Goal: Task Accomplishment & Management: Manage account settings

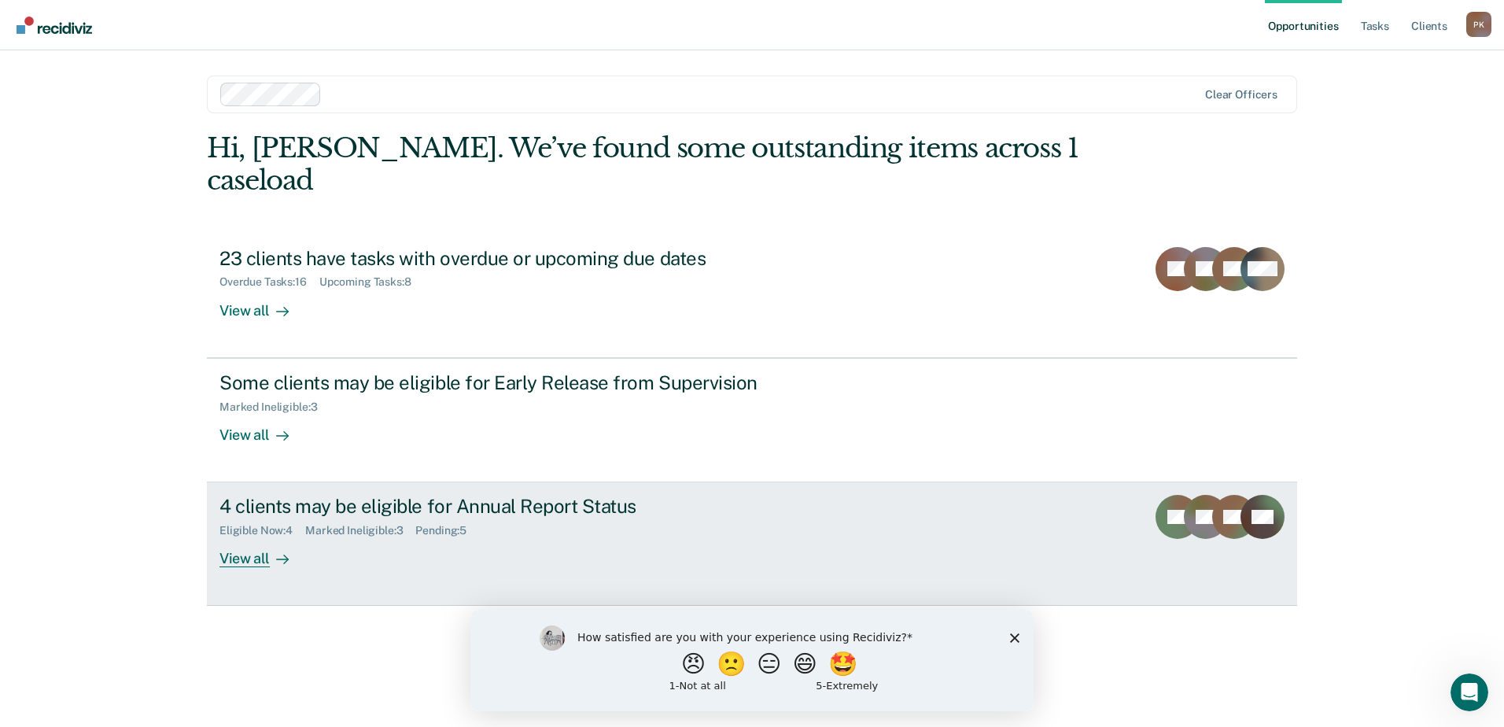
click at [252, 537] on div "View all" at bounding box center [263, 552] width 88 height 31
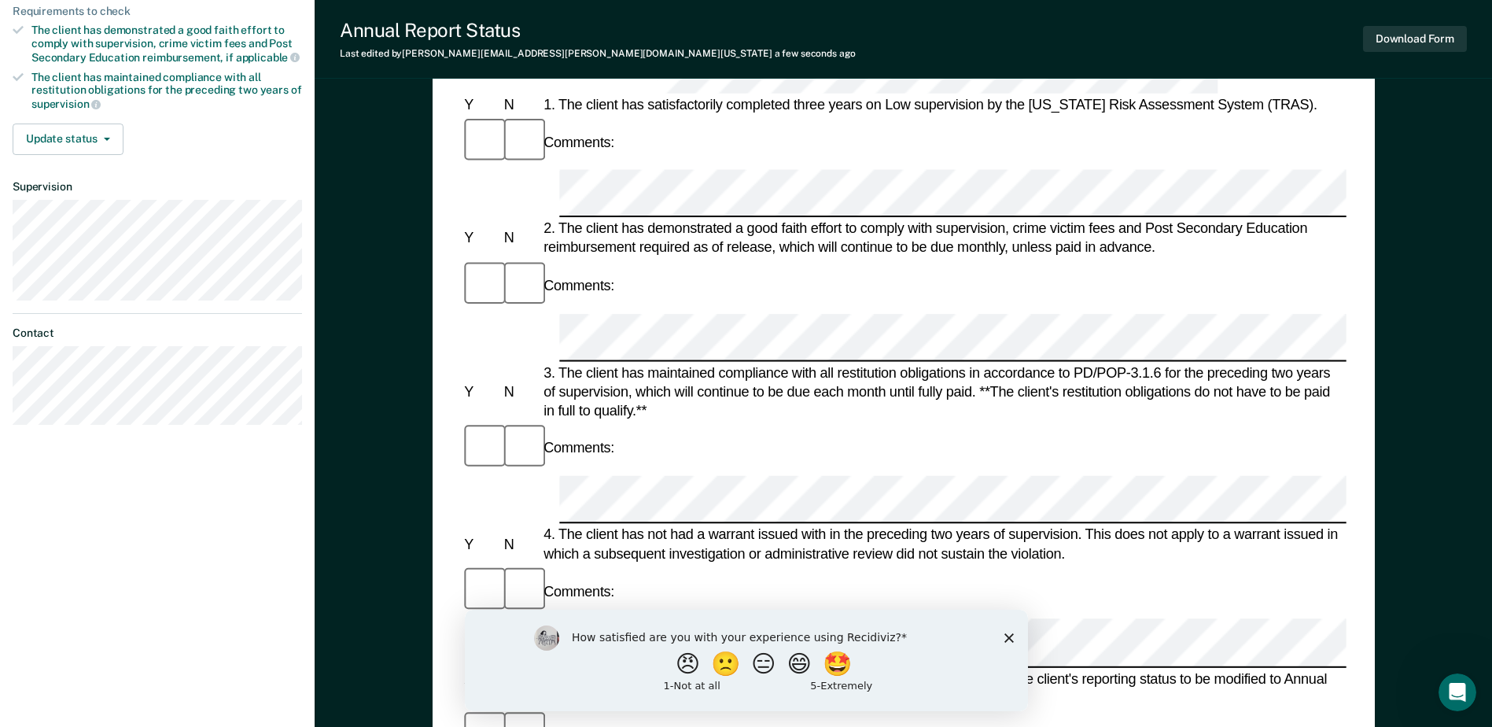
scroll to position [315, 0]
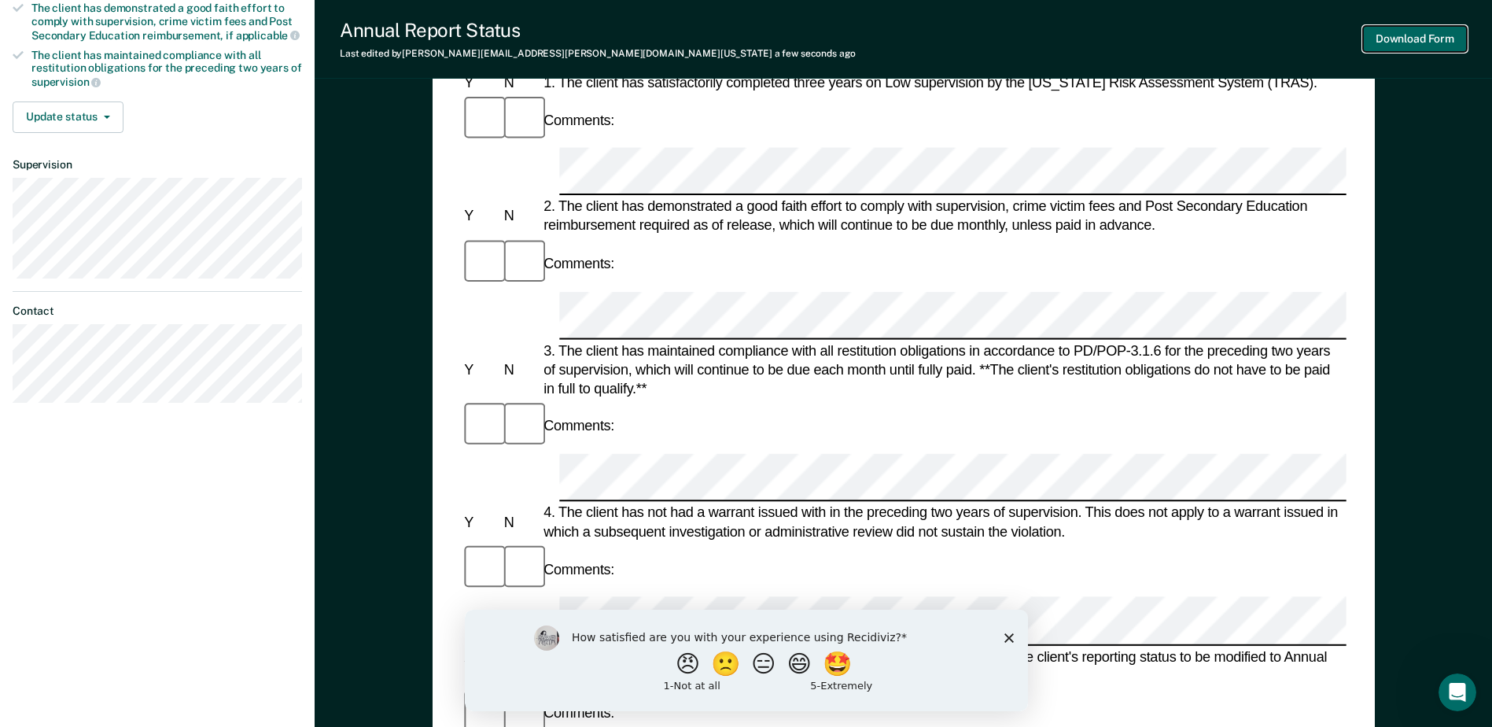
click at [1405, 40] on button "Download Form" at bounding box center [1415, 39] width 104 height 26
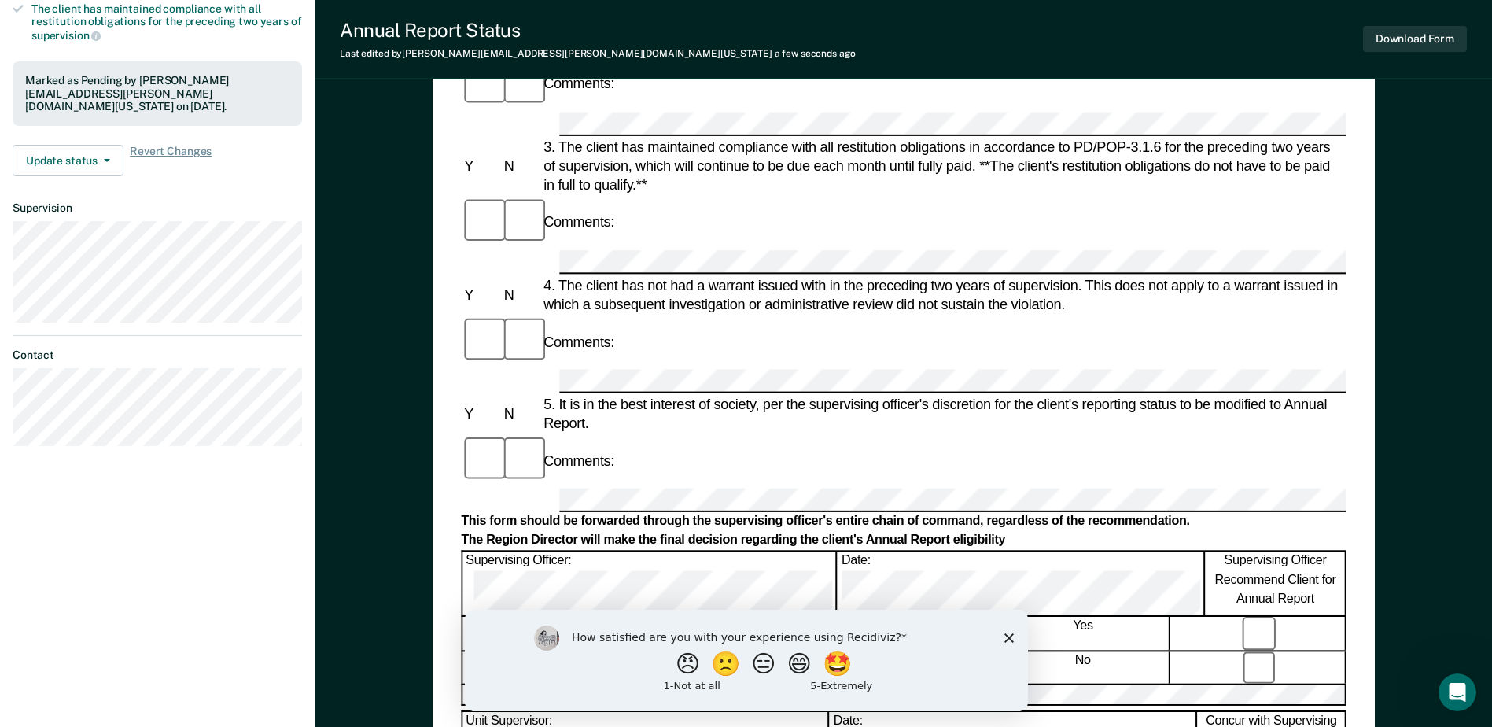
scroll to position [0, 0]
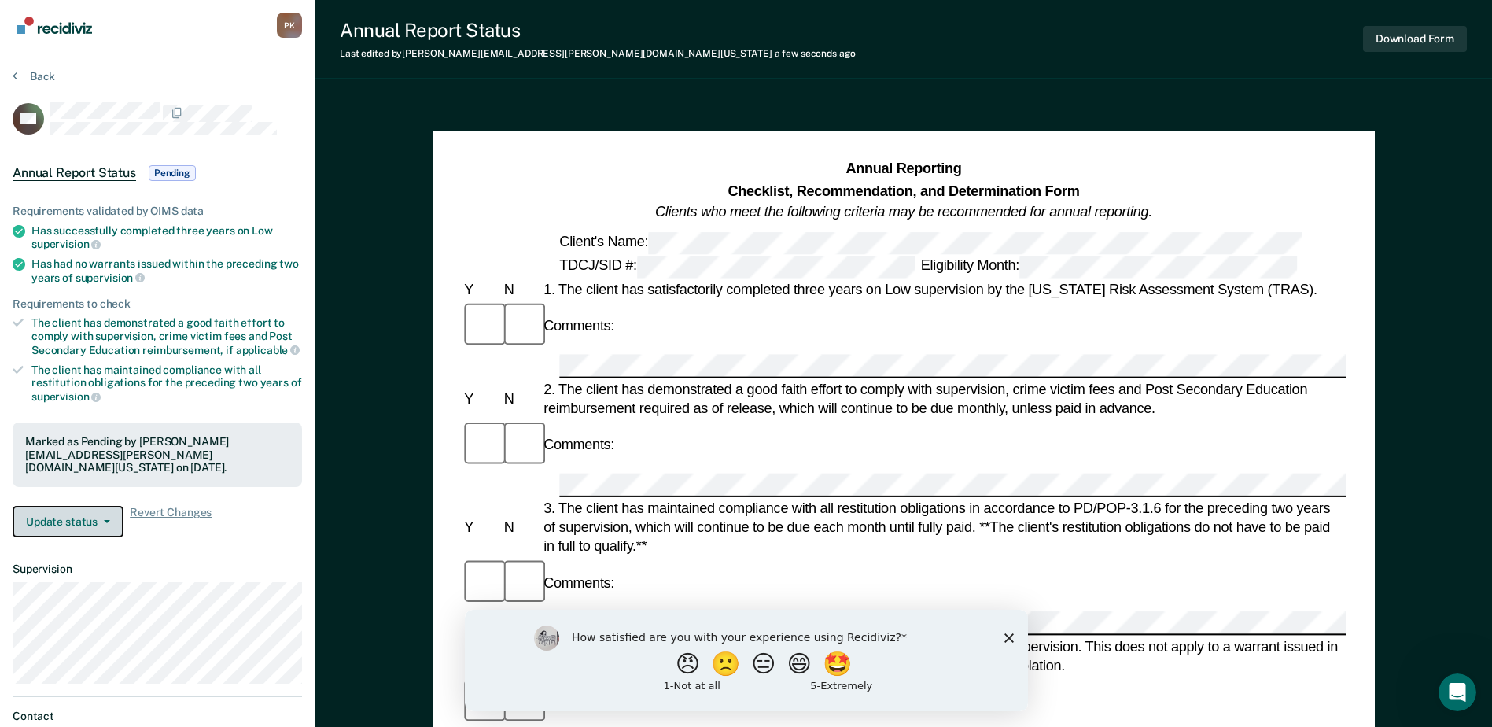
click at [109, 506] on button "Update status" at bounding box center [68, 521] width 111 height 31
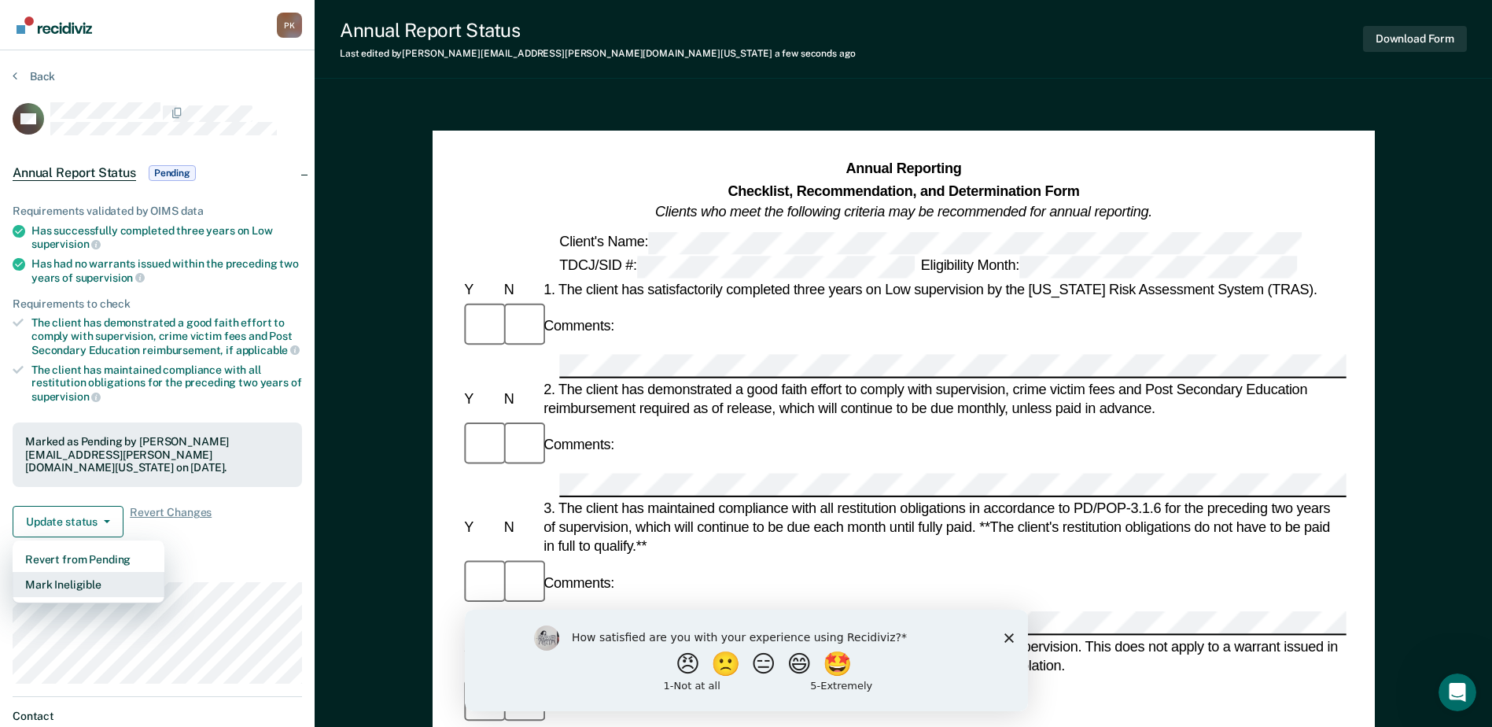
click at [90, 572] on button "Mark Ineligible" at bounding box center [89, 584] width 152 height 25
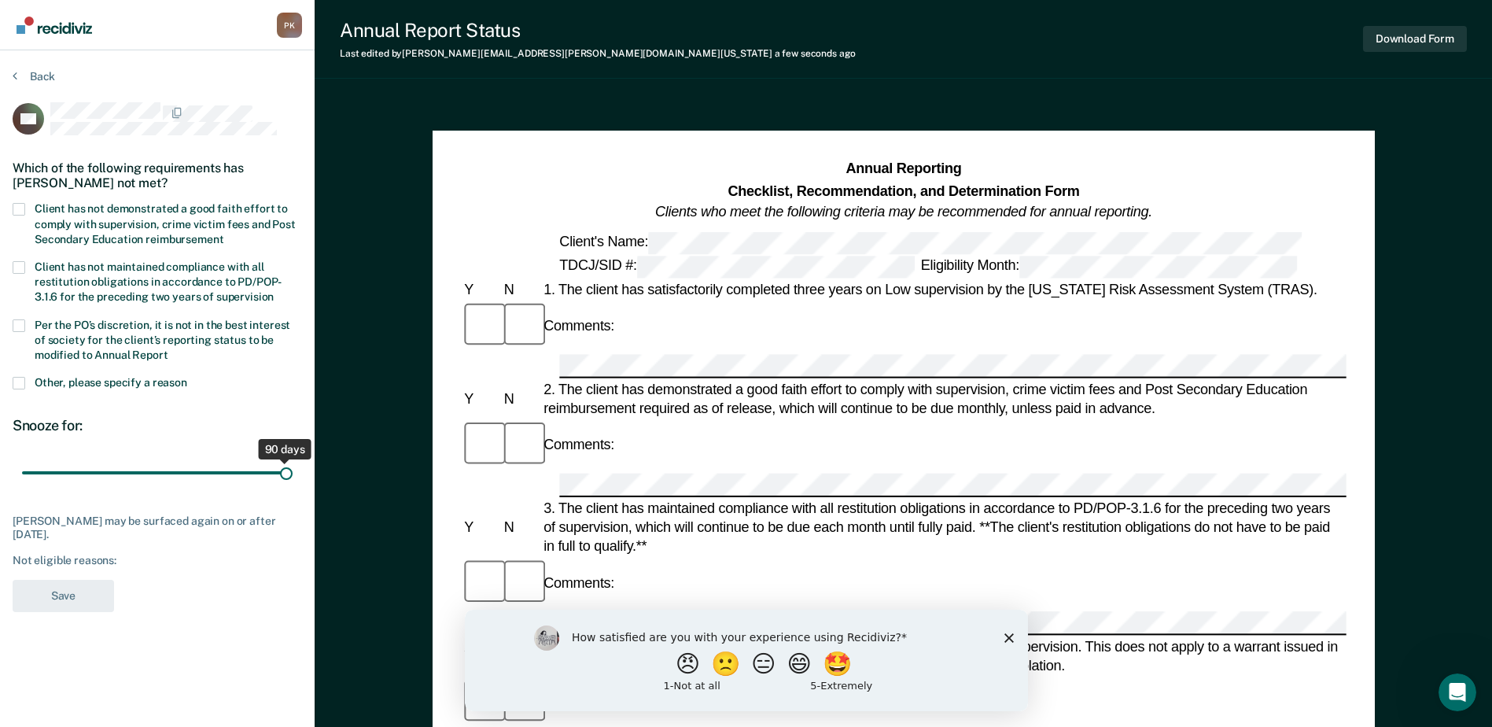
drag, startPoint x: 112, startPoint y: 473, endPoint x: 311, endPoint y: 513, distance: 202.2
type input "90"
click at [293, 487] on input "range" at bounding box center [157, 473] width 271 height 28
click at [20, 383] on span at bounding box center [19, 383] width 13 height 13
click at [187, 377] on input "Other, please specify a reason" at bounding box center [187, 377] width 0 height 0
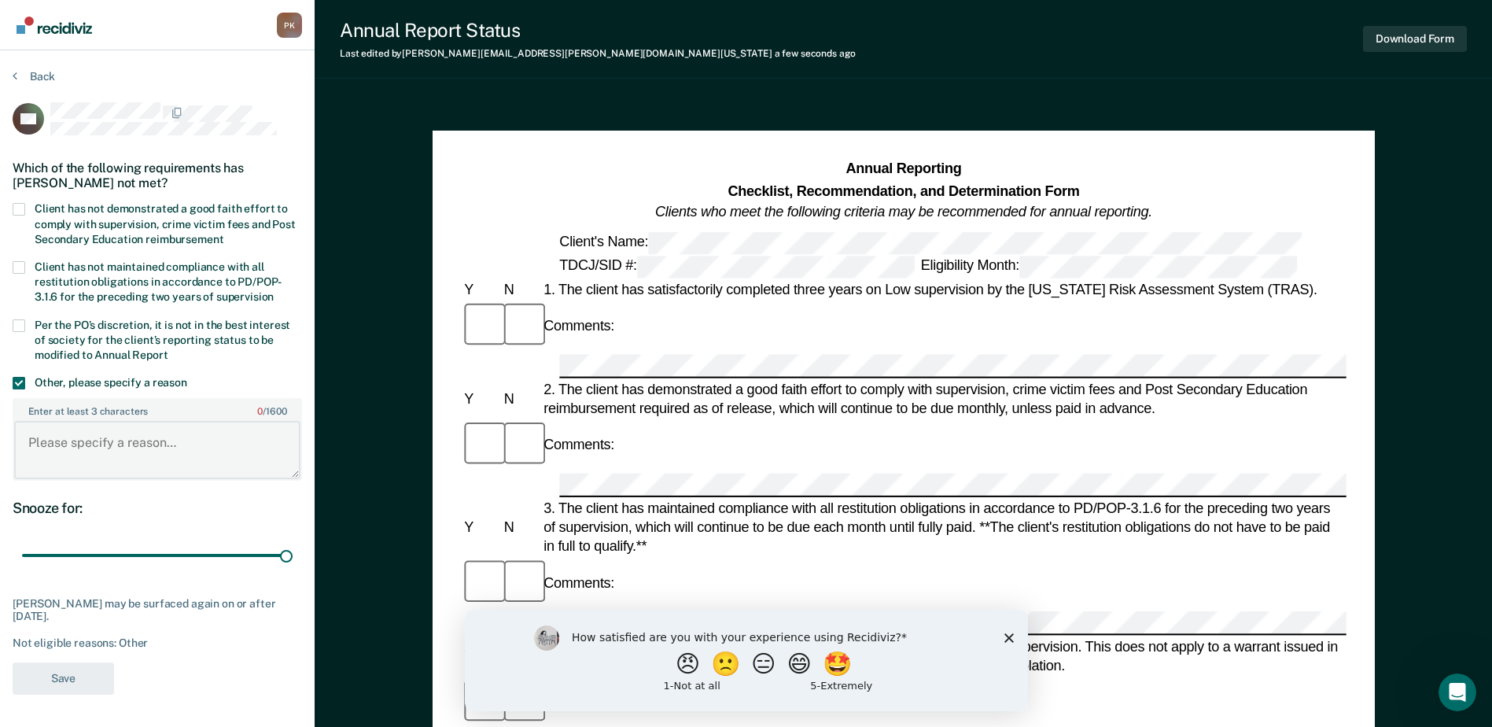
click at [31, 424] on textarea "Enter at least 3 characters 0 / 1600" at bounding box center [157, 450] width 286 height 58
click at [112, 441] on textarea "Approved for AR" at bounding box center [157, 450] width 286 height 58
click at [161, 440] on textarea "Approved for Annual R" at bounding box center [157, 450] width 286 height 58
type textarea "Approved for Annual Reporting"
click at [83, 675] on button "Save" at bounding box center [63, 678] width 101 height 32
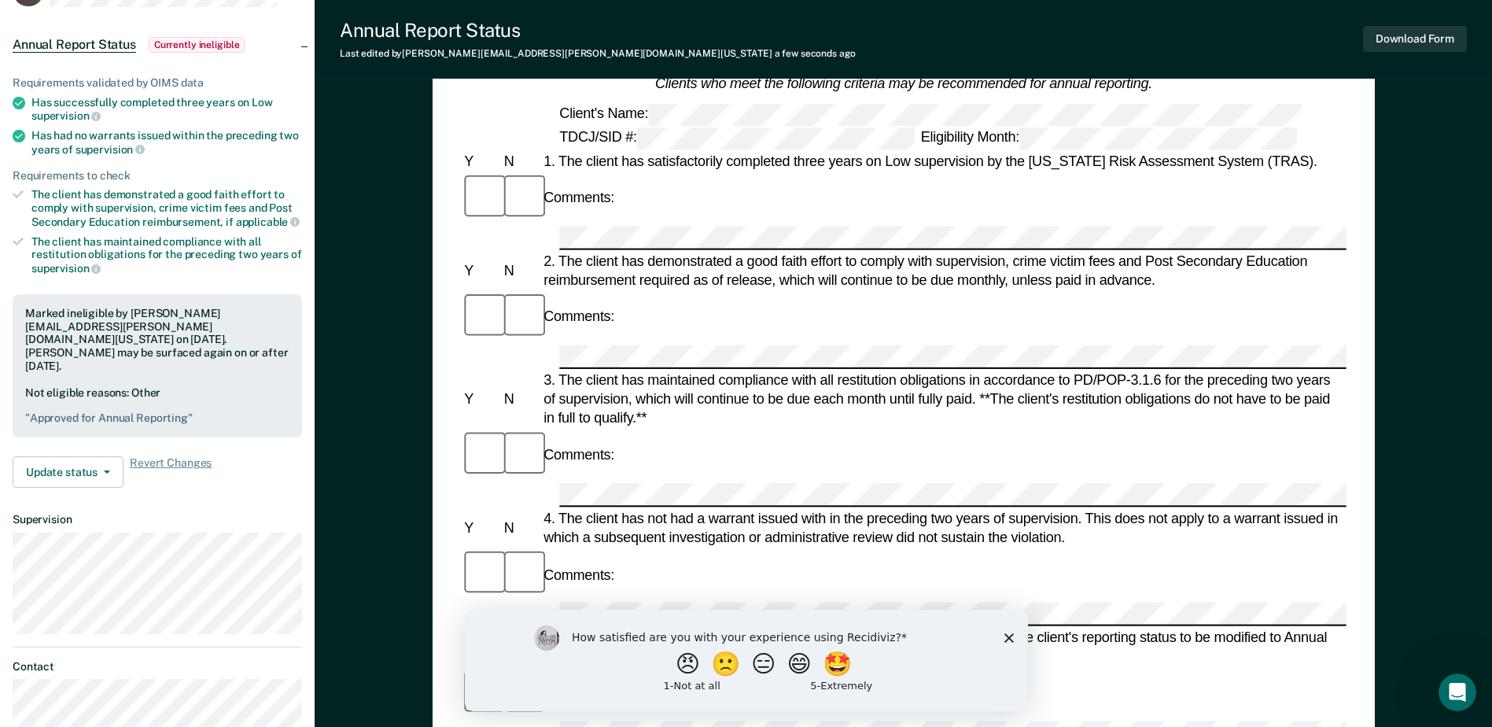
scroll to position [157, 0]
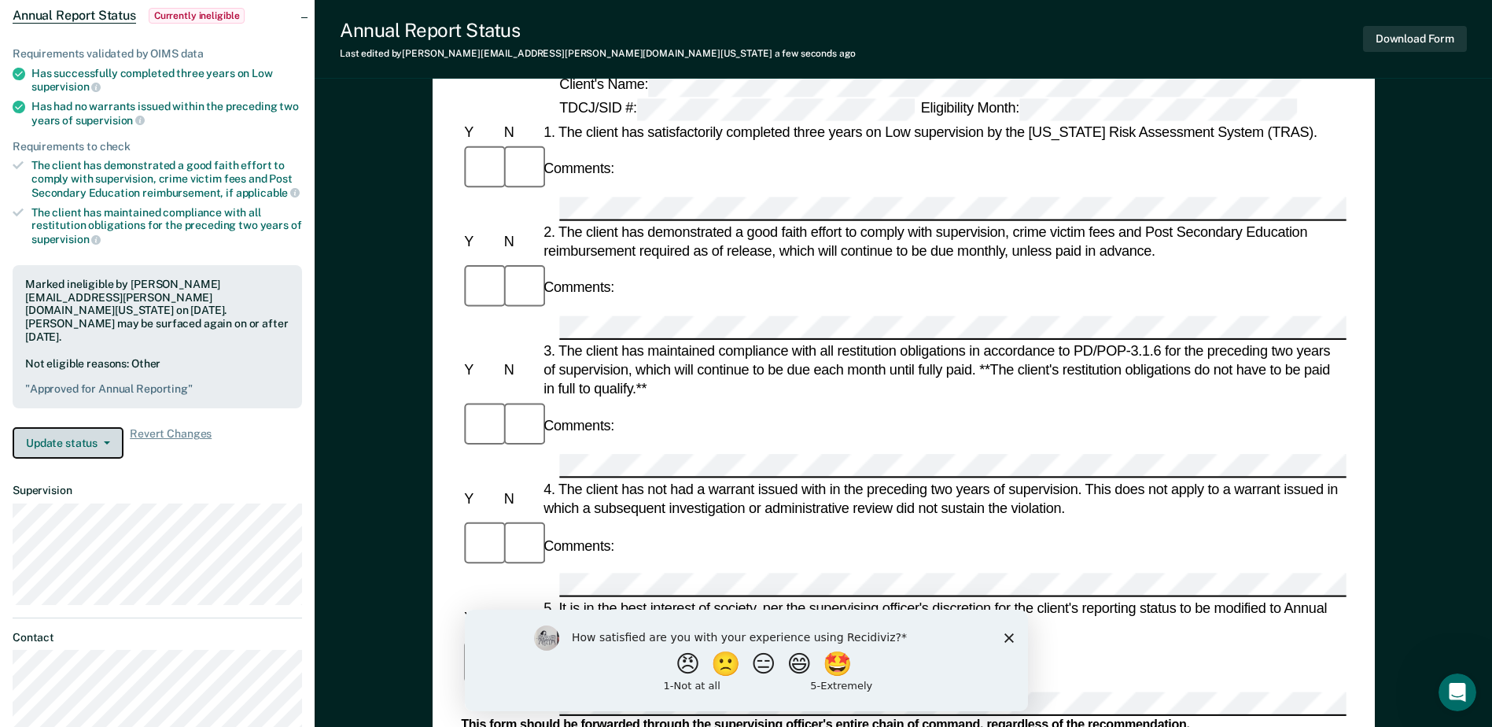
click at [106, 441] on icon "button" at bounding box center [107, 442] width 6 height 3
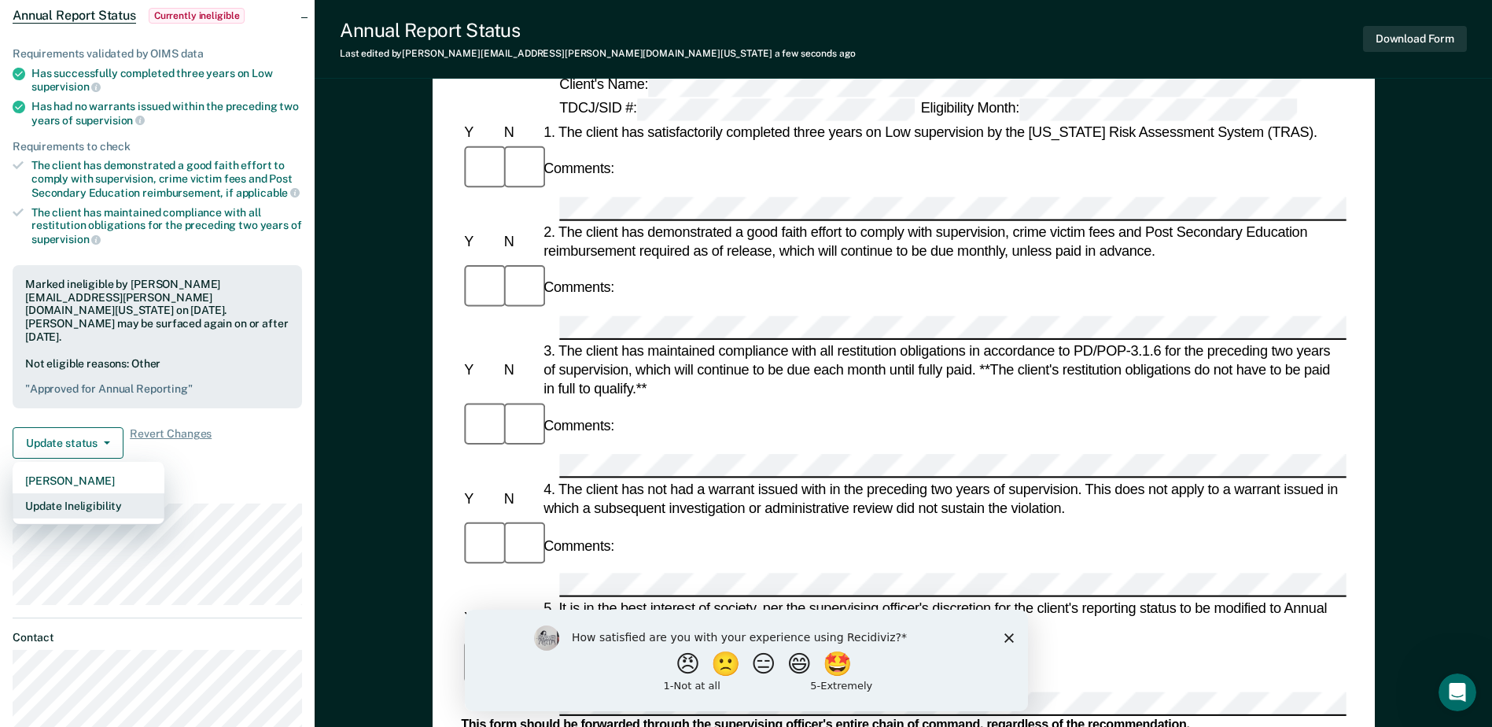
click at [90, 493] on button "Update Ineligibility" at bounding box center [89, 505] width 152 height 25
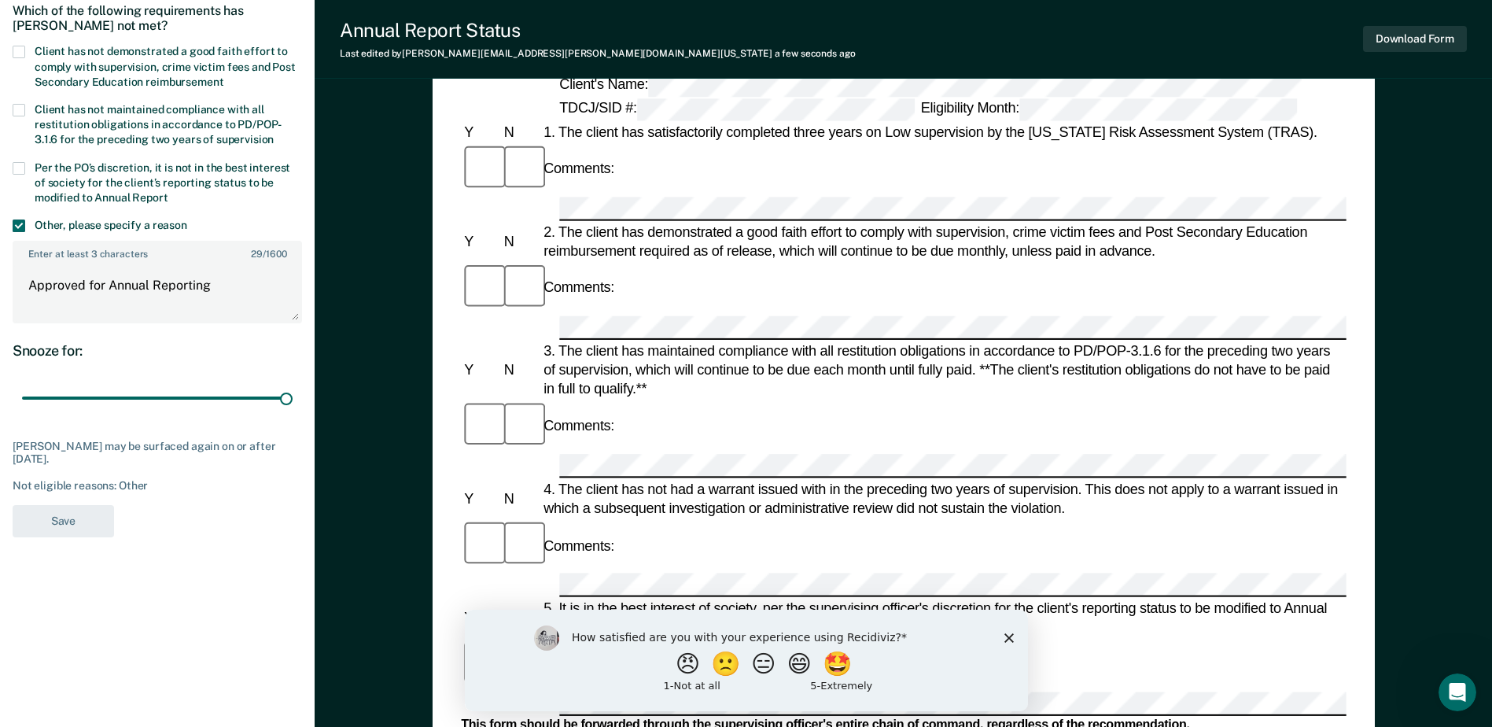
scroll to position [0, 0]
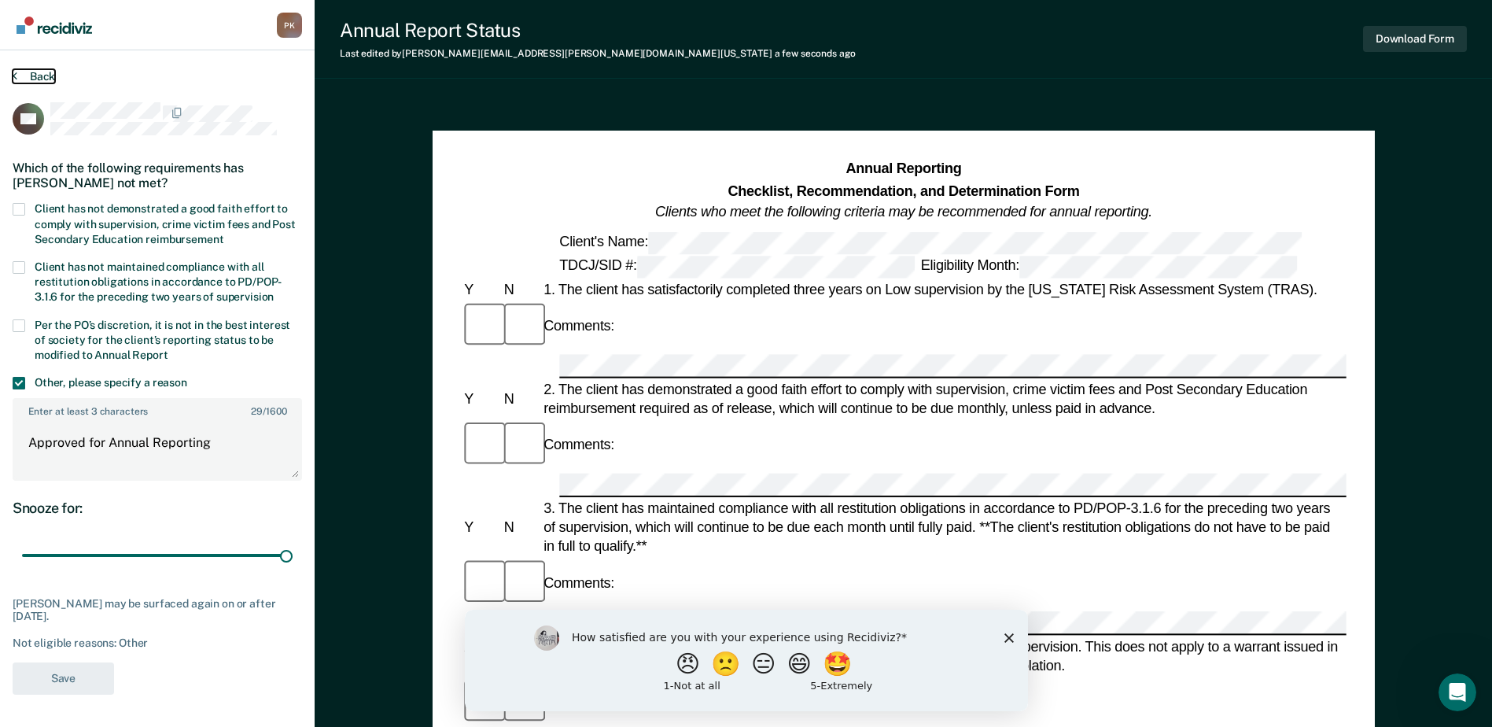
click at [38, 75] on button "Back" at bounding box center [34, 76] width 42 height 14
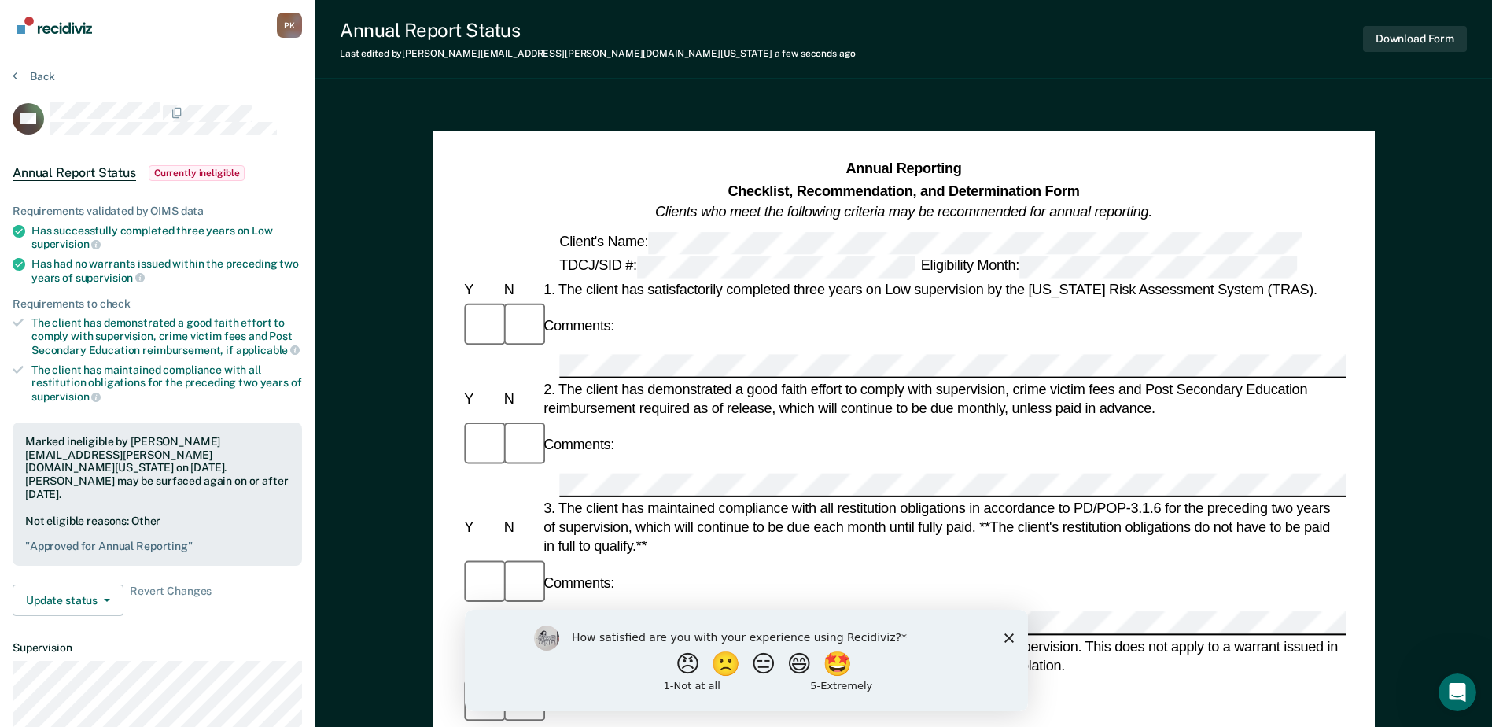
click at [201, 171] on span "Currently ineligible" at bounding box center [197, 173] width 97 height 16
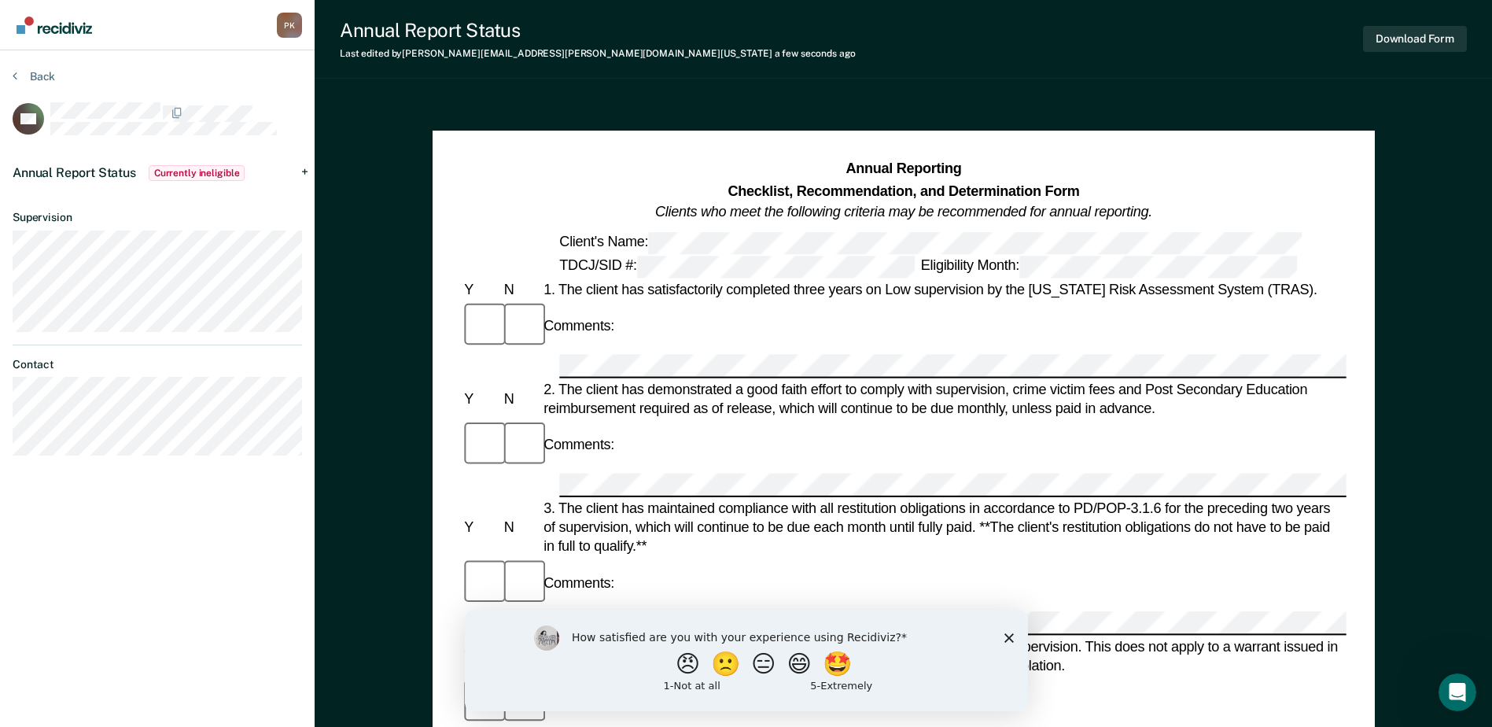
click at [301, 172] on div "Annual Report Status Currently ineligible" at bounding box center [157, 173] width 315 height 50
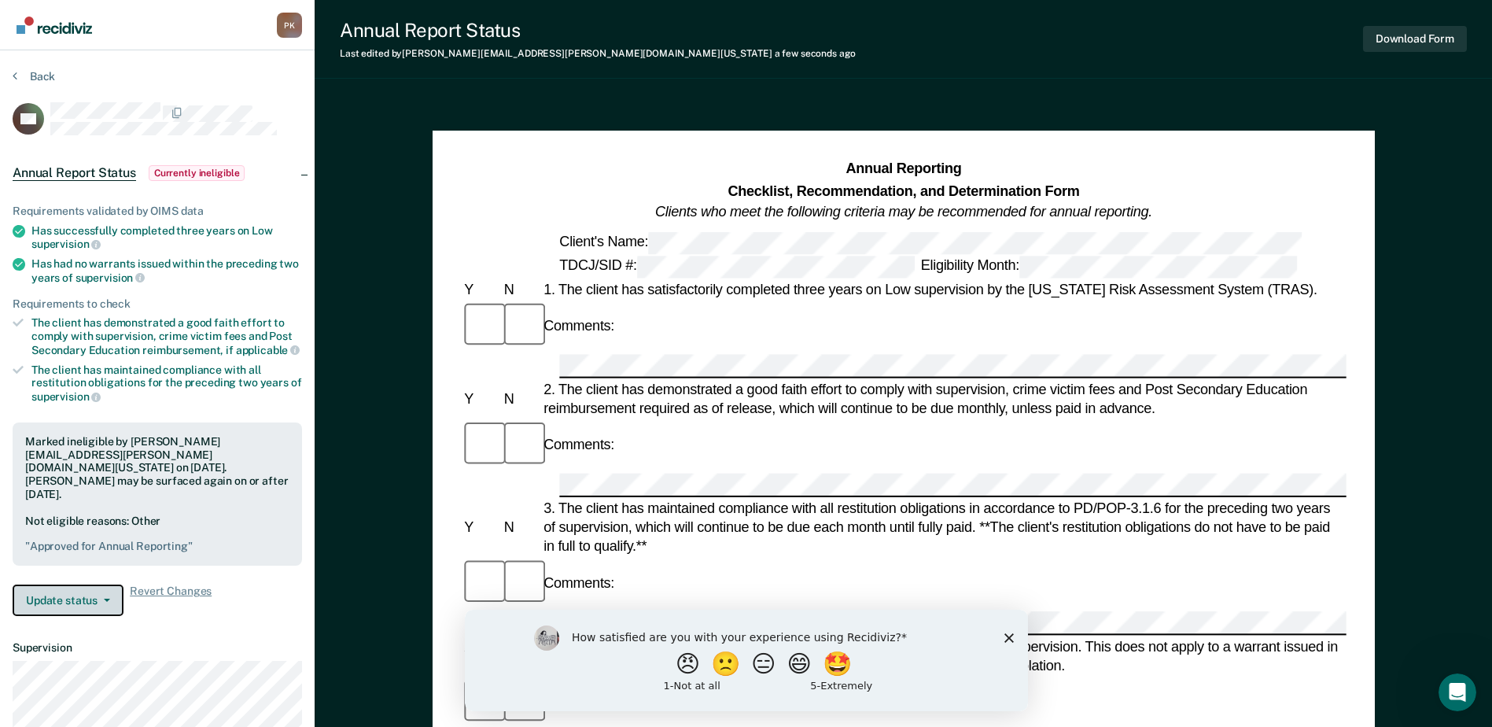
click at [107, 599] on icon "button" at bounding box center [107, 600] width 6 height 3
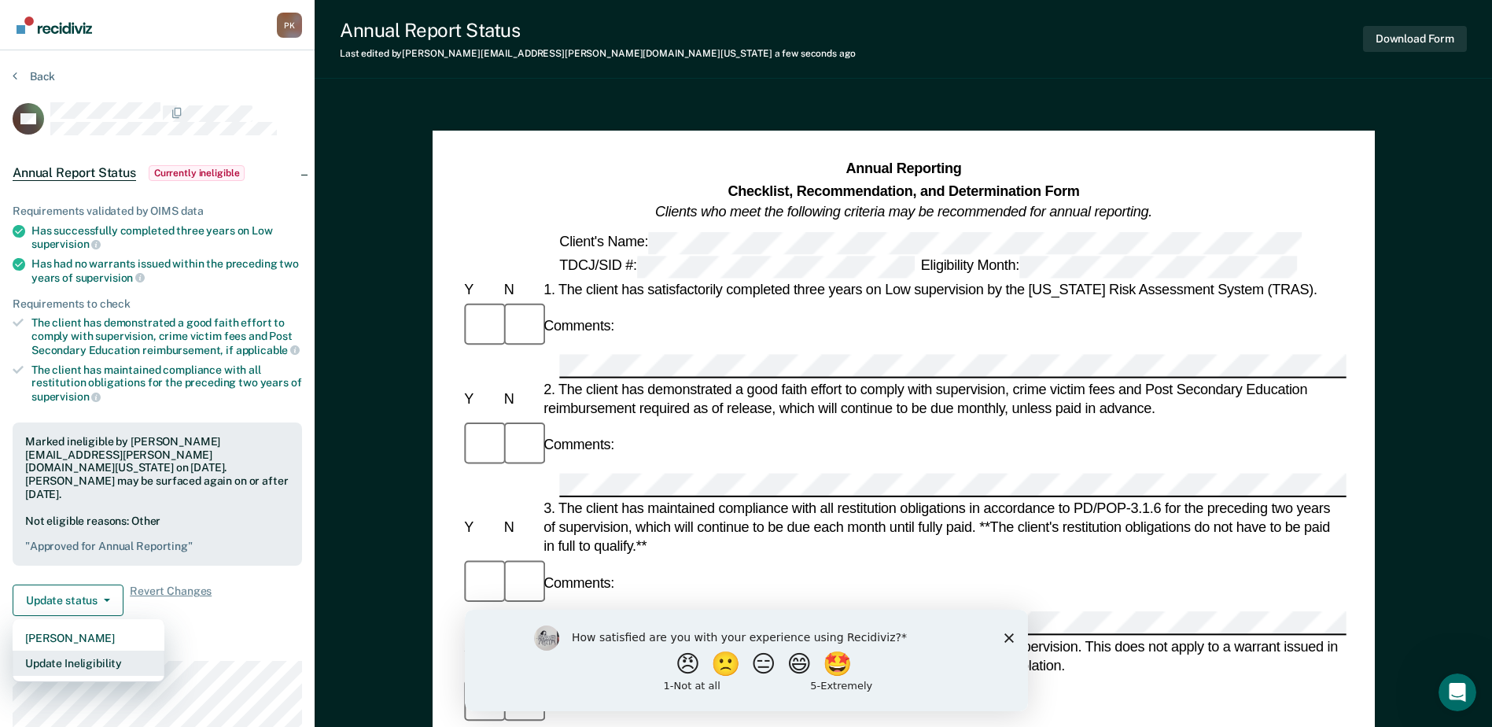
click at [106, 650] on button "Update Ineligibility" at bounding box center [89, 662] width 152 height 25
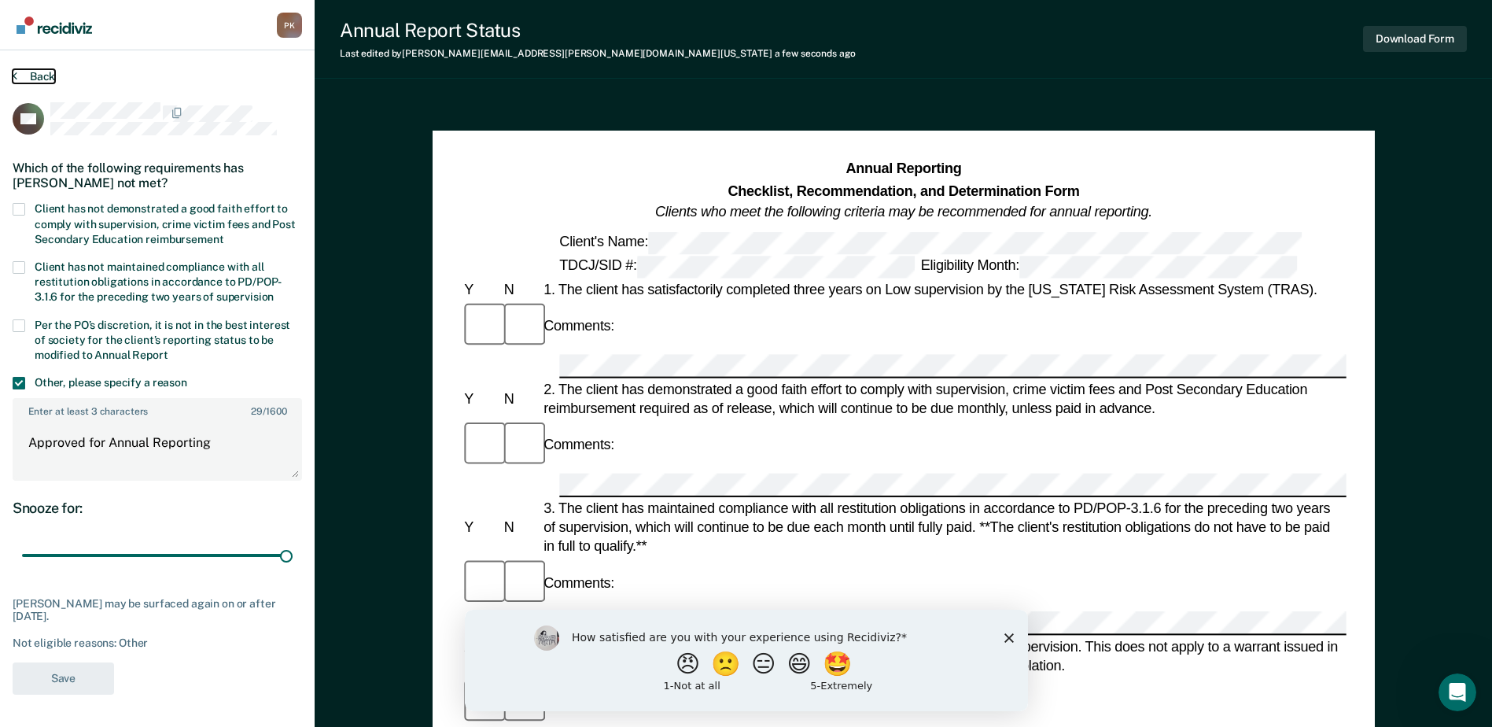
click at [41, 75] on button "Back" at bounding box center [34, 76] width 42 height 14
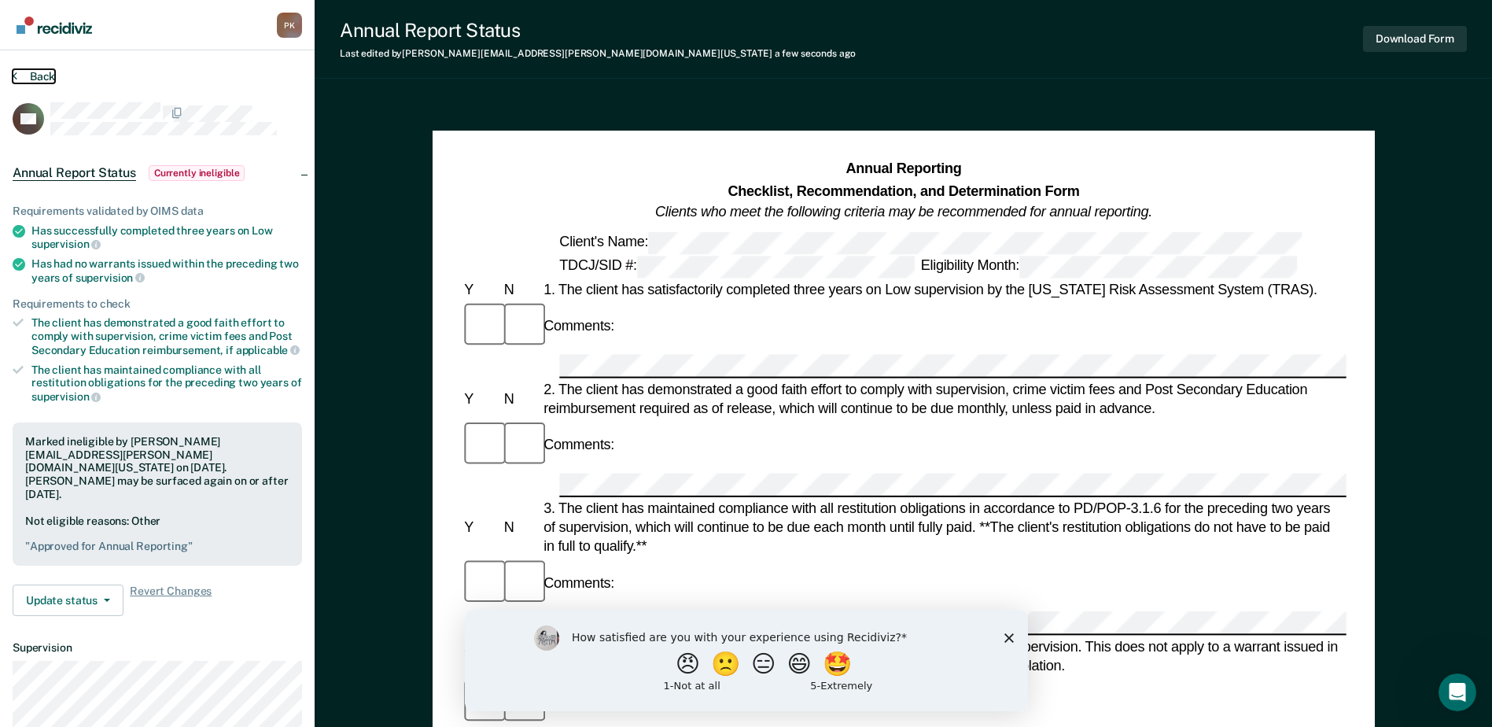
click at [28, 74] on button "Back" at bounding box center [34, 76] width 42 height 14
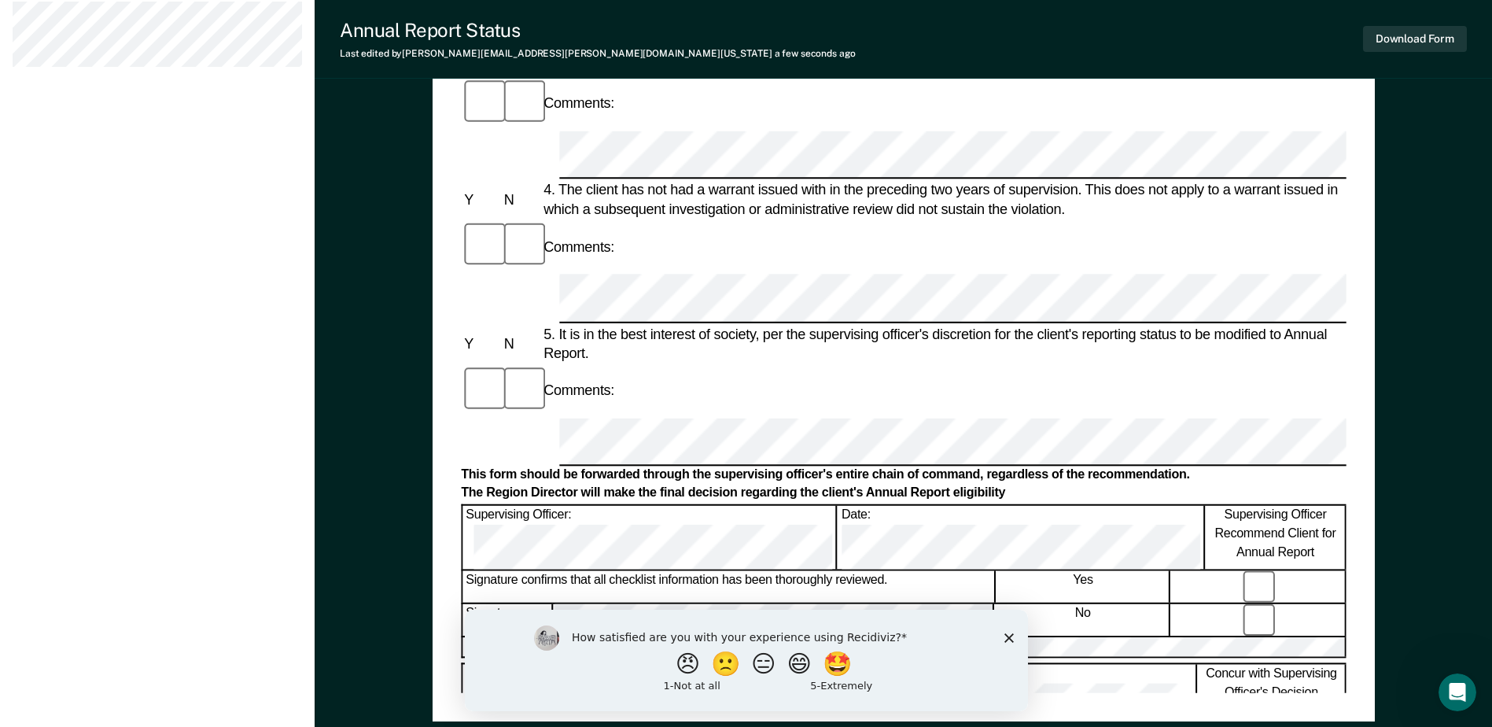
scroll to position [754, 0]
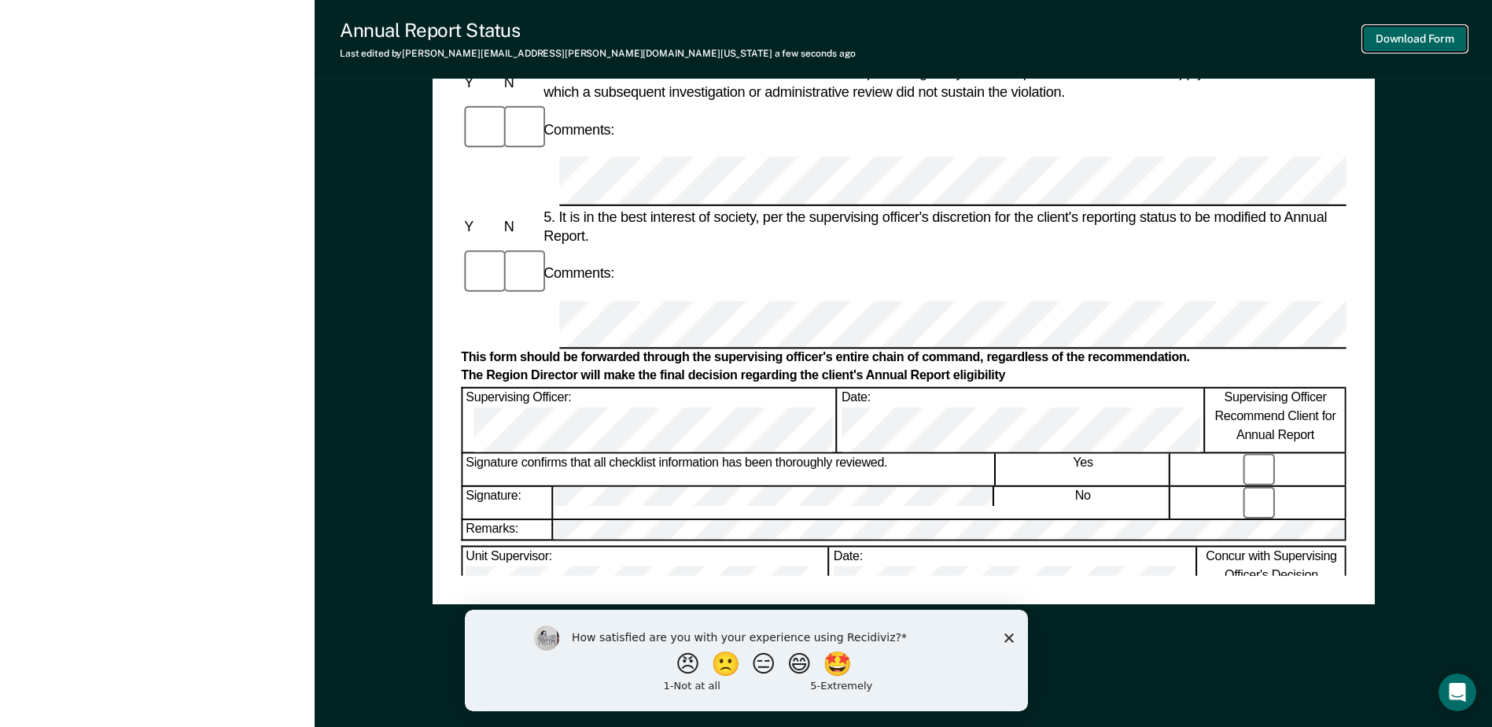
click at [1395, 37] on button "Download Form" at bounding box center [1415, 39] width 104 height 26
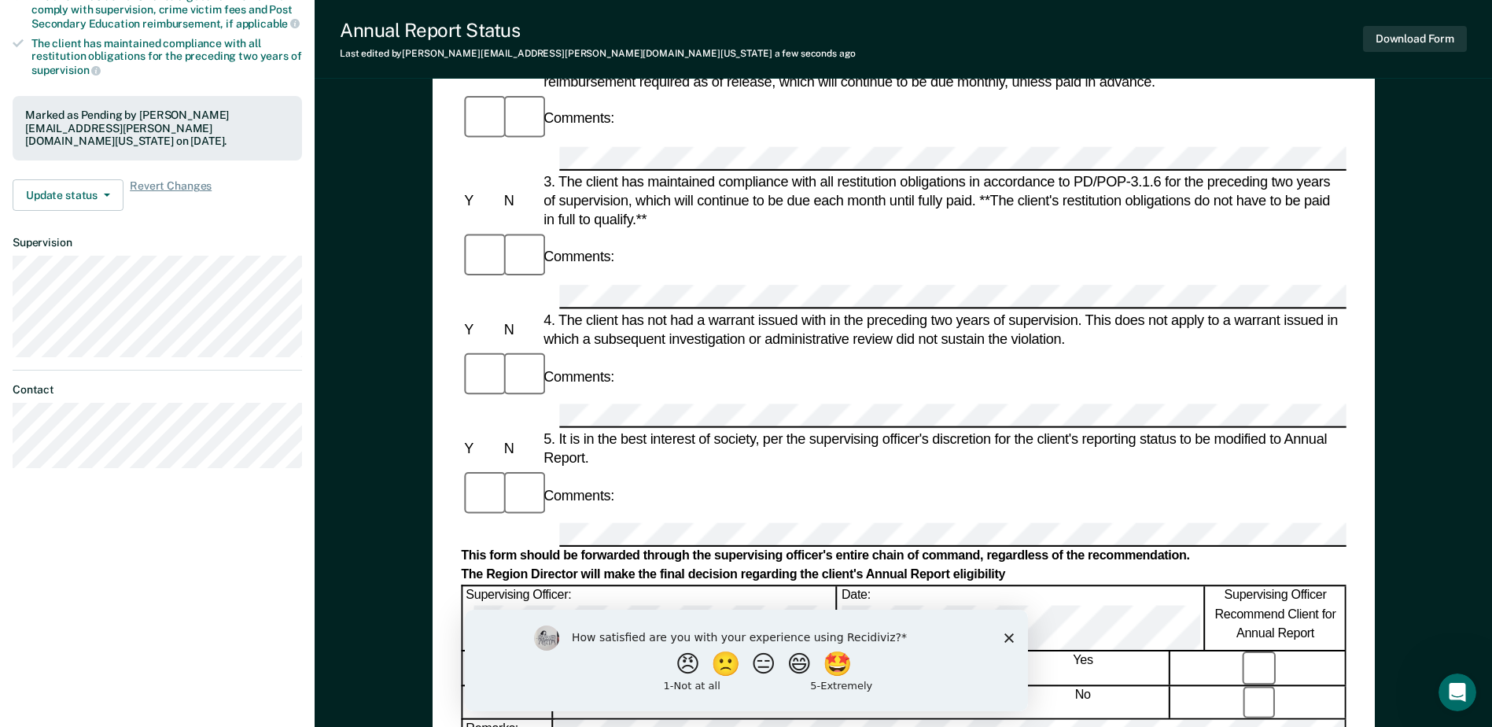
scroll to position [204, 0]
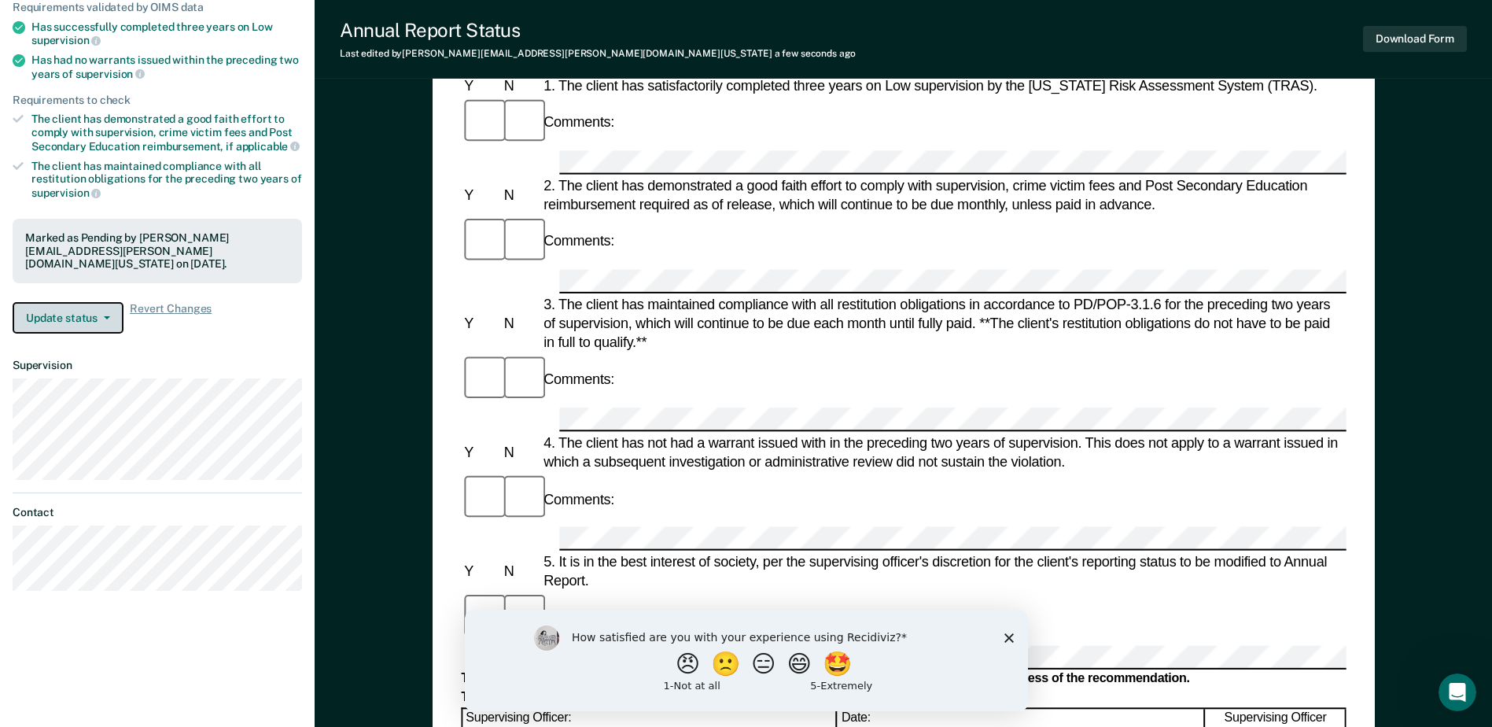
click at [109, 316] on icon "button" at bounding box center [107, 317] width 6 height 3
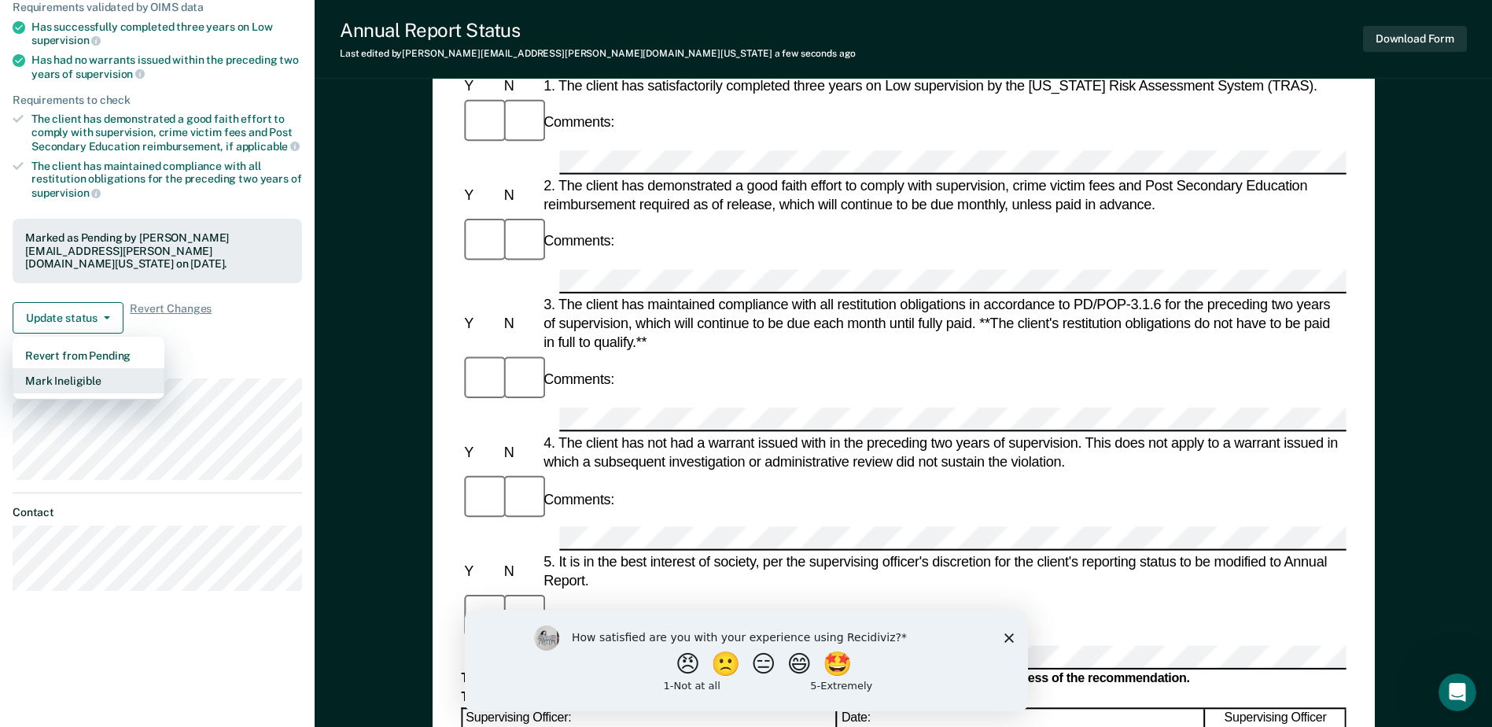
click at [77, 368] on button "Mark Ineligible" at bounding box center [89, 380] width 152 height 25
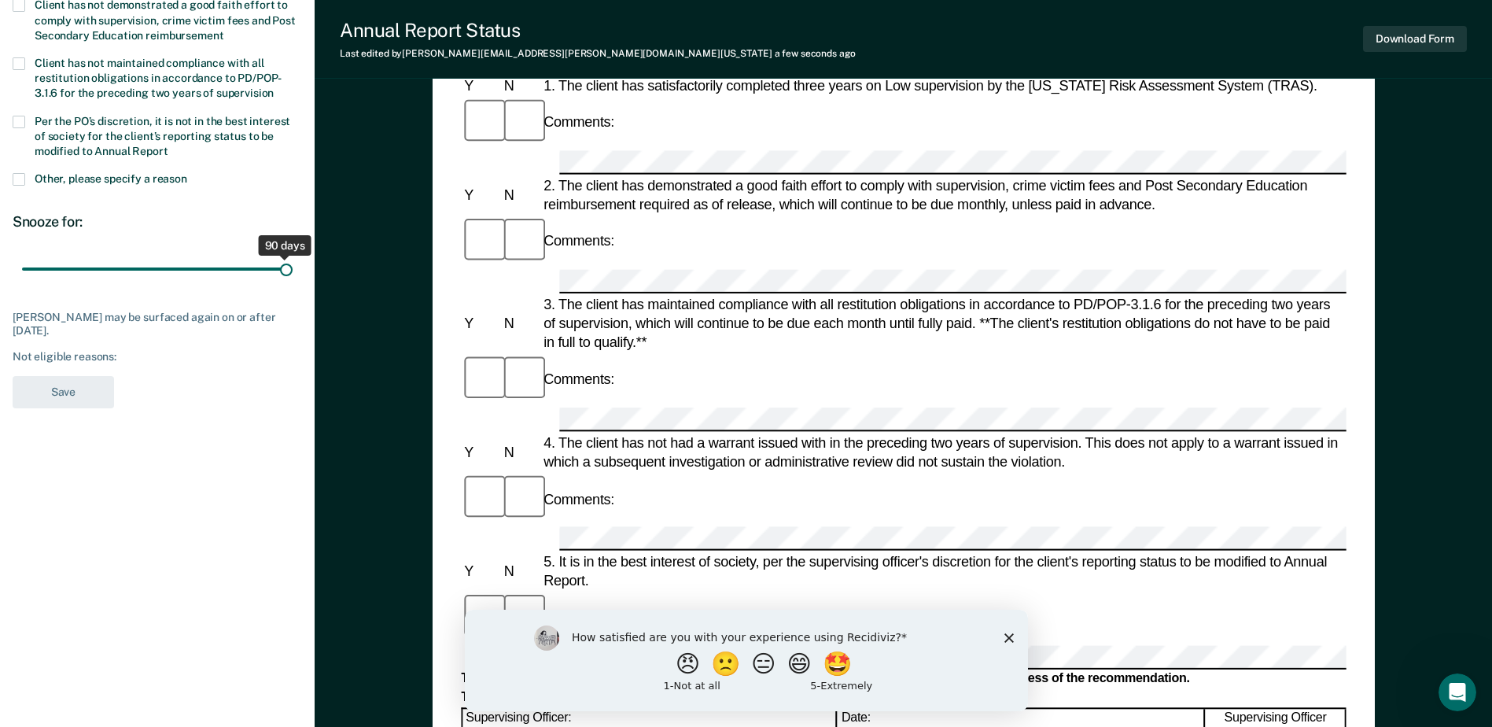
drag, startPoint x: 113, startPoint y: 267, endPoint x: 315, endPoint y: 288, distance: 203.2
type input "90"
click at [293, 283] on input "range" at bounding box center [157, 270] width 271 height 28
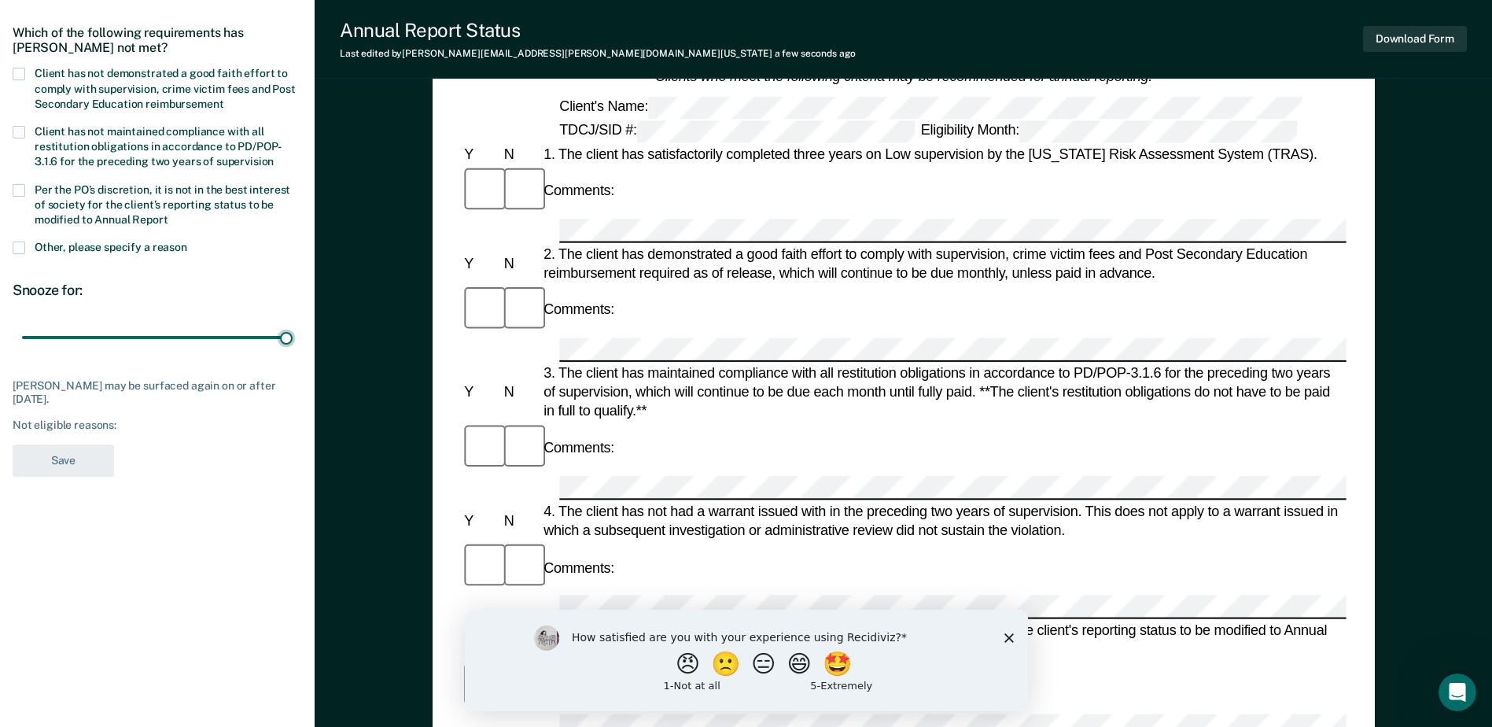
scroll to position [46, 0]
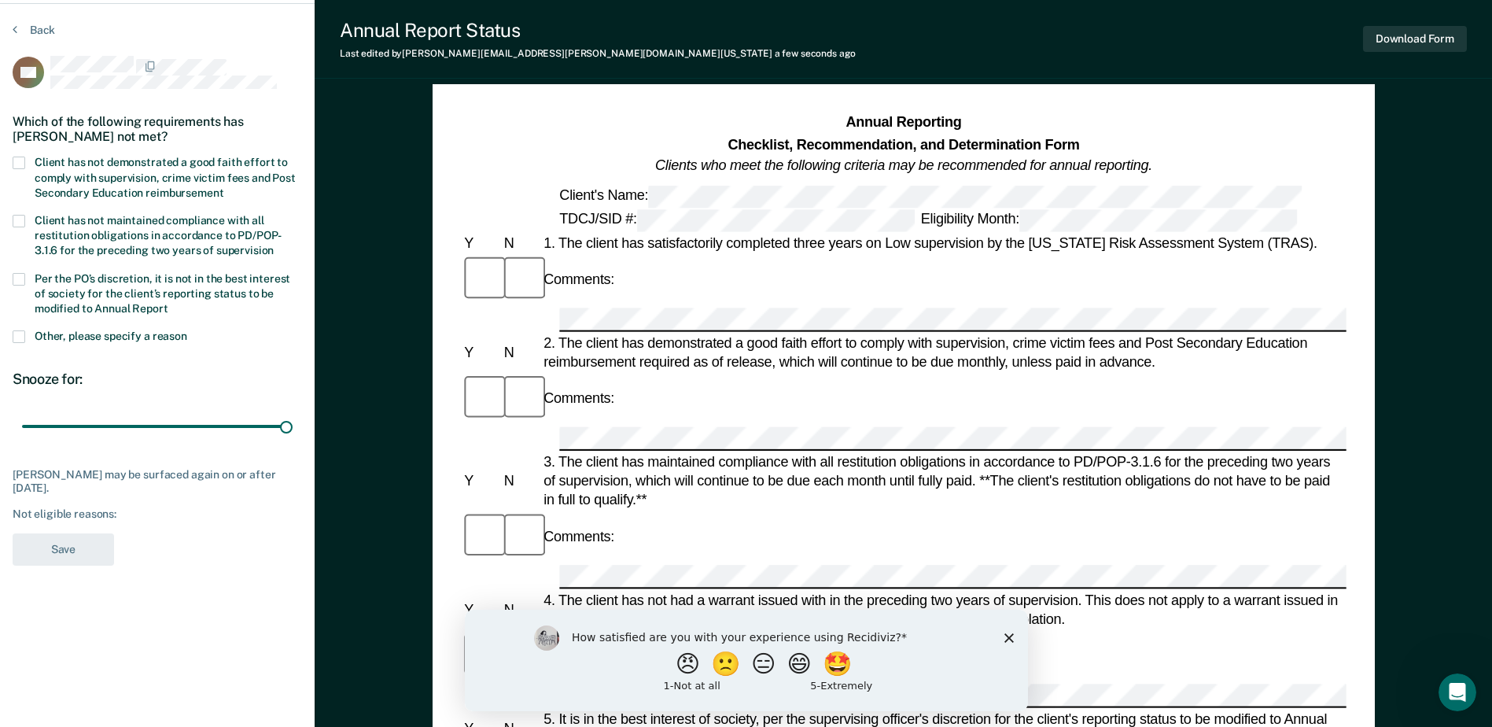
click at [17, 162] on span at bounding box center [19, 163] width 13 height 13
click at [223, 187] on input "Client has not demonstrated a good faith effort to comply with supervision, cri…" at bounding box center [223, 187] width 0 height 0
click at [23, 333] on span at bounding box center [19, 336] width 13 height 13
click at [187, 330] on input "Other, please specify a reason" at bounding box center [187, 330] width 0 height 0
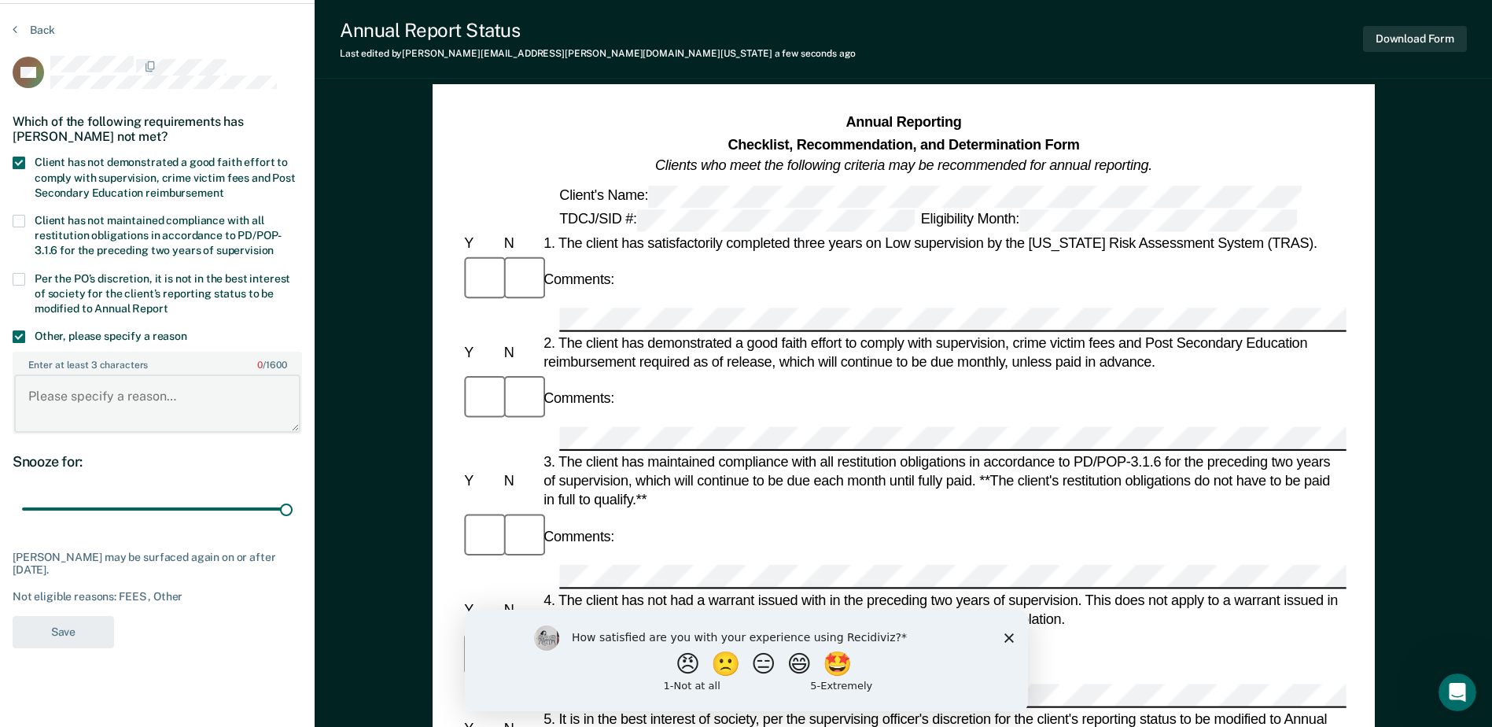
click at [26, 404] on textarea "Enter at least 3 characters 0 / 1600" at bounding box center [157, 403] width 286 height 58
type textarea "disapproved for Annual Reporting"
click at [83, 631] on button "Save" at bounding box center [63, 632] width 101 height 32
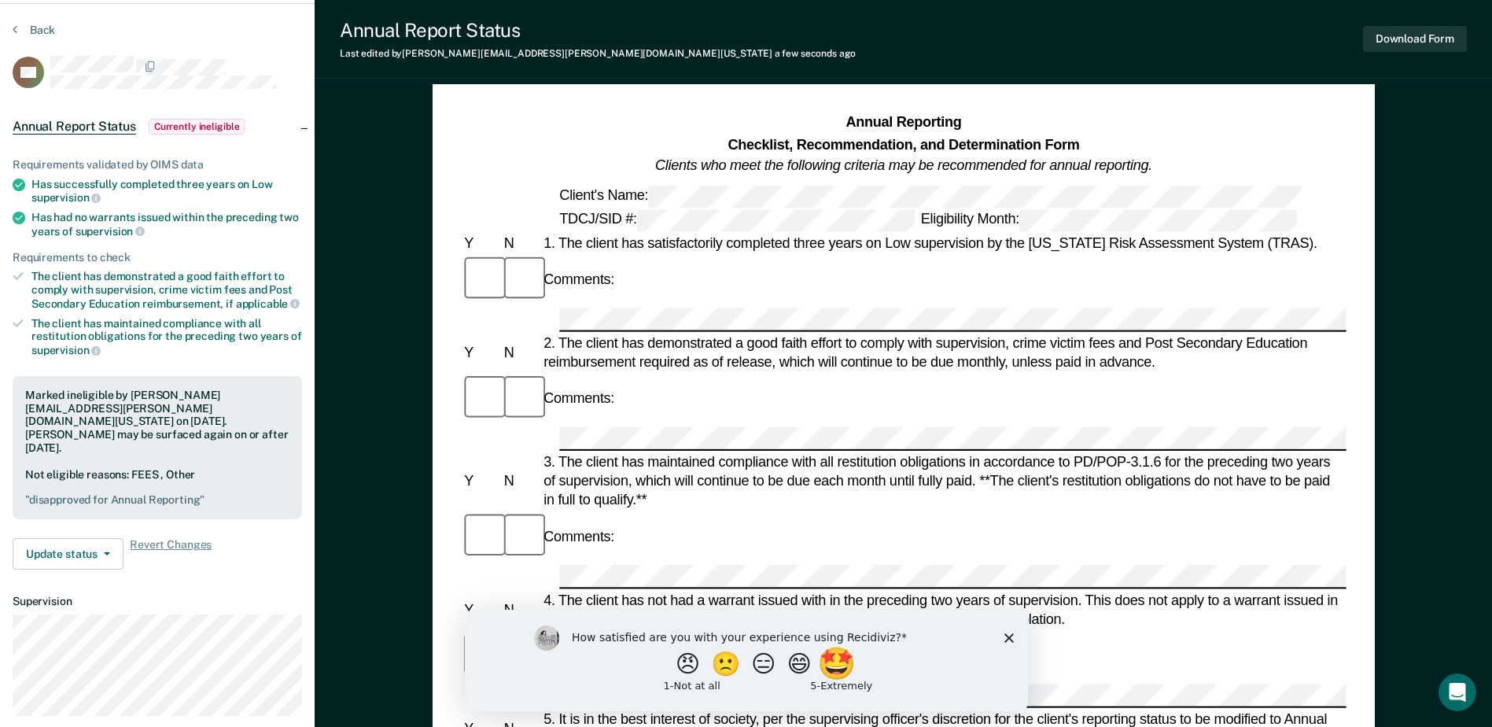
click at [847, 663] on button "🤩" at bounding box center [837, 662] width 42 height 31
click at [580, 672] on input "Enter text..." at bounding box center [732, 673] width 322 height 31
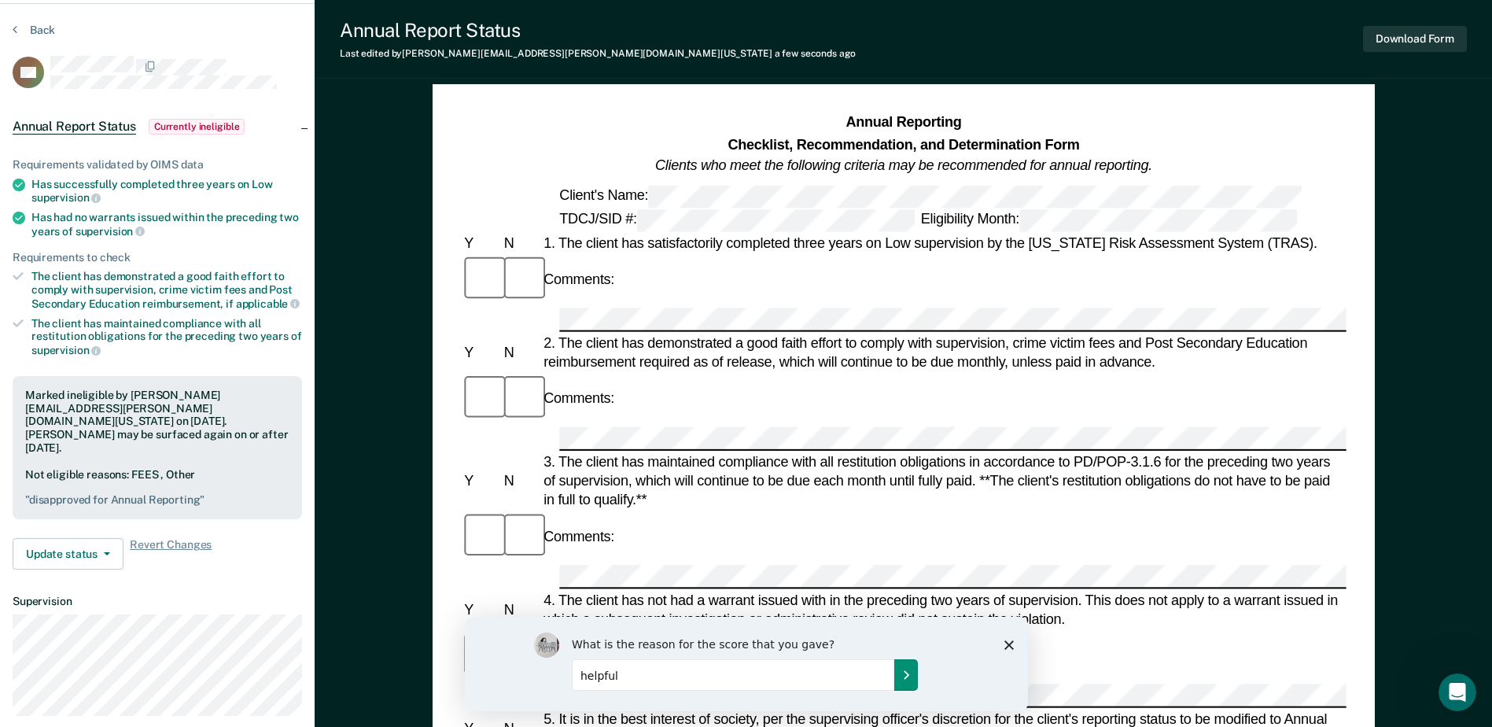
type input "helpful"
click at [908, 673] on icon "Submit your response" at bounding box center [905, 674] width 13 height 13
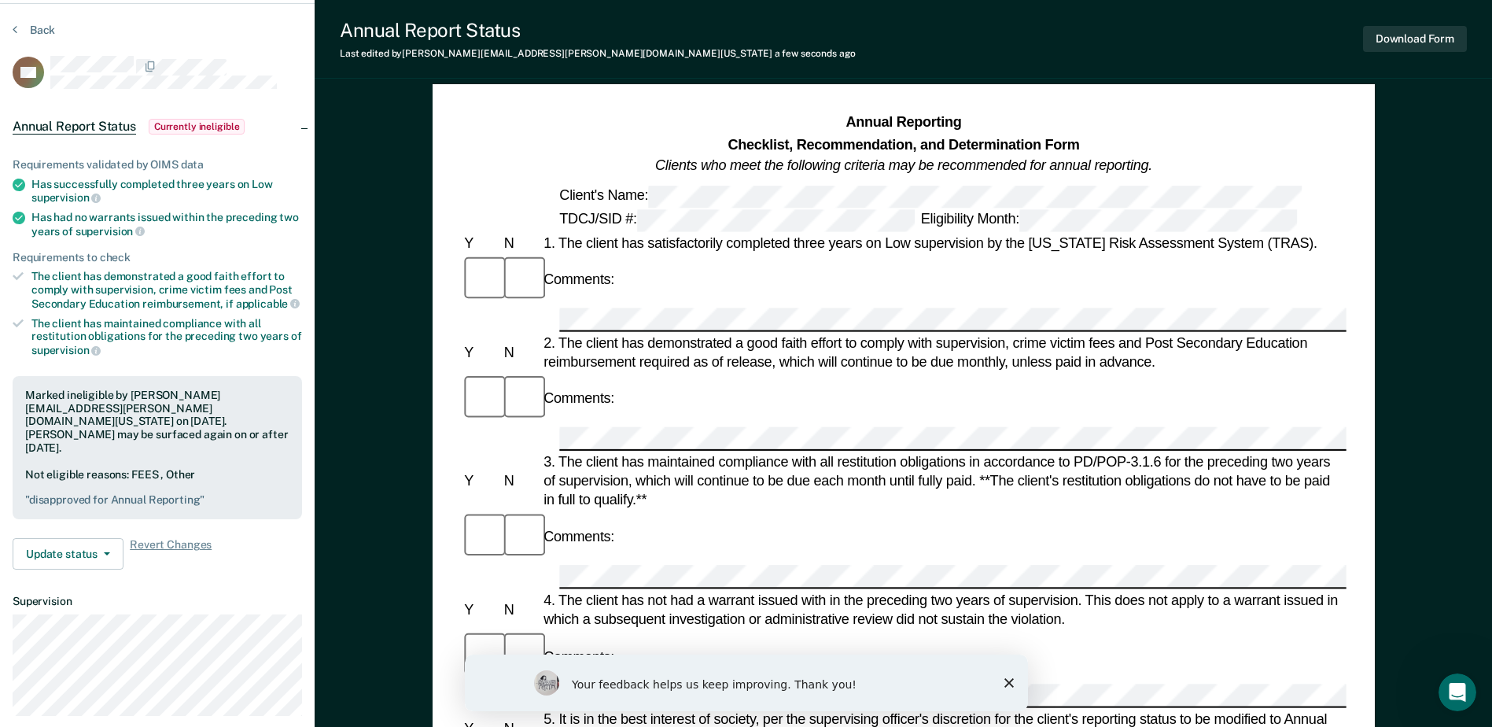
click at [1012, 676] on div "Your feedback helps us keep improving. Thank you!" at bounding box center [745, 682] width 563 height 57
click at [1008, 682] on polygon "Close survey" at bounding box center [1008, 682] width 9 height 9
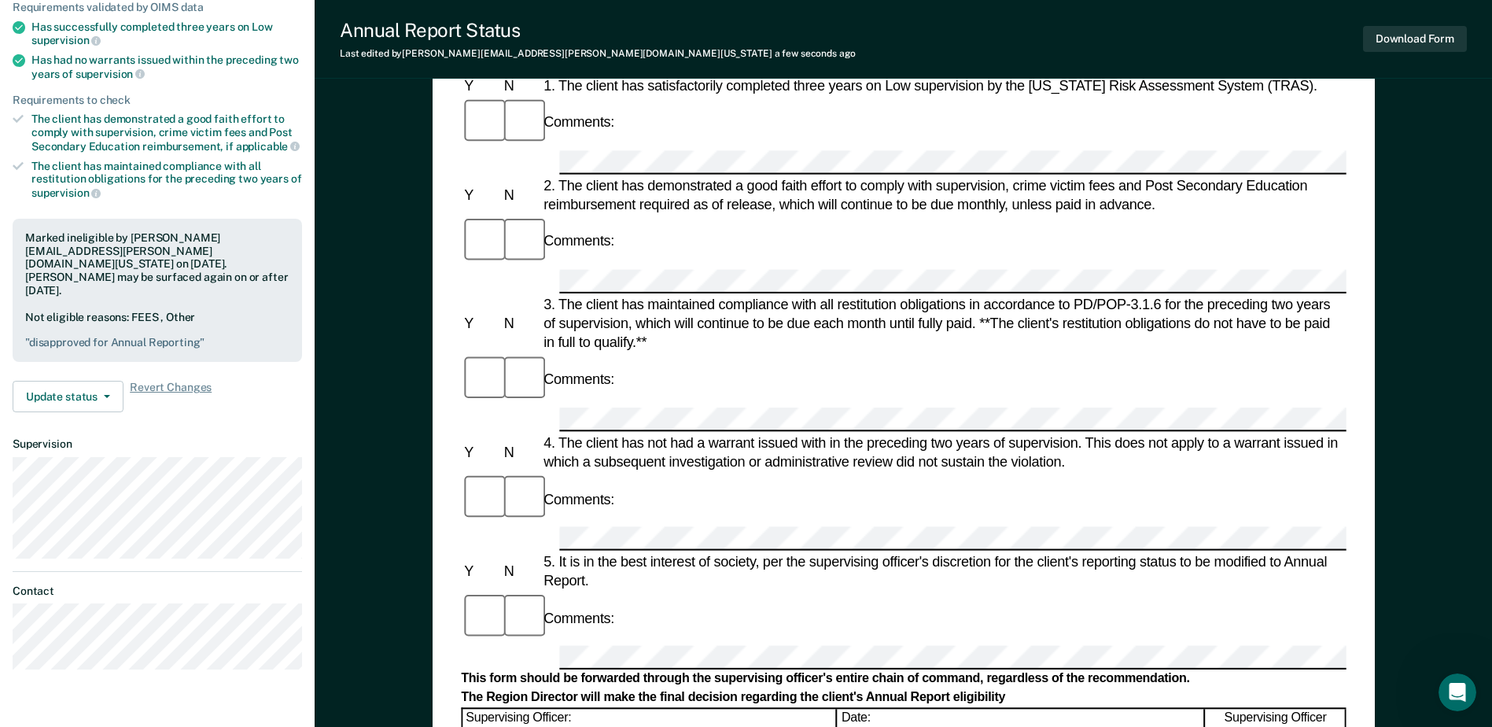
scroll to position [0, 0]
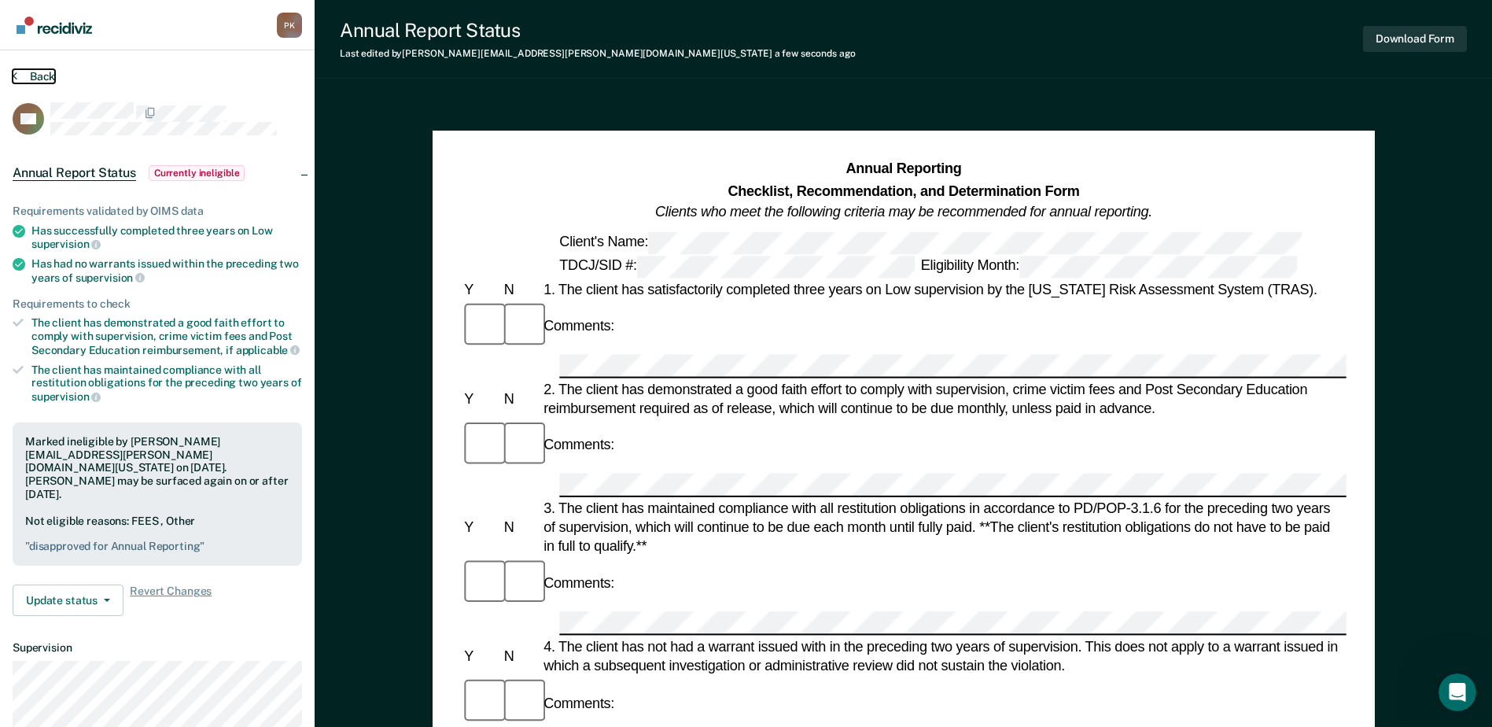
click at [44, 76] on button "Back" at bounding box center [34, 76] width 42 height 14
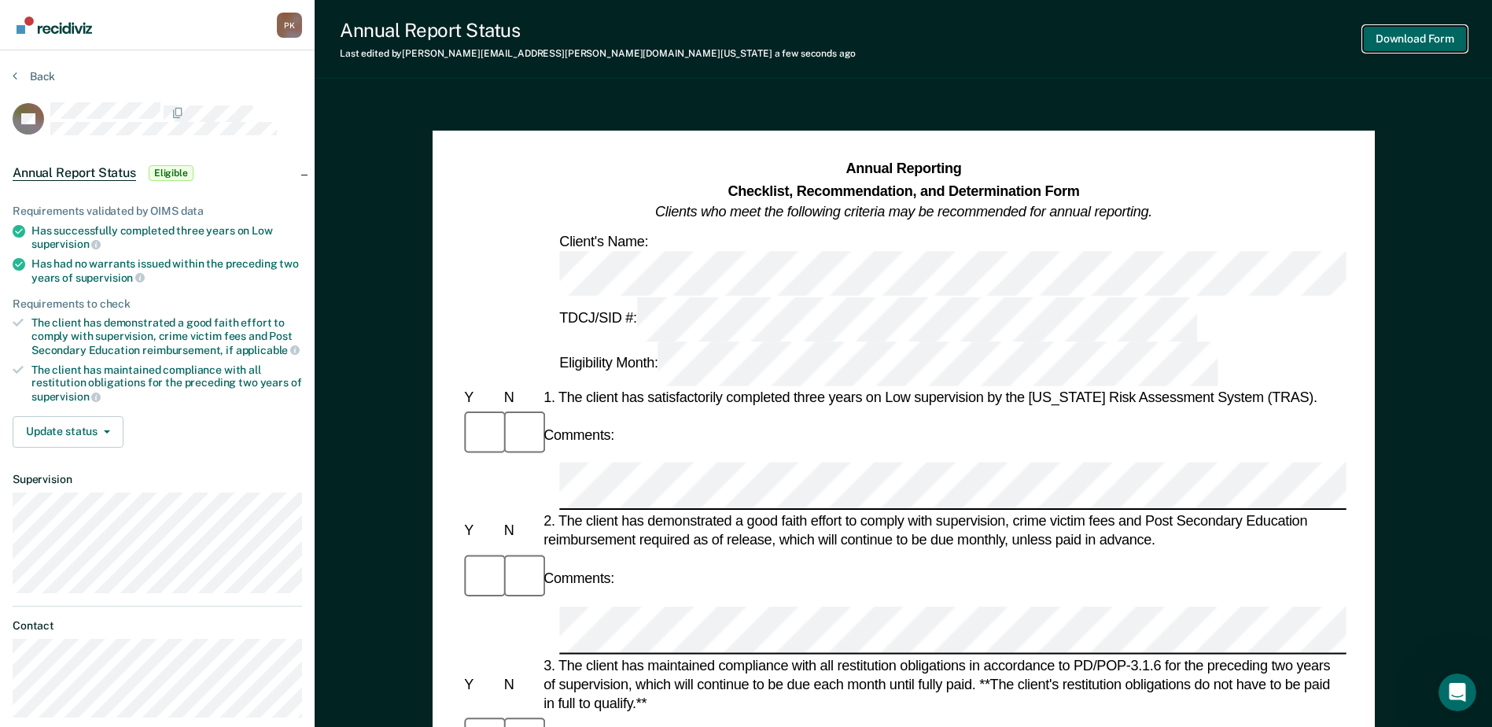
click at [1432, 42] on button "Download Form" at bounding box center [1415, 39] width 104 height 26
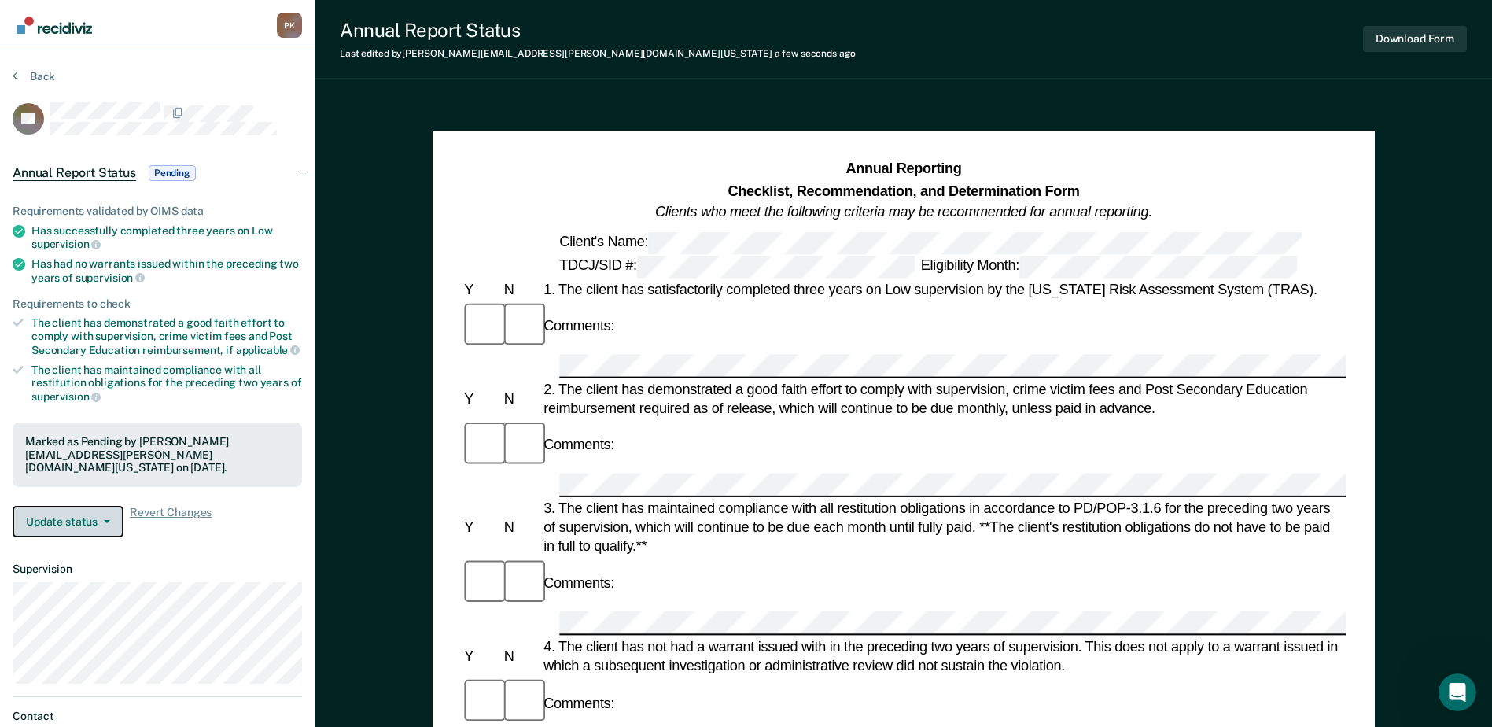
click at [105, 509] on button "Update status" at bounding box center [68, 521] width 111 height 31
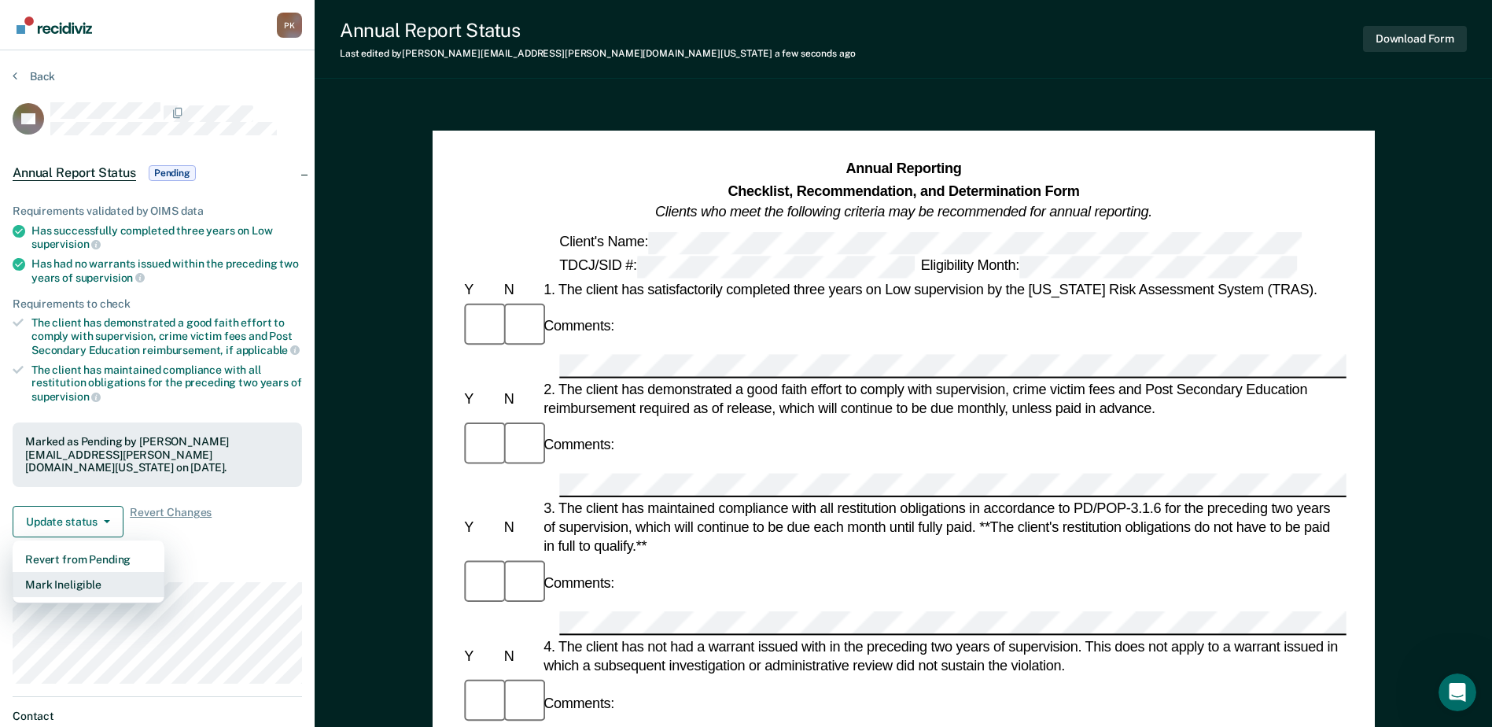
click at [89, 572] on button "Mark Ineligible" at bounding box center [89, 584] width 152 height 25
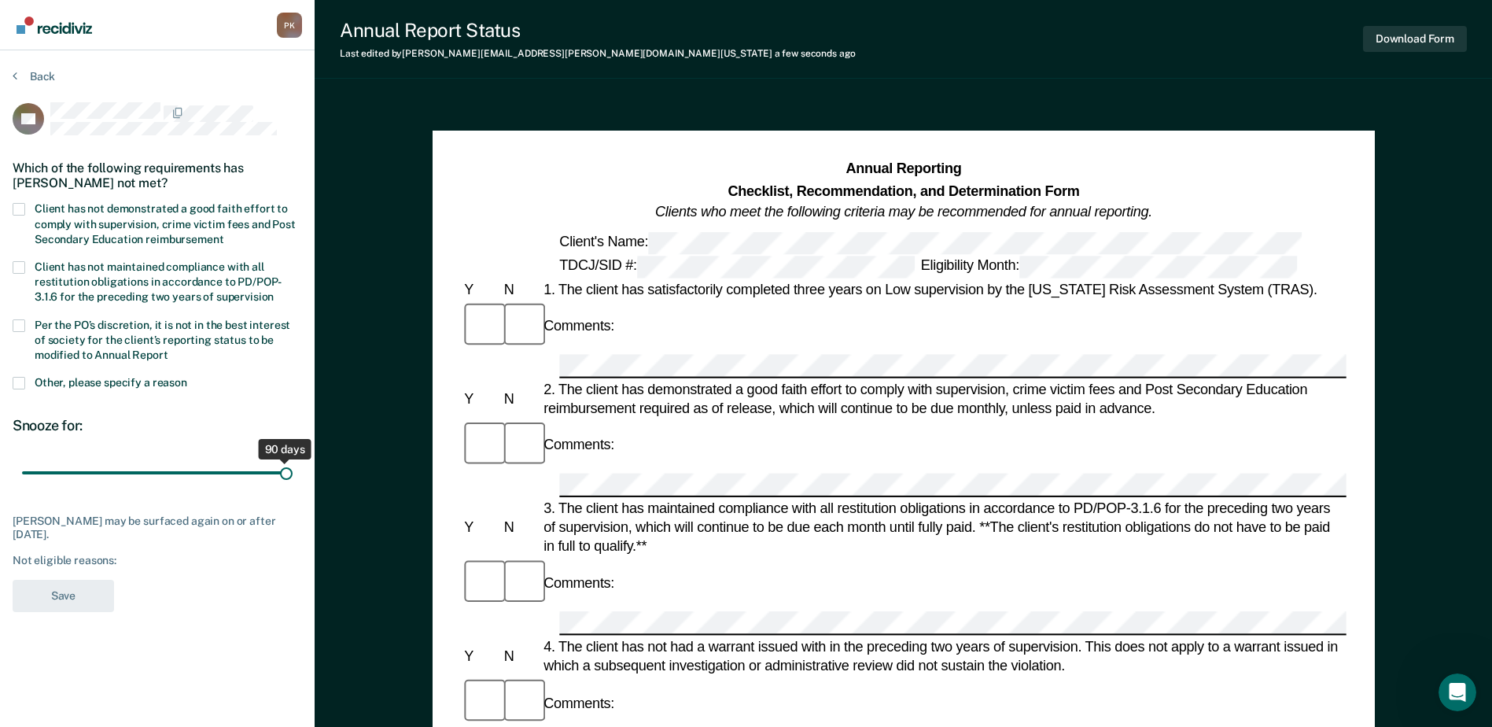
drag, startPoint x: 115, startPoint y: 471, endPoint x: 311, endPoint y: 496, distance: 197.4
type input "90"
click at [293, 487] on input "range" at bounding box center [157, 473] width 271 height 28
click at [16, 383] on span at bounding box center [19, 383] width 13 height 13
click at [187, 377] on input "Other, please specify a reason" at bounding box center [187, 377] width 0 height 0
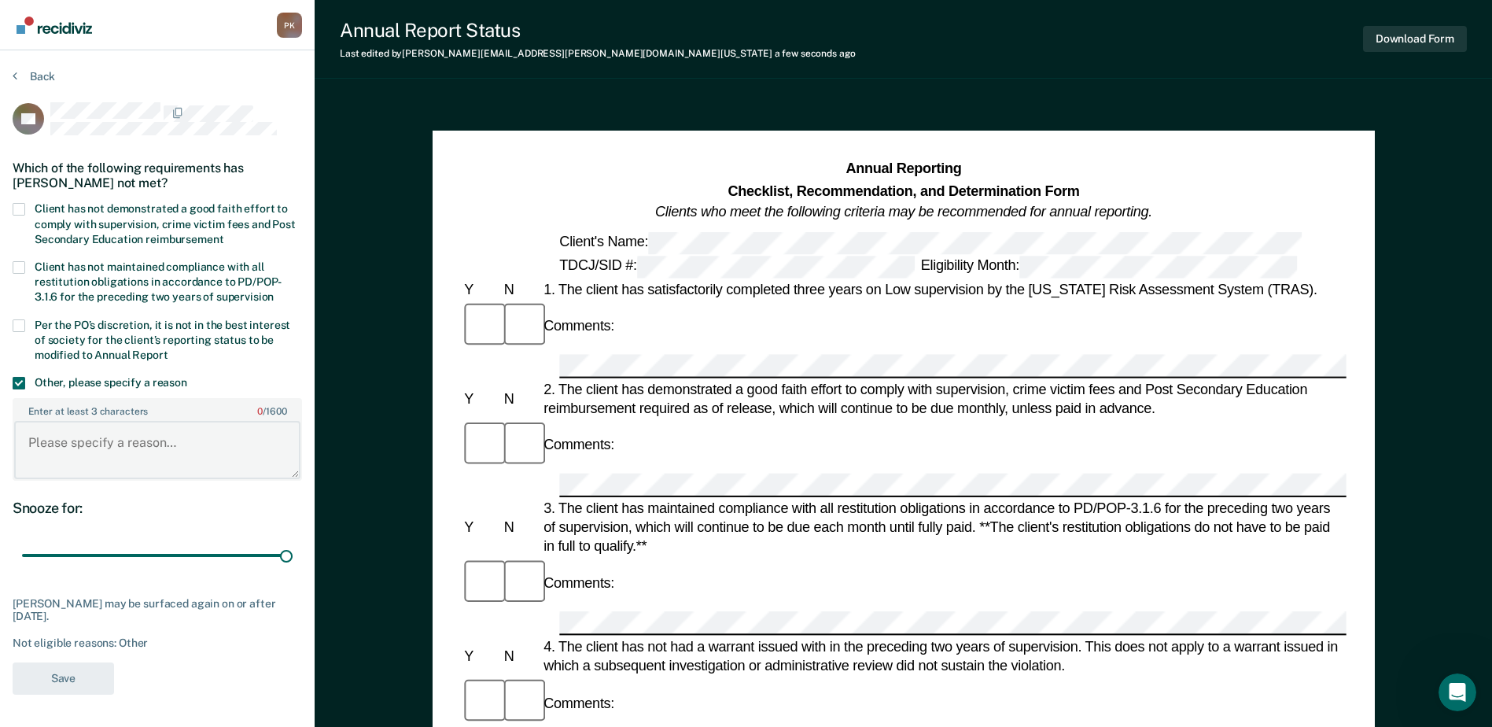
click at [46, 433] on textarea "Enter at least 3 characters 0 / 1600" at bounding box center [157, 450] width 286 height 58
type textarea "Approved for Annual Reporting"
click at [83, 673] on button "Save" at bounding box center [63, 678] width 101 height 32
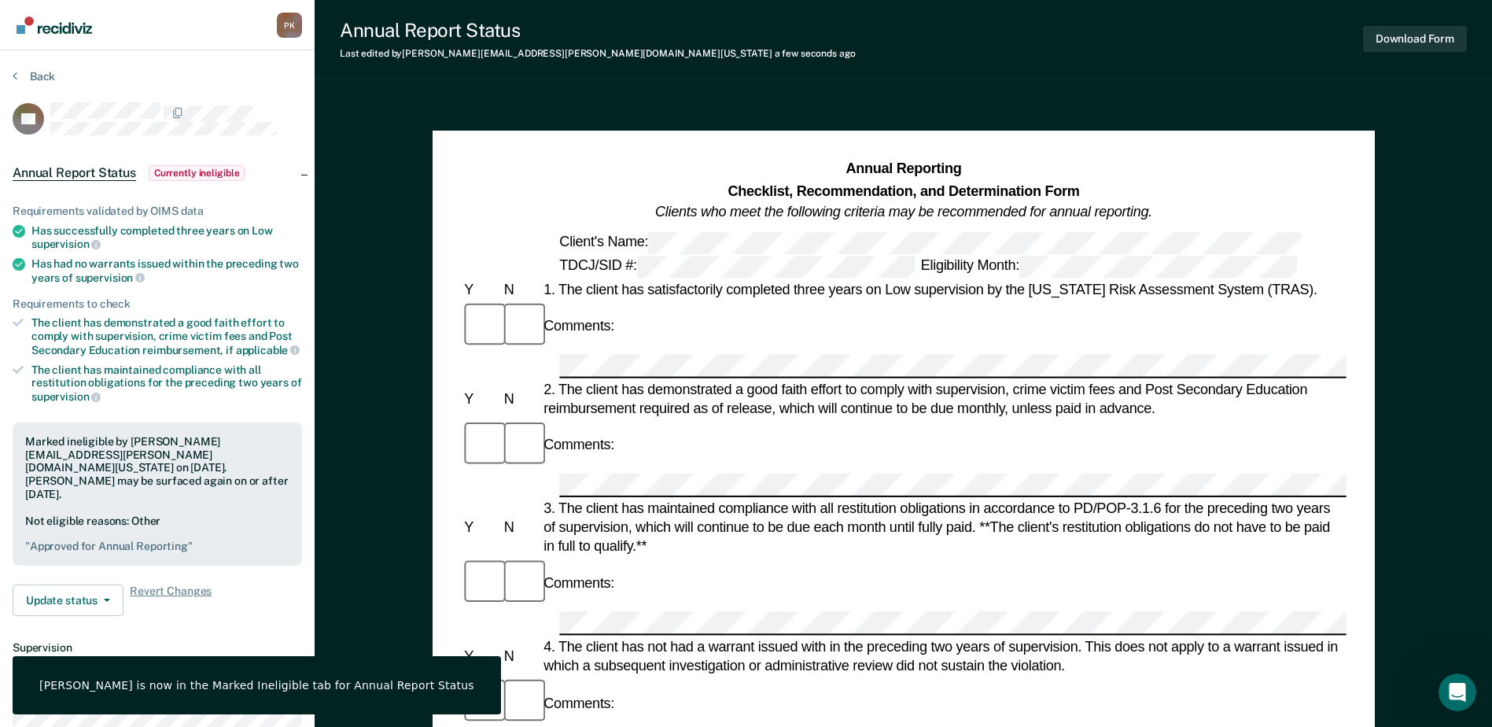
click at [221, 171] on span "Currently ineligible" at bounding box center [197, 173] width 97 height 16
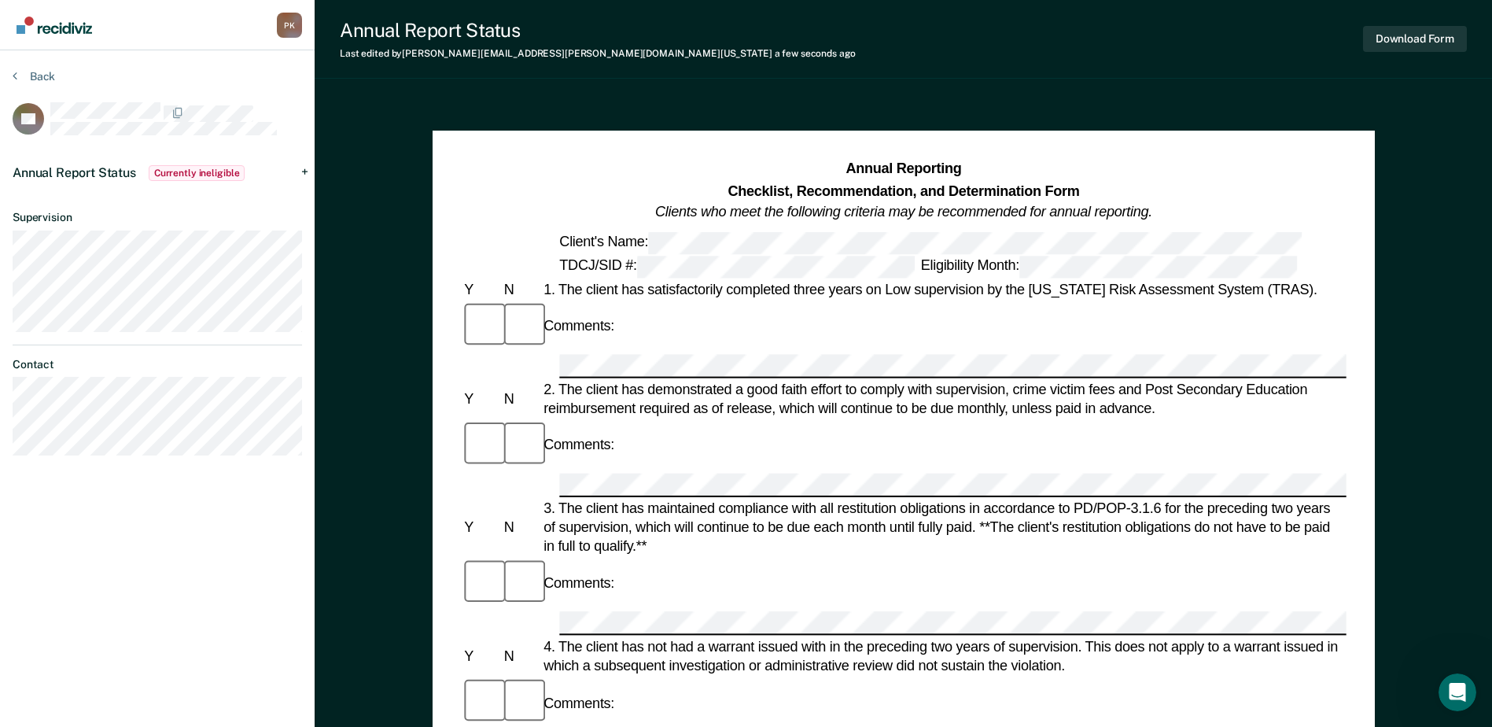
click at [309, 168] on div "Annual Report Status Currently ineligible" at bounding box center [157, 173] width 315 height 50
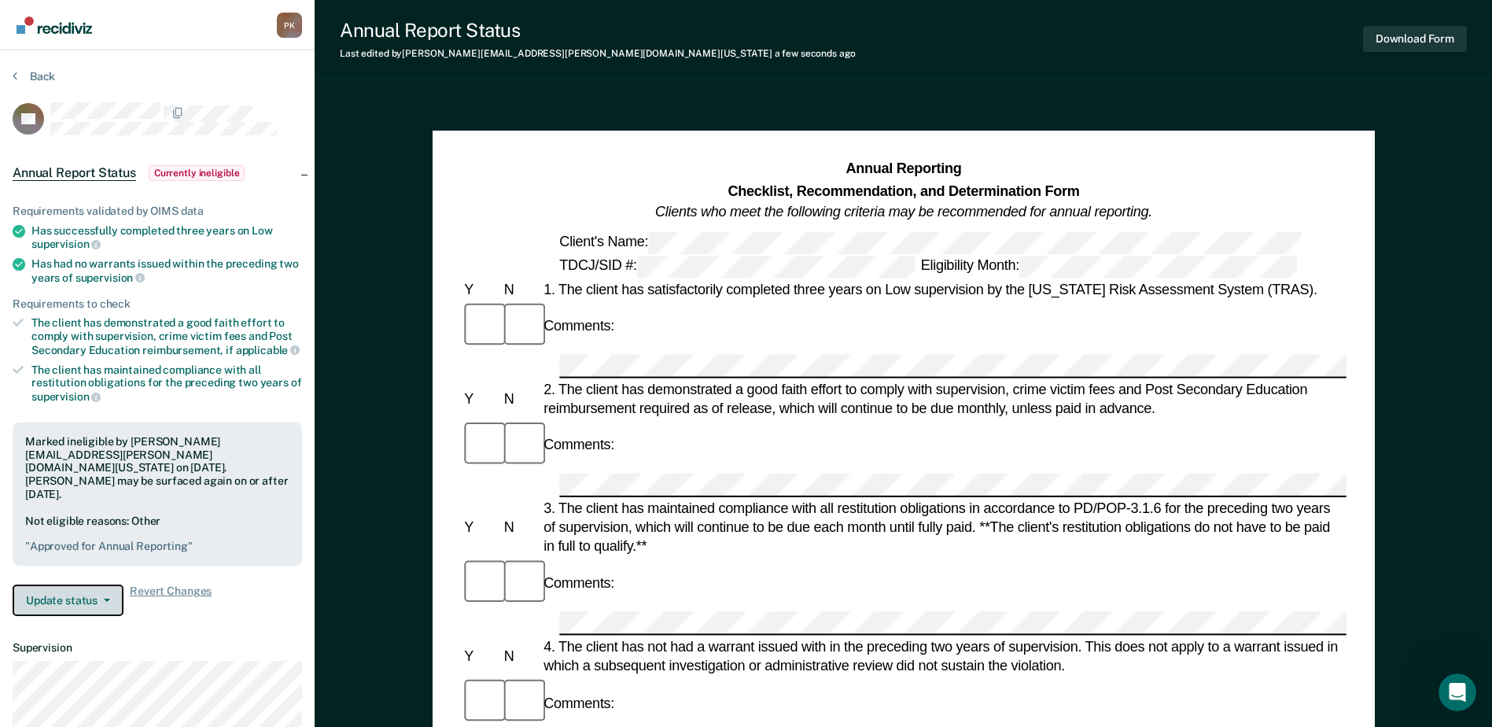
click at [109, 584] on button "Update status" at bounding box center [68, 599] width 111 height 31
click at [190, 167] on span "Currently ineligible" at bounding box center [197, 173] width 97 height 16
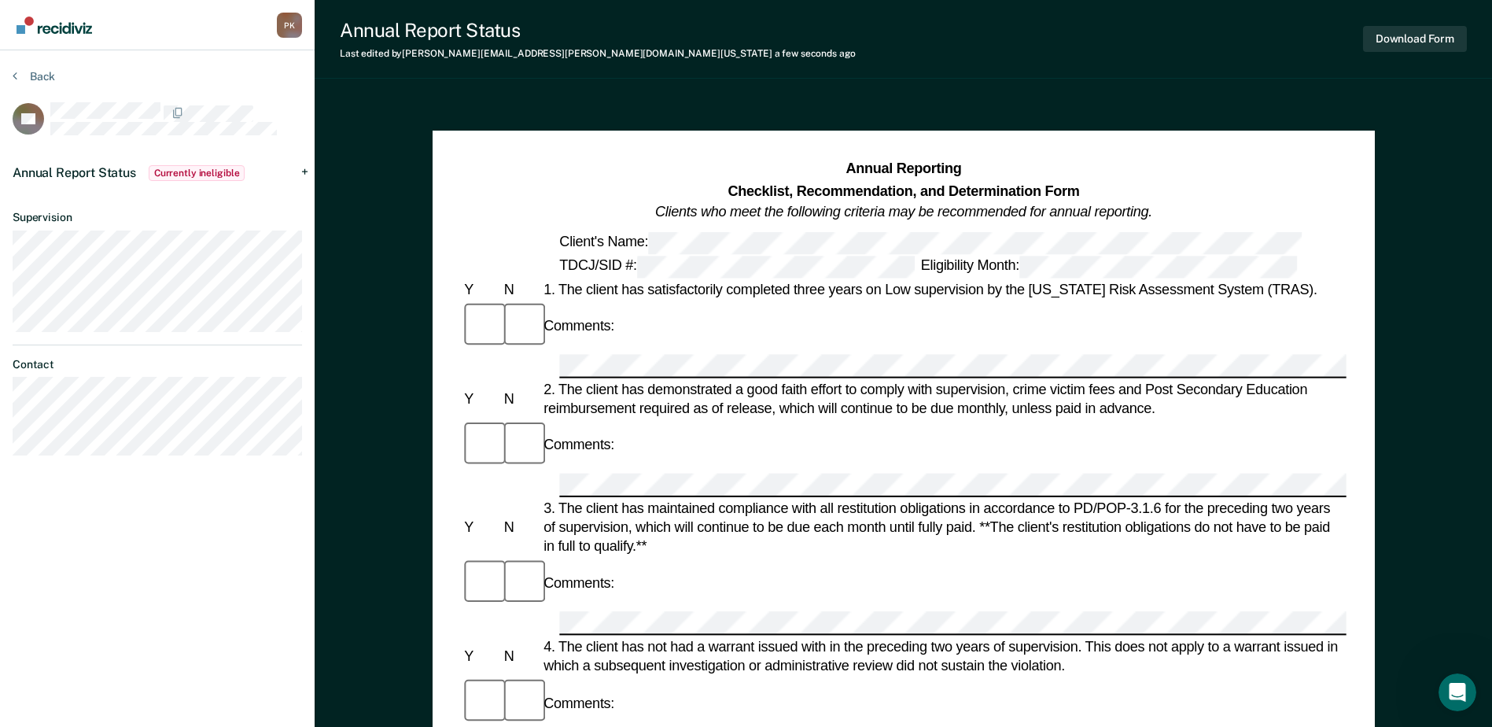
click at [304, 172] on div "Annual Report Status Currently ineligible" at bounding box center [157, 173] width 315 height 50
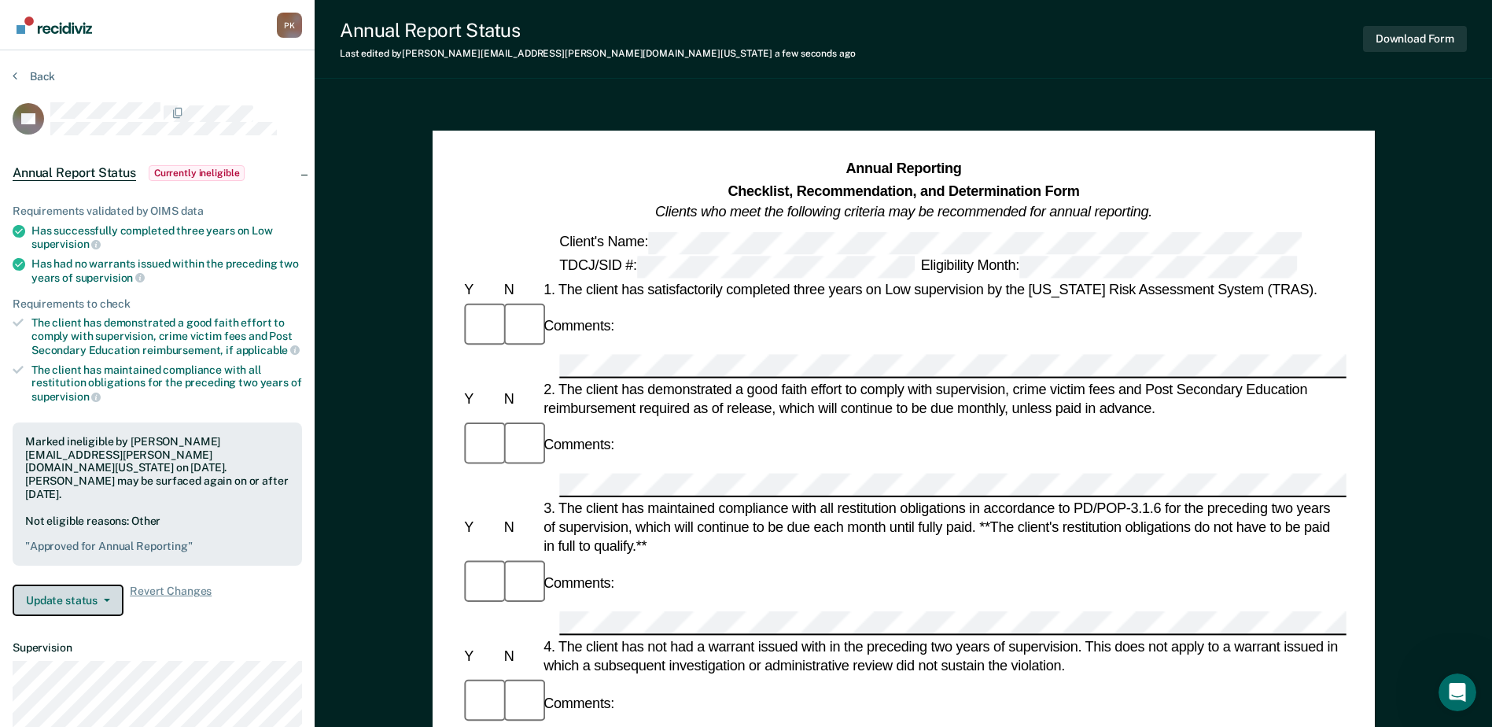
click at [108, 584] on button "Update status" at bounding box center [68, 599] width 111 height 31
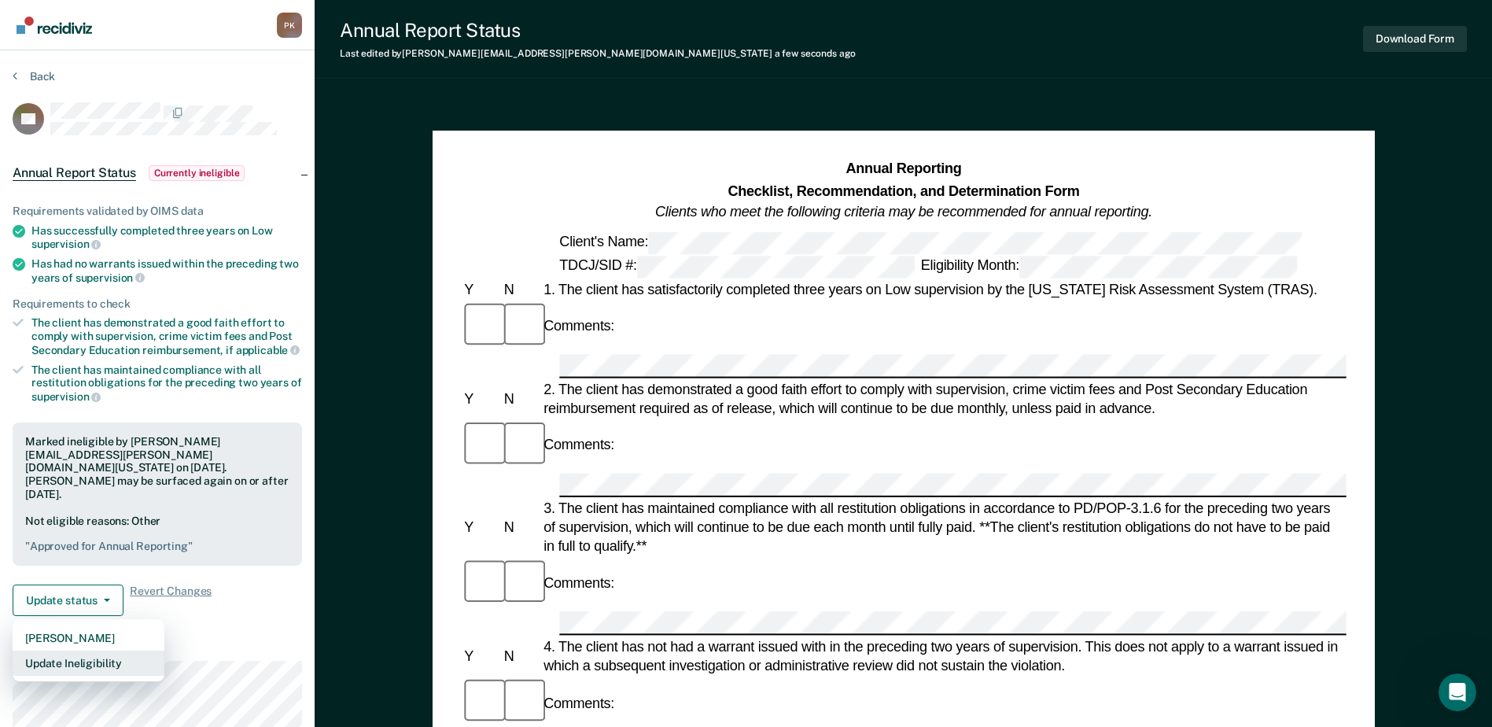
click at [98, 650] on button "Update Ineligibility" at bounding box center [89, 662] width 152 height 25
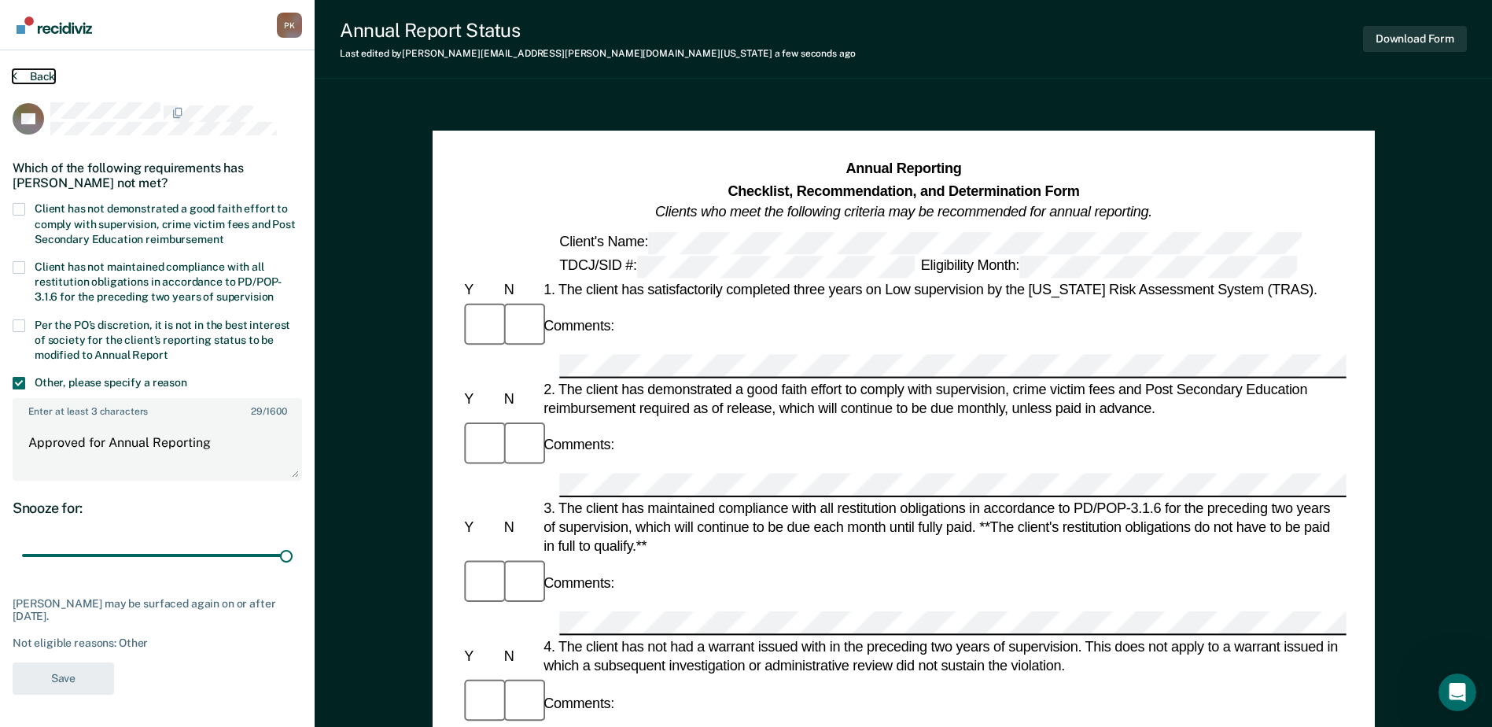
click at [38, 76] on button "Back" at bounding box center [34, 76] width 42 height 14
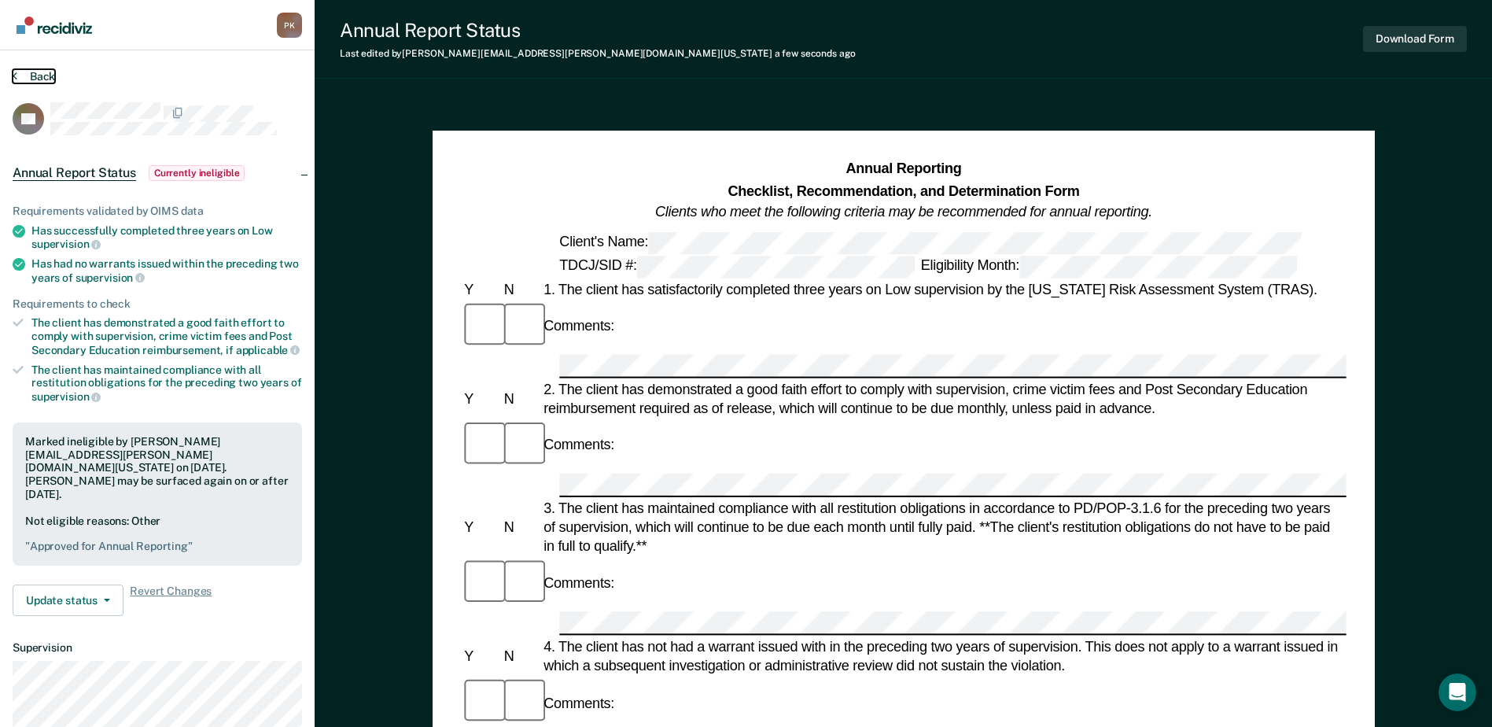
click at [40, 79] on button "Back" at bounding box center [34, 76] width 42 height 14
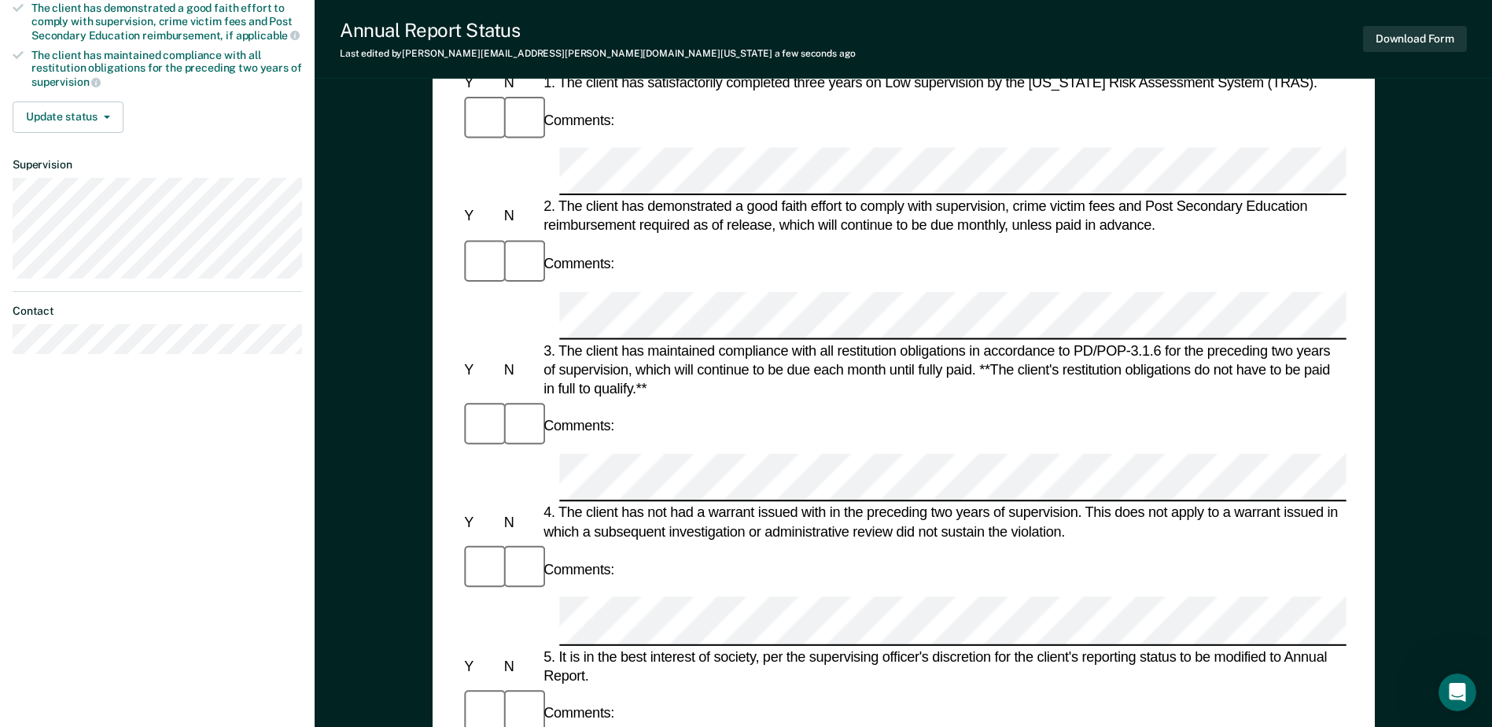
scroll to position [79, 0]
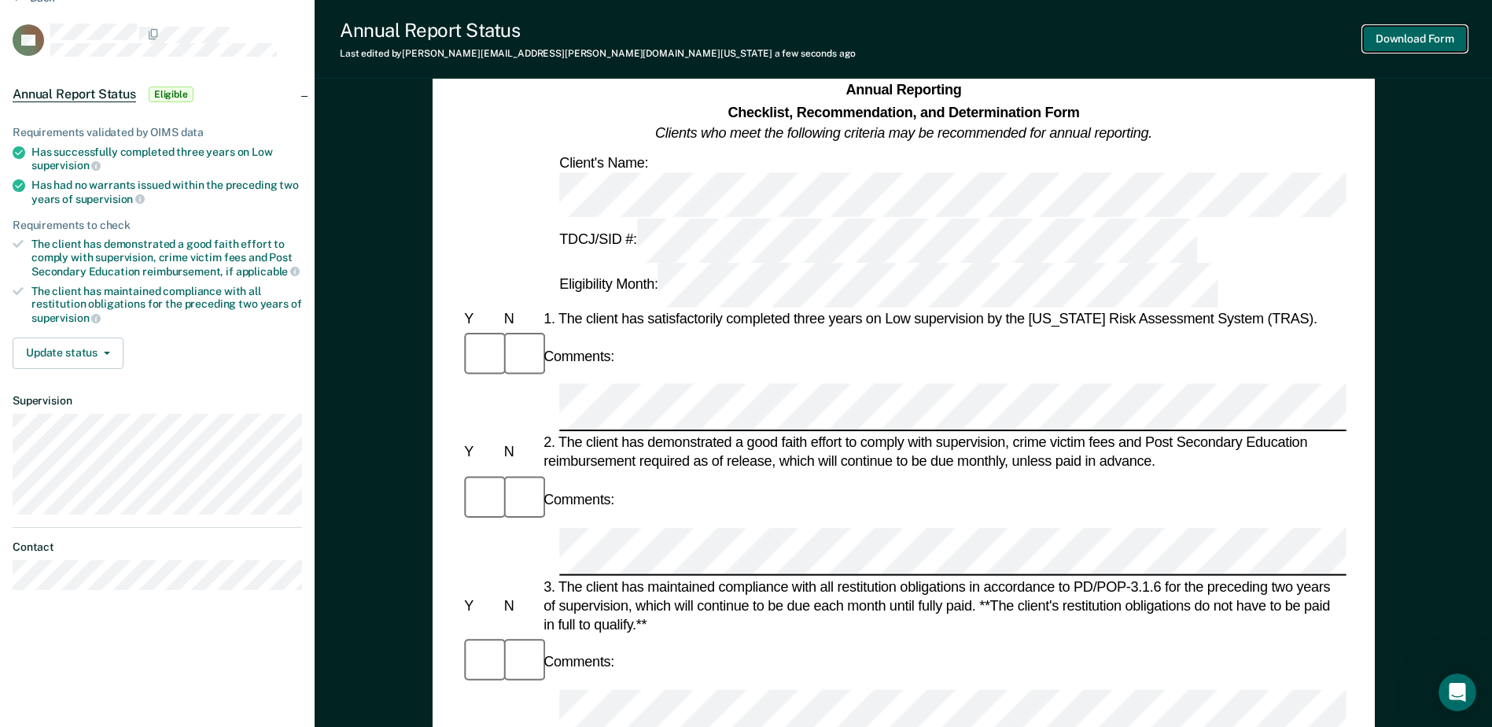
click at [1424, 39] on button "Download Form" at bounding box center [1415, 39] width 104 height 26
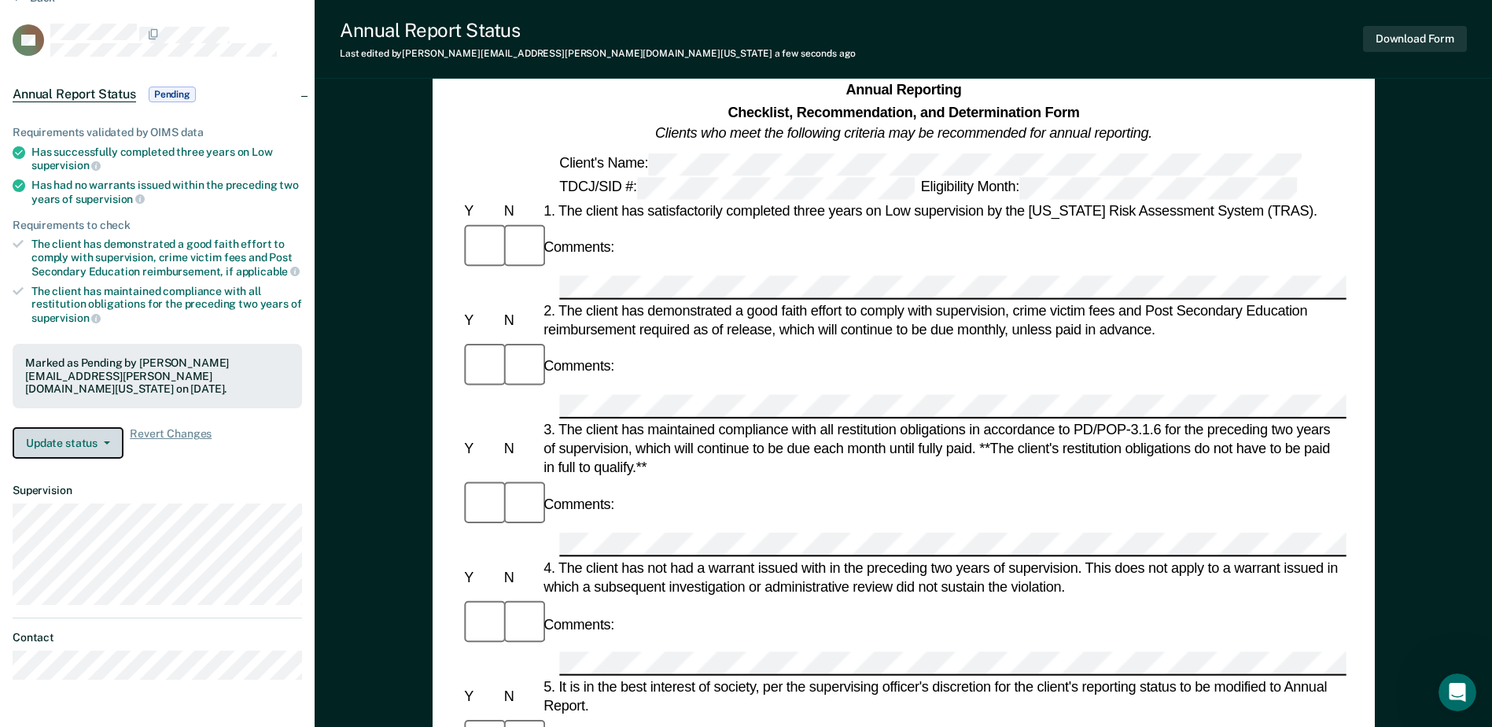
click at [110, 427] on button "Update status" at bounding box center [68, 442] width 111 height 31
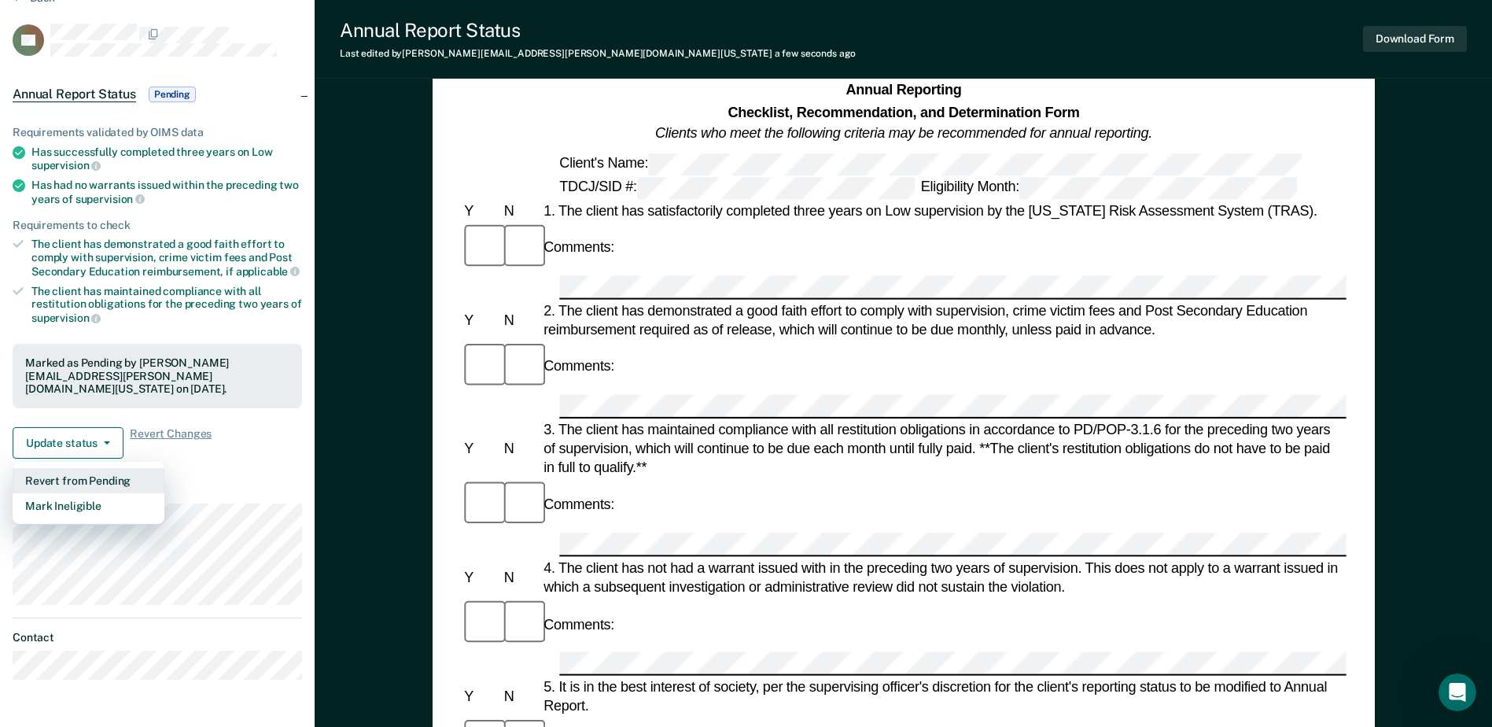
click at [64, 468] on button "Revert from Pending" at bounding box center [89, 480] width 152 height 25
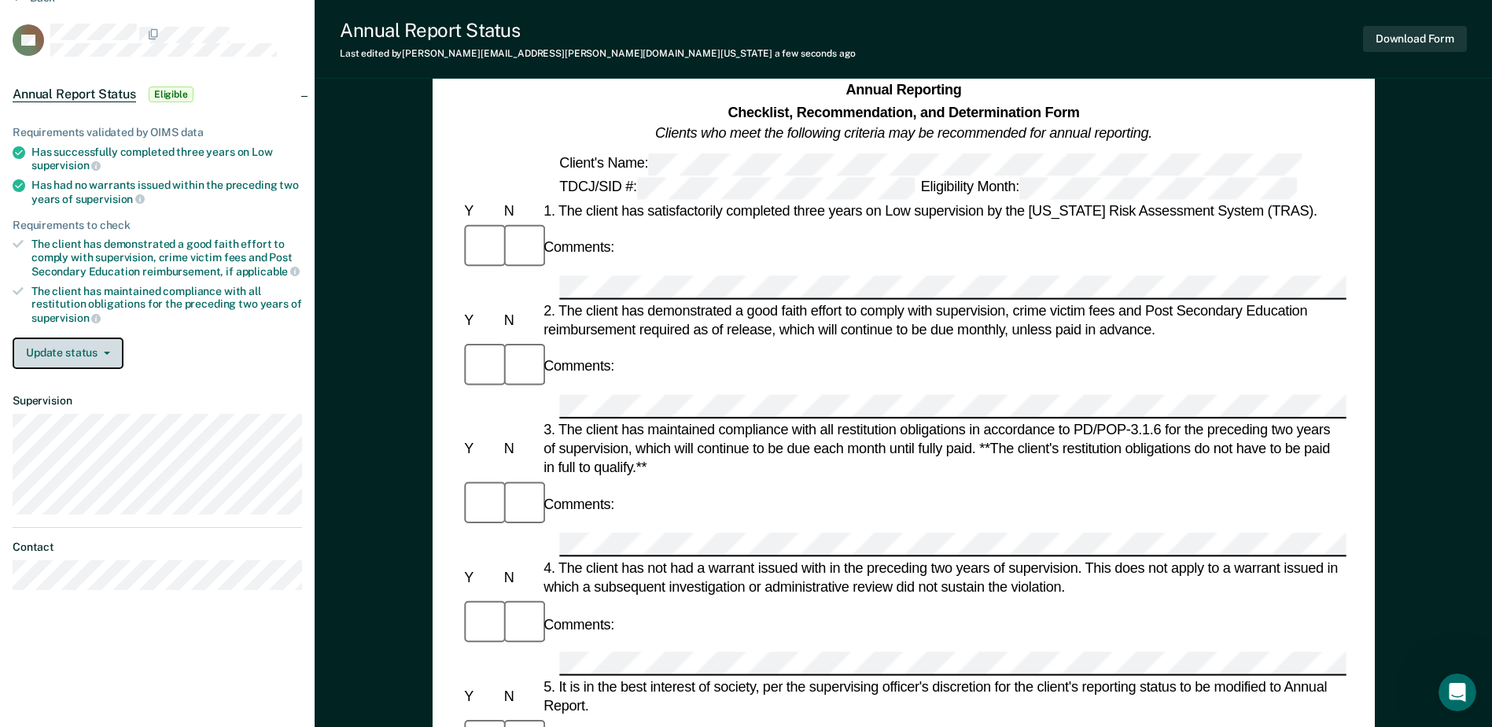
click at [106, 352] on icon "button" at bounding box center [107, 353] width 6 height 3
click at [105, 352] on icon "button" at bounding box center [107, 353] width 6 height 3
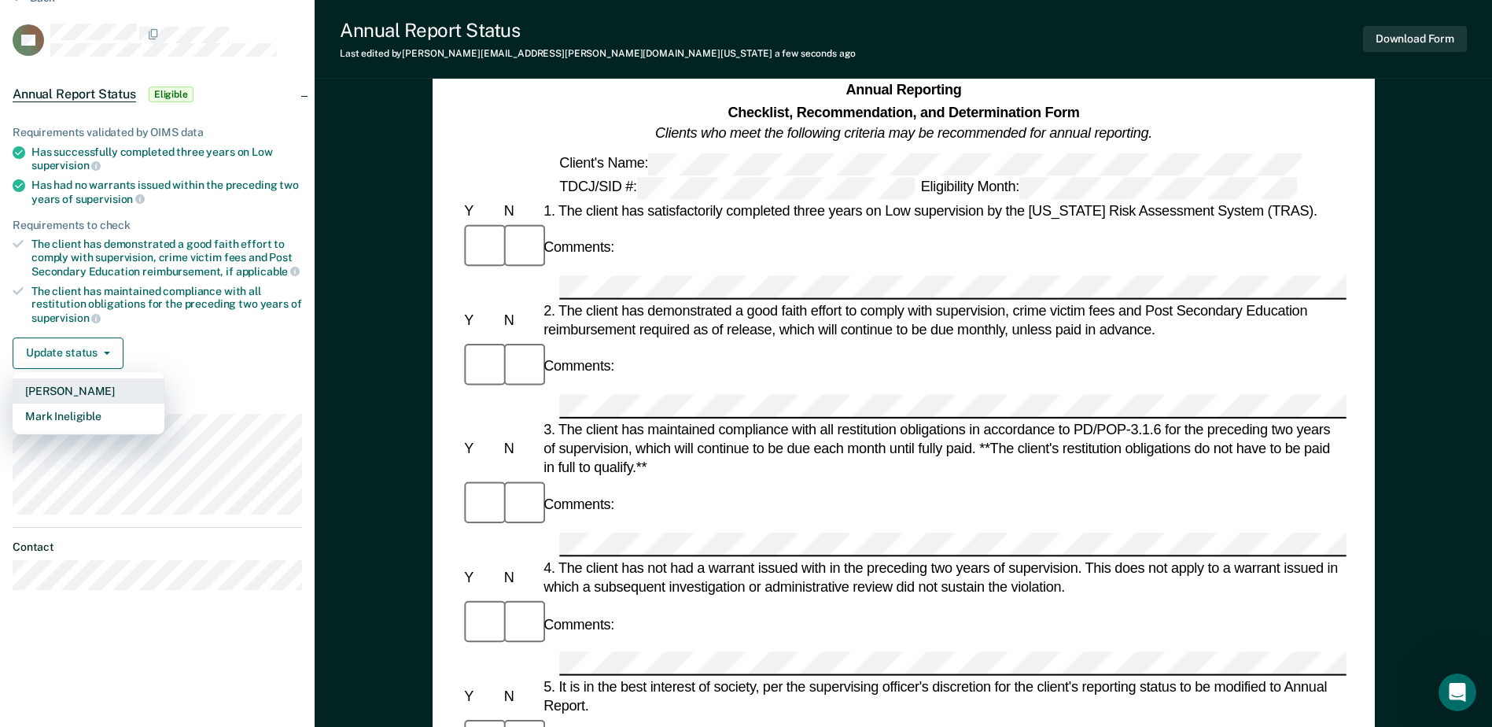
click at [70, 389] on button "Mark Pending" at bounding box center [89, 390] width 152 height 25
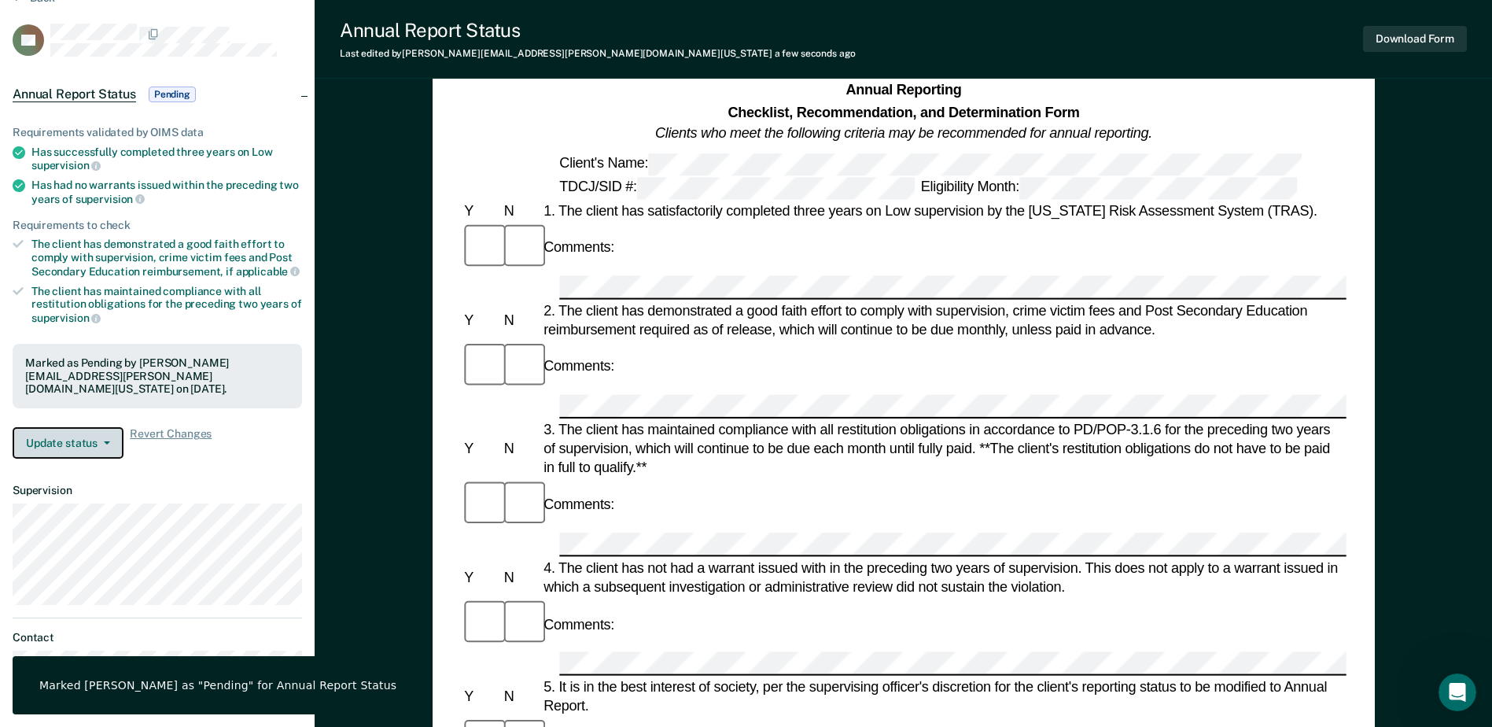
click at [109, 441] on icon "button" at bounding box center [107, 442] width 6 height 3
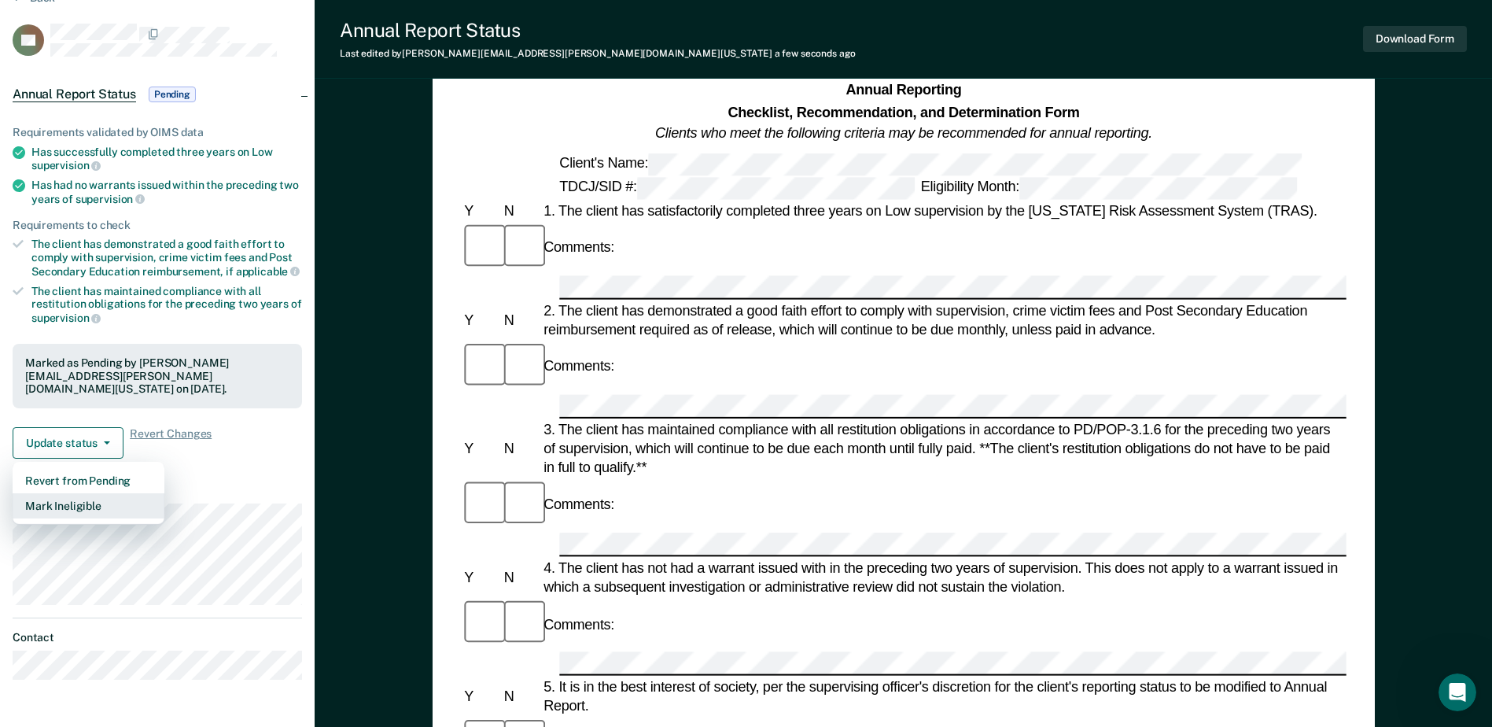
click at [83, 493] on button "Mark Ineligible" at bounding box center [89, 505] width 152 height 25
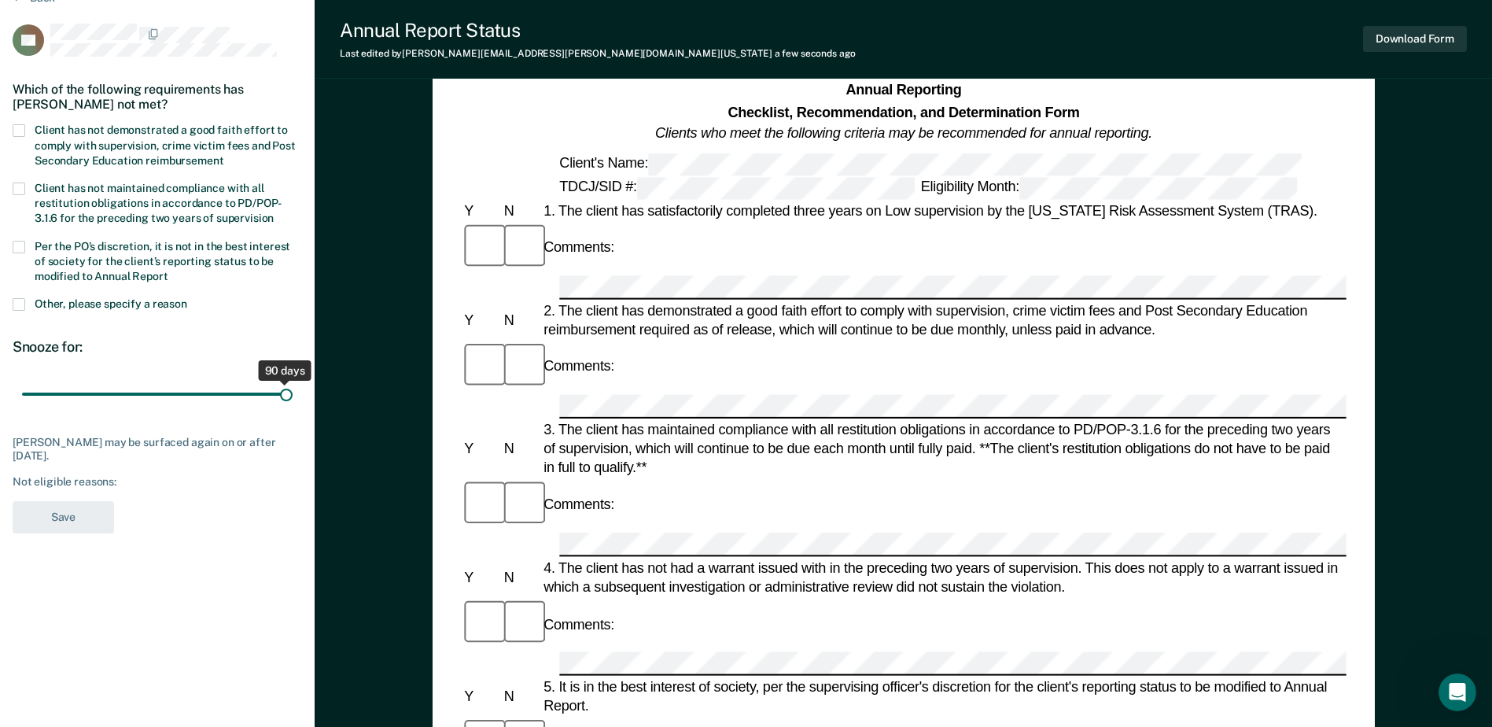
drag, startPoint x: 105, startPoint y: 396, endPoint x: 296, endPoint y: 418, distance: 191.6
click at [293, 408] on input "range" at bounding box center [157, 395] width 271 height 28
click at [20, 304] on span at bounding box center [19, 304] width 13 height 13
click at [187, 298] on input "Other, please specify a reason" at bounding box center [187, 298] width 0 height 0
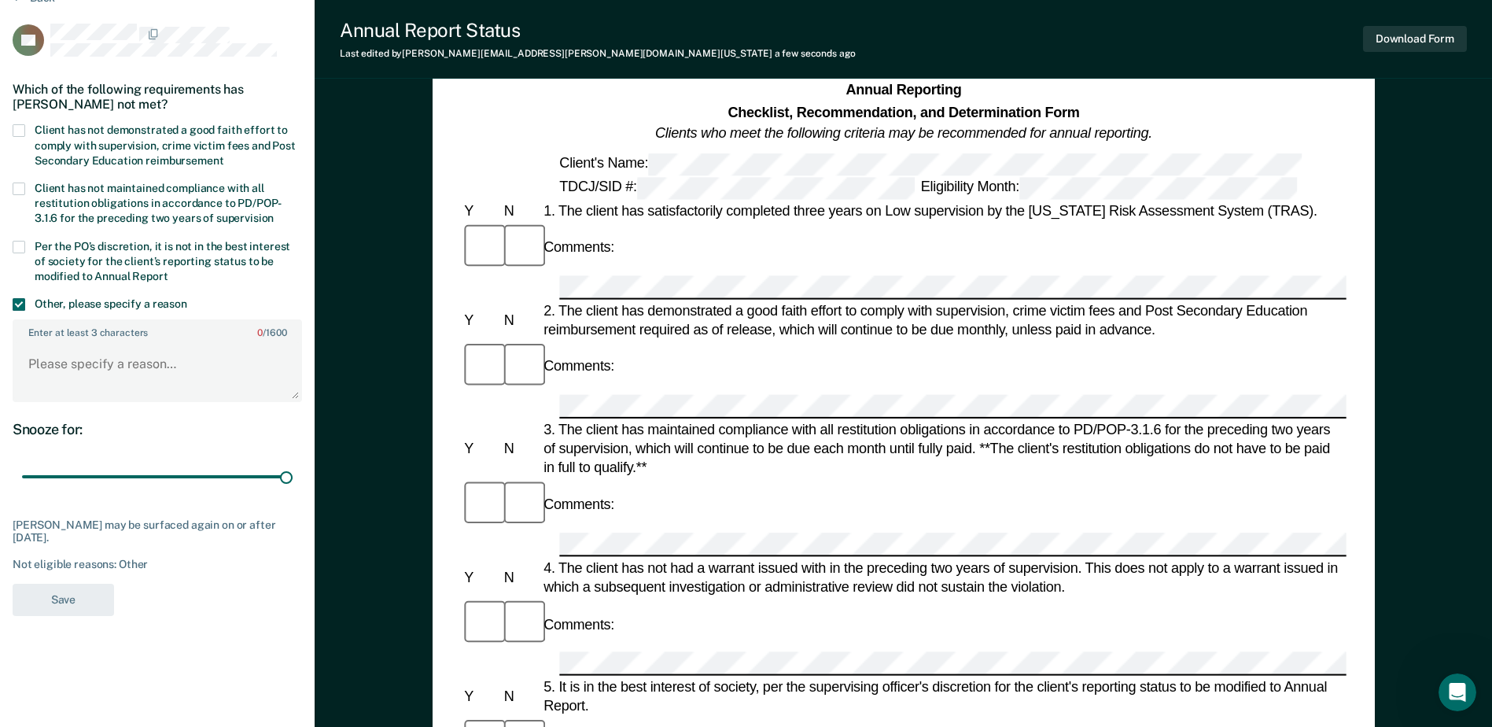
click at [23, 302] on span at bounding box center [19, 304] width 13 height 13
click at [187, 298] on input "Other, please specify a reason" at bounding box center [187, 298] width 0 height 0
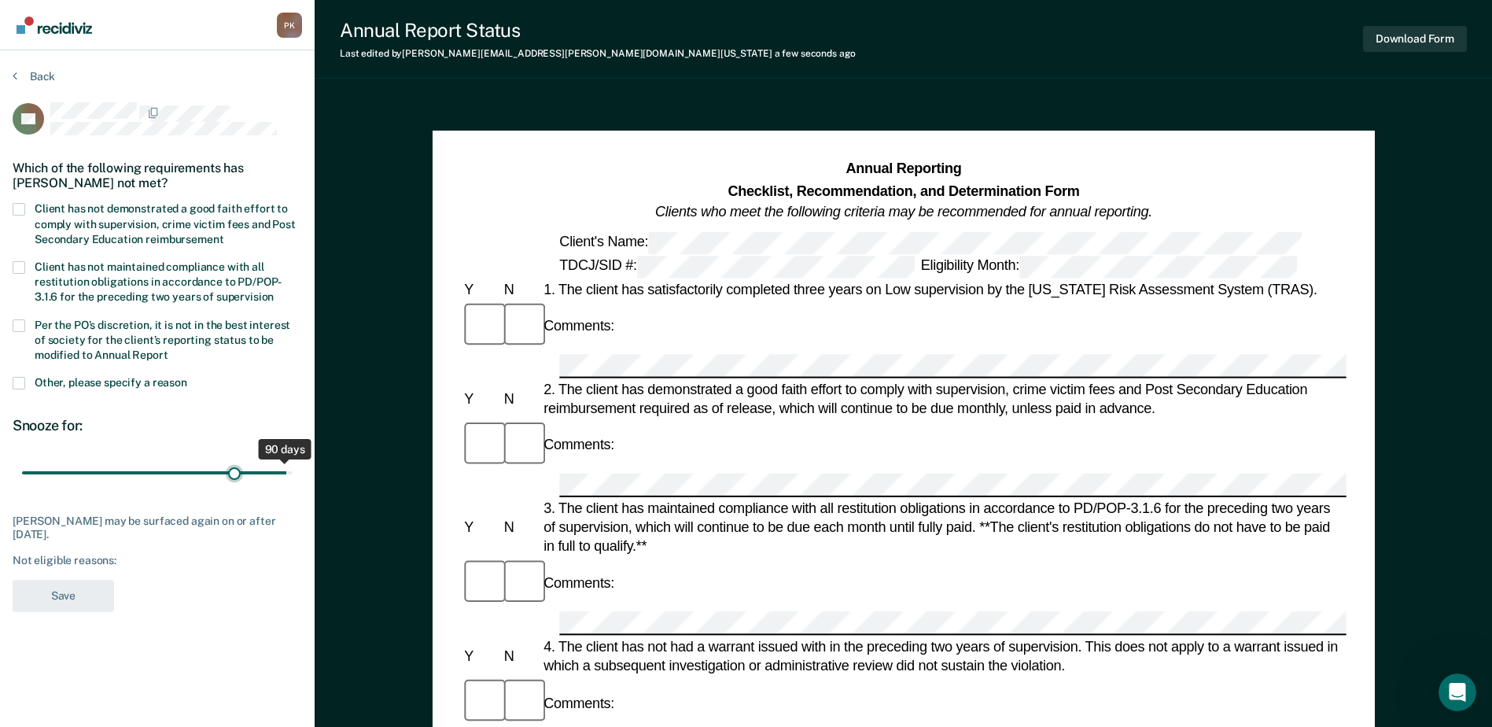
click at [233, 470] on input "range" at bounding box center [157, 473] width 271 height 28
click at [205, 470] on input "range" at bounding box center [157, 473] width 271 height 28
drag, startPoint x: 209, startPoint y: 471, endPoint x: 308, endPoint y: 480, distance: 99.5
type input "90"
click at [293, 480] on input "range" at bounding box center [157, 473] width 271 height 28
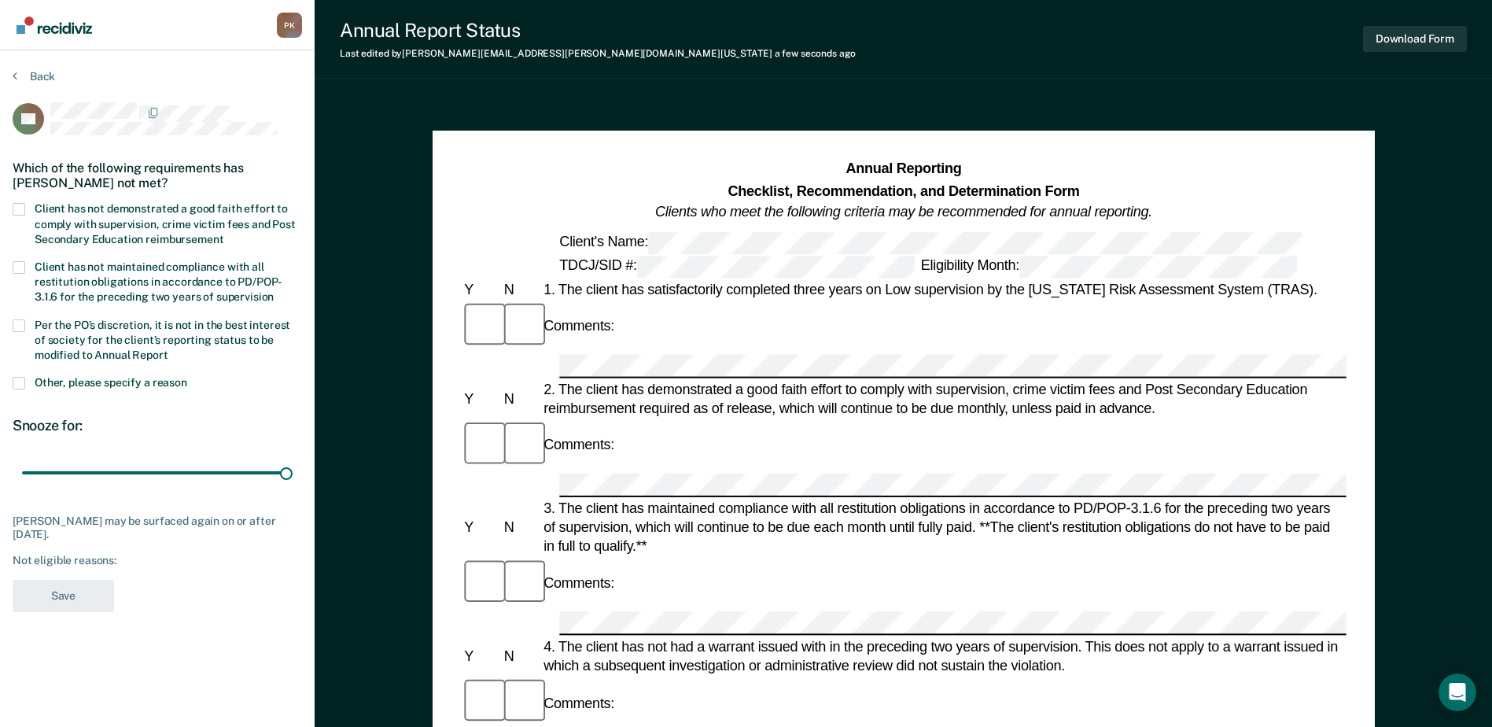
click at [12, 78] on section "Back DB Which of the following requirements has David Barnett not met? Client h…" at bounding box center [157, 345] width 315 height 590
click at [17, 76] on button "Back" at bounding box center [34, 76] width 42 height 14
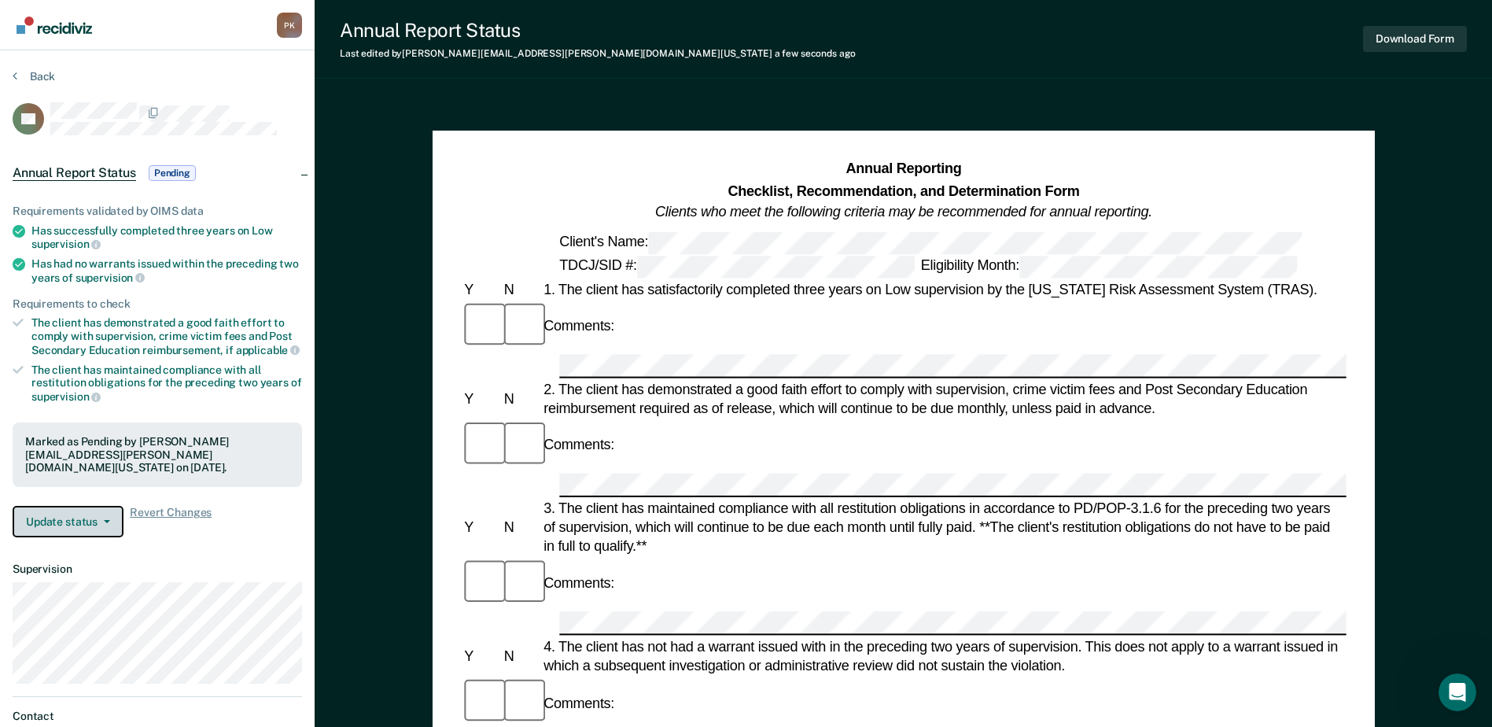
click at [105, 520] on icon "button" at bounding box center [107, 521] width 6 height 3
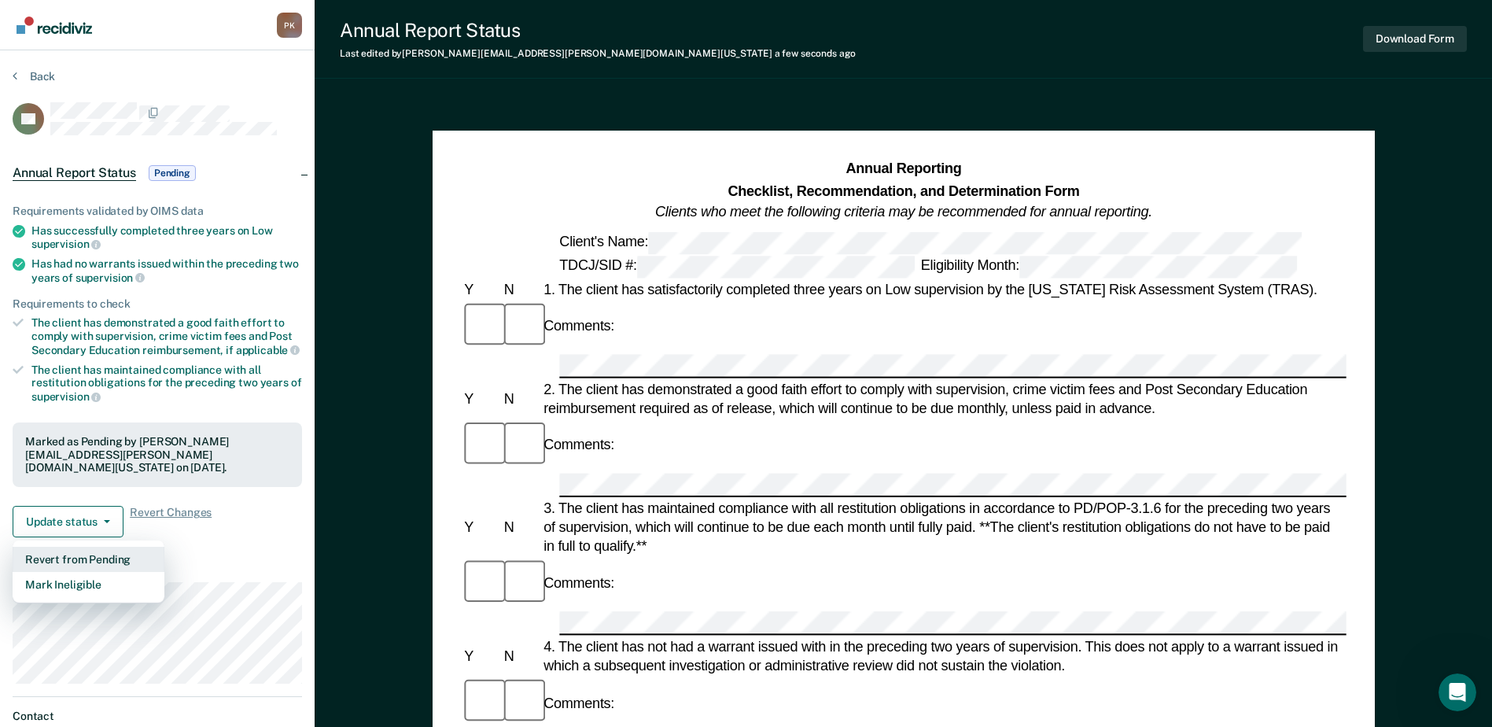
click at [98, 547] on button "Revert from Pending" at bounding box center [89, 559] width 152 height 25
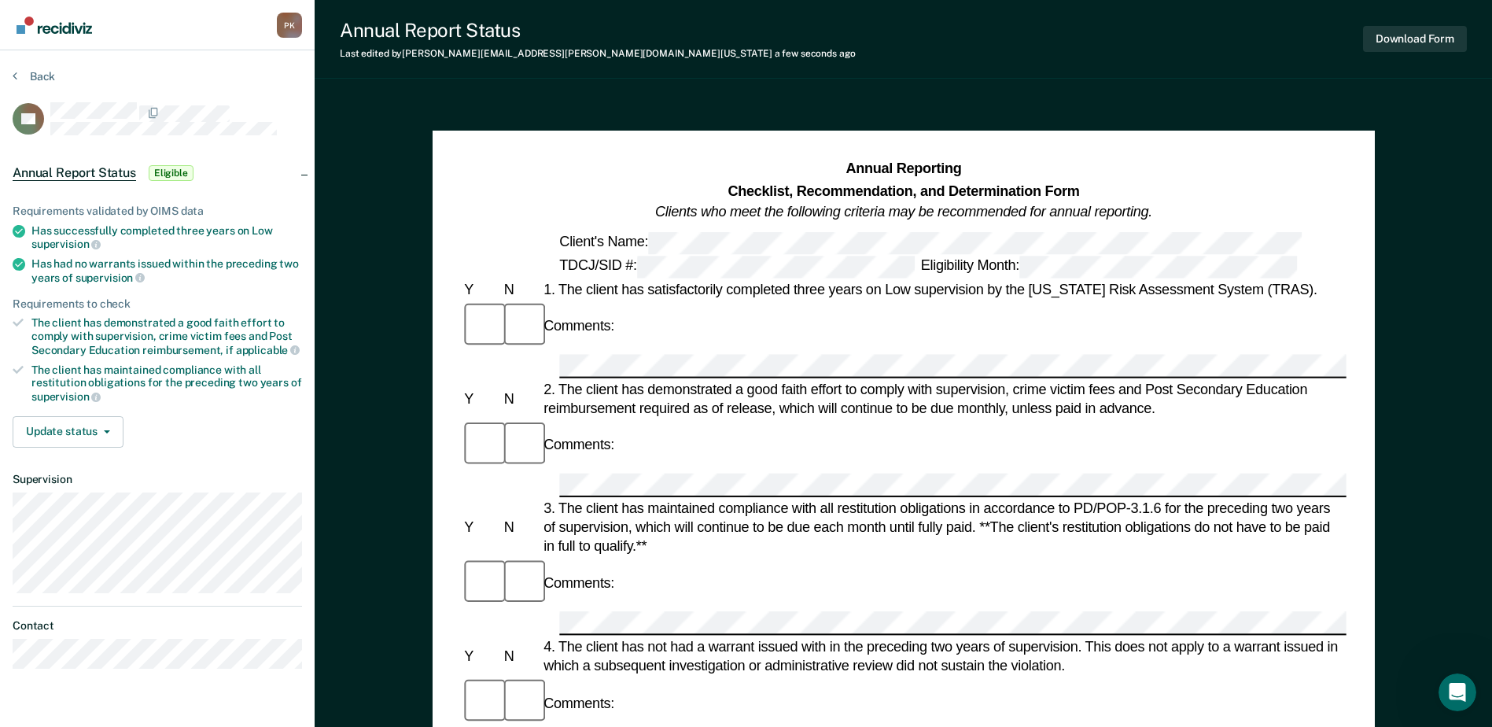
click at [178, 168] on span "Eligible" at bounding box center [171, 173] width 45 height 16
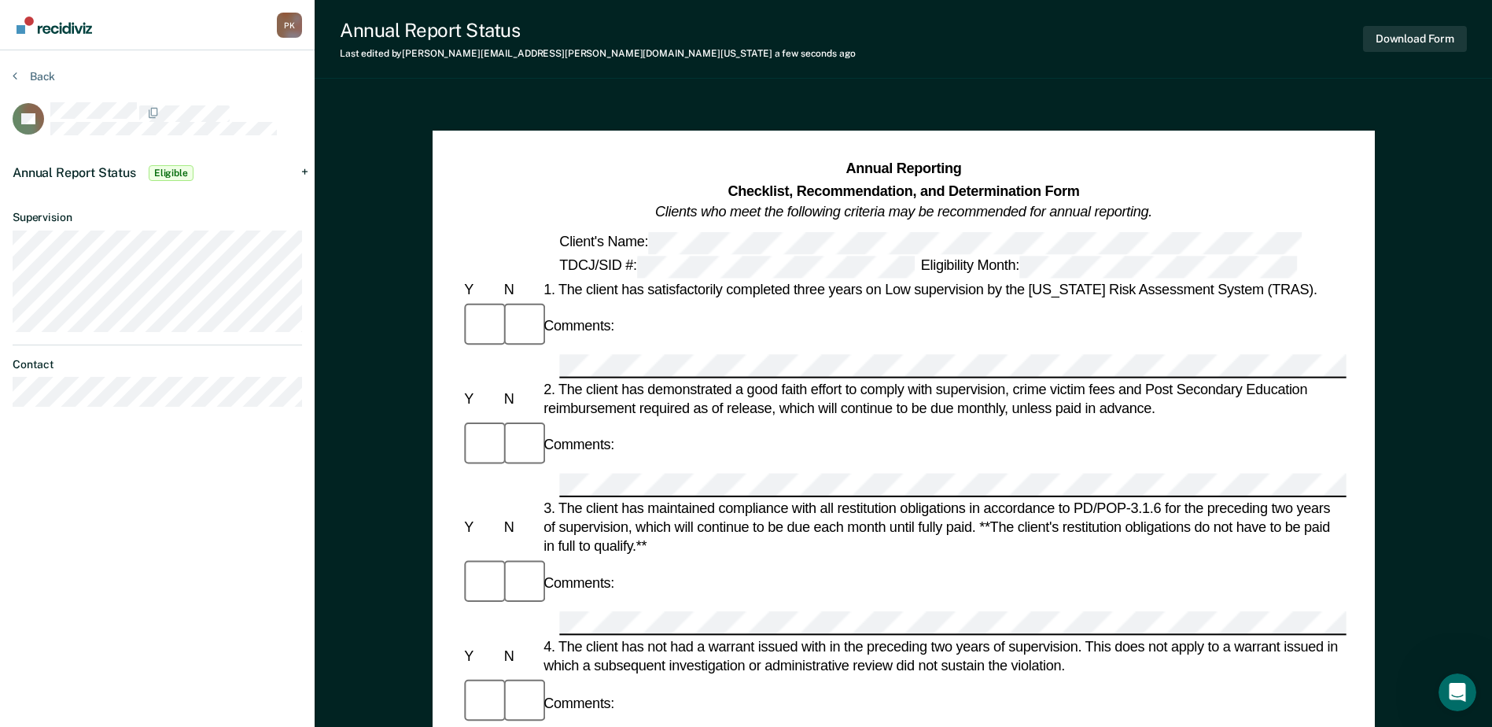
click at [308, 171] on div "Annual Report Status Eligible" at bounding box center [157, 173] width 315 height 50
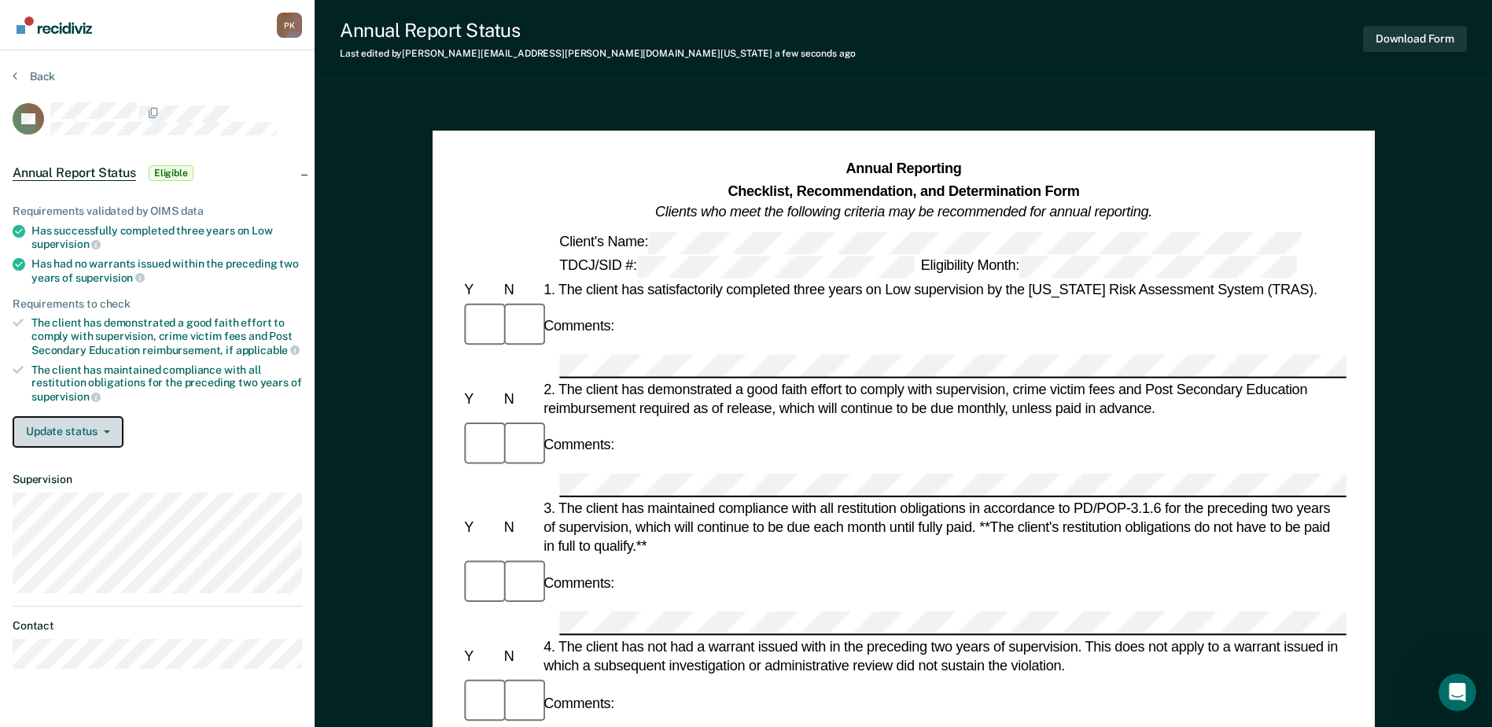
click at [108, 433] on button "Update status" at bounding box center [68, 431] width 111 height 31
click at [196, 426] on div "Update status Mark Pending Mark Ineligible" at bounding box center [157, 431] width 289 height 31
click at [35, 76] on button "Back" at bounding box center [34, 76] width 42 height 14
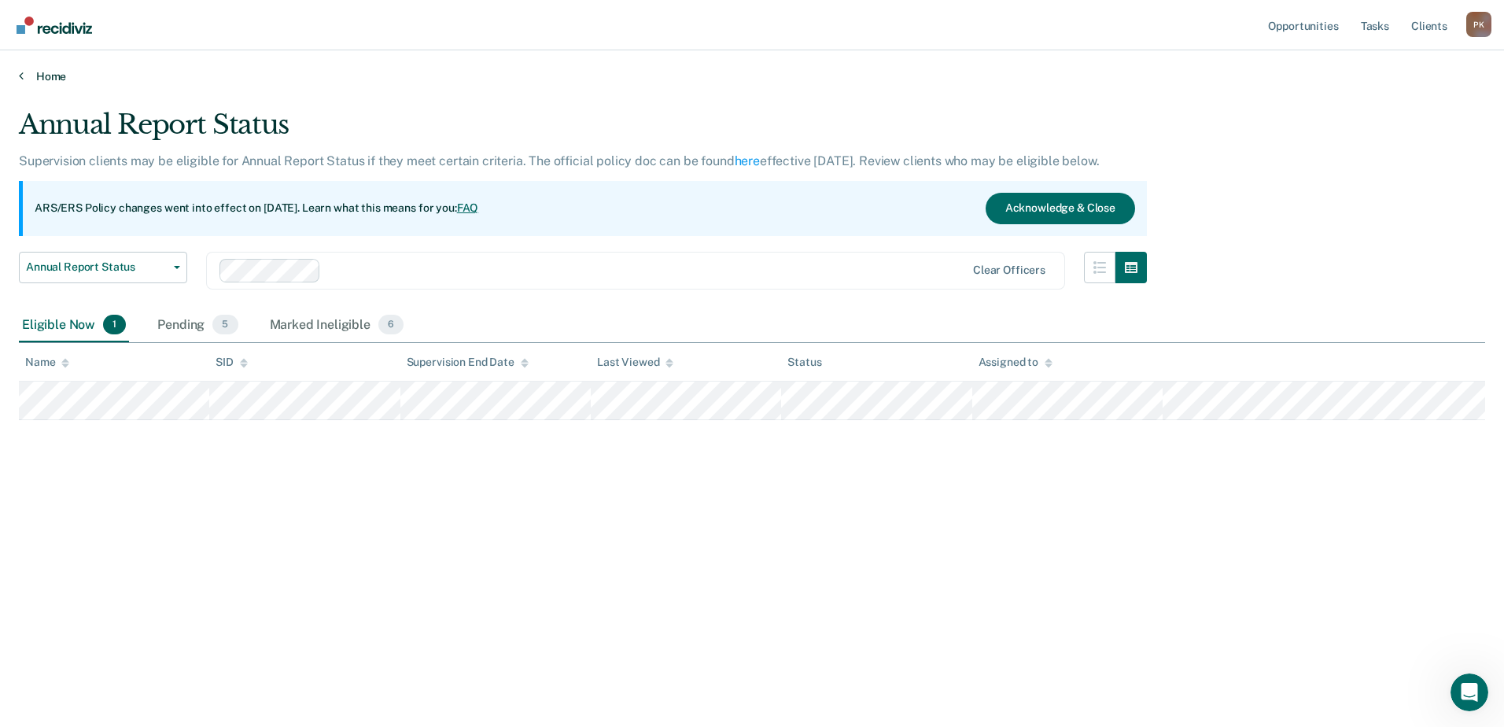
click at [54, 76] on link "Home" at bounding box center [752, 76] width 1466 height 14
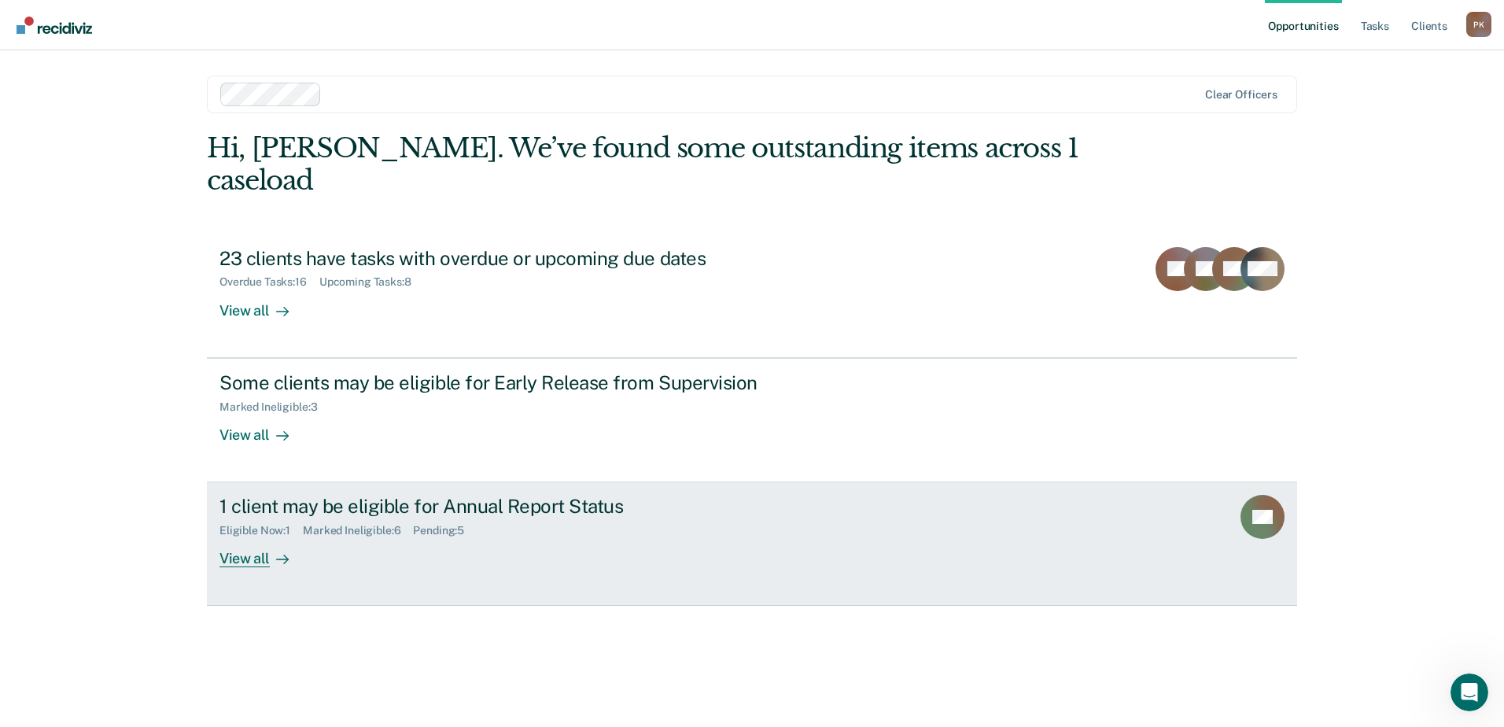
click at [257, 537] on div "View all" at bounding box center [263, 552] width 88 height 31
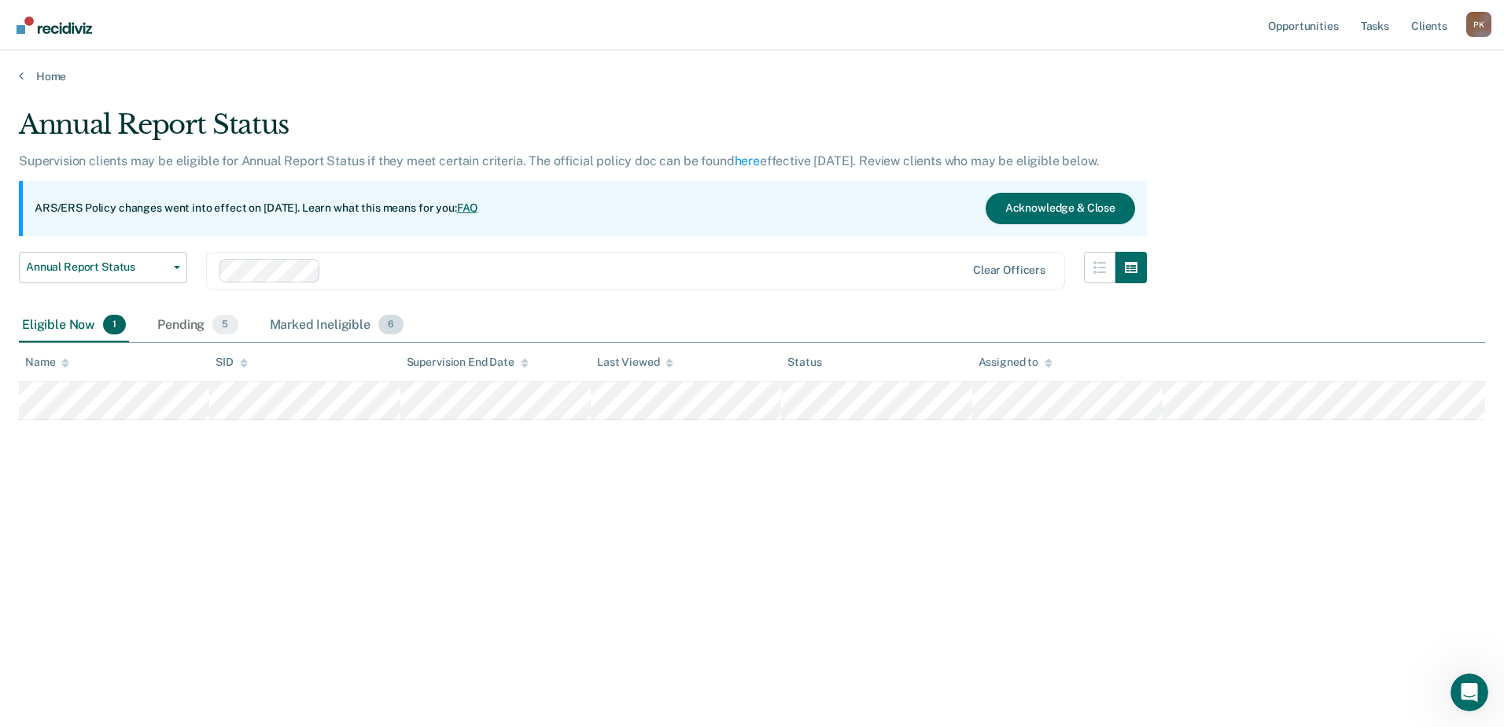
click at [339, 326] on div "Marked Ineligible 6" at bounding box center [337, 325] width 141 height 35
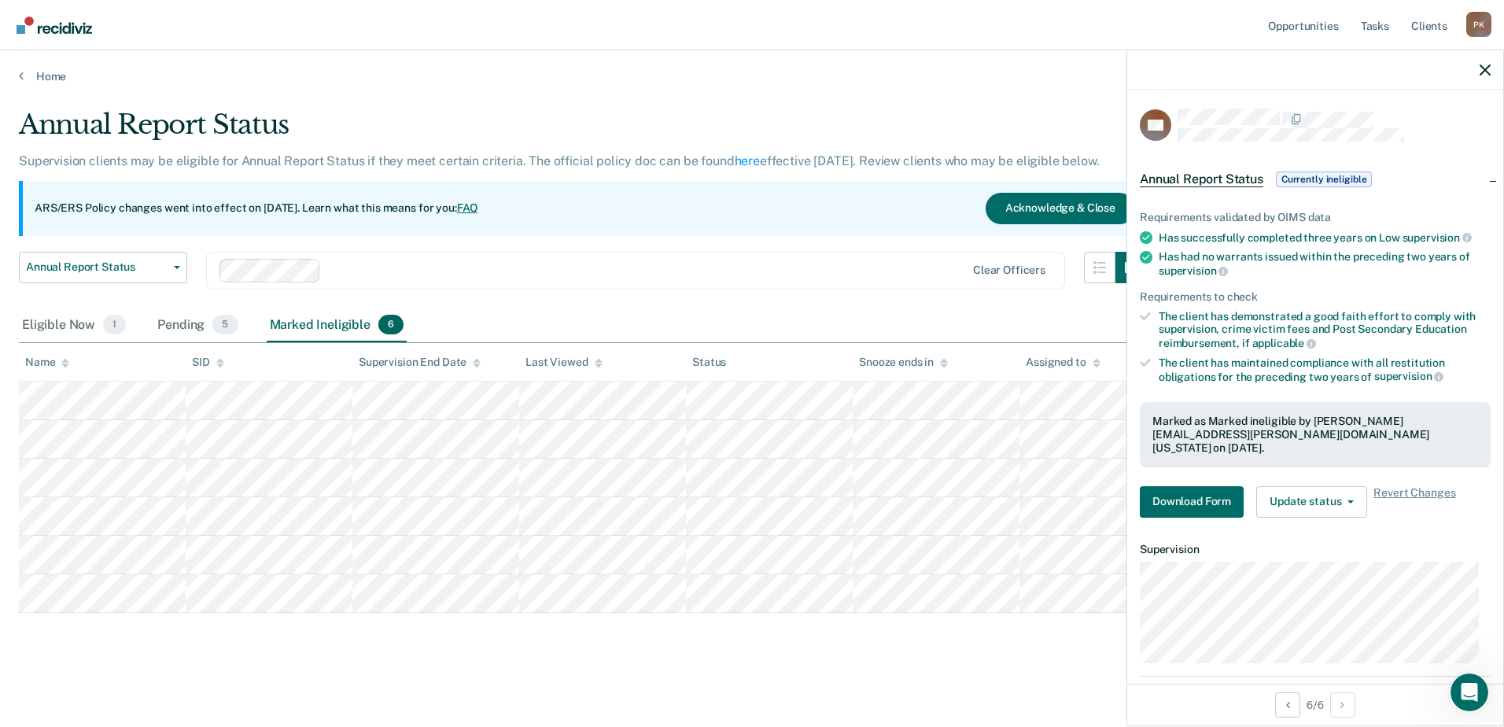
click at [1340, 179] on span "Currently ineligible" at bounding box center [1324, 179] width 97 height 16
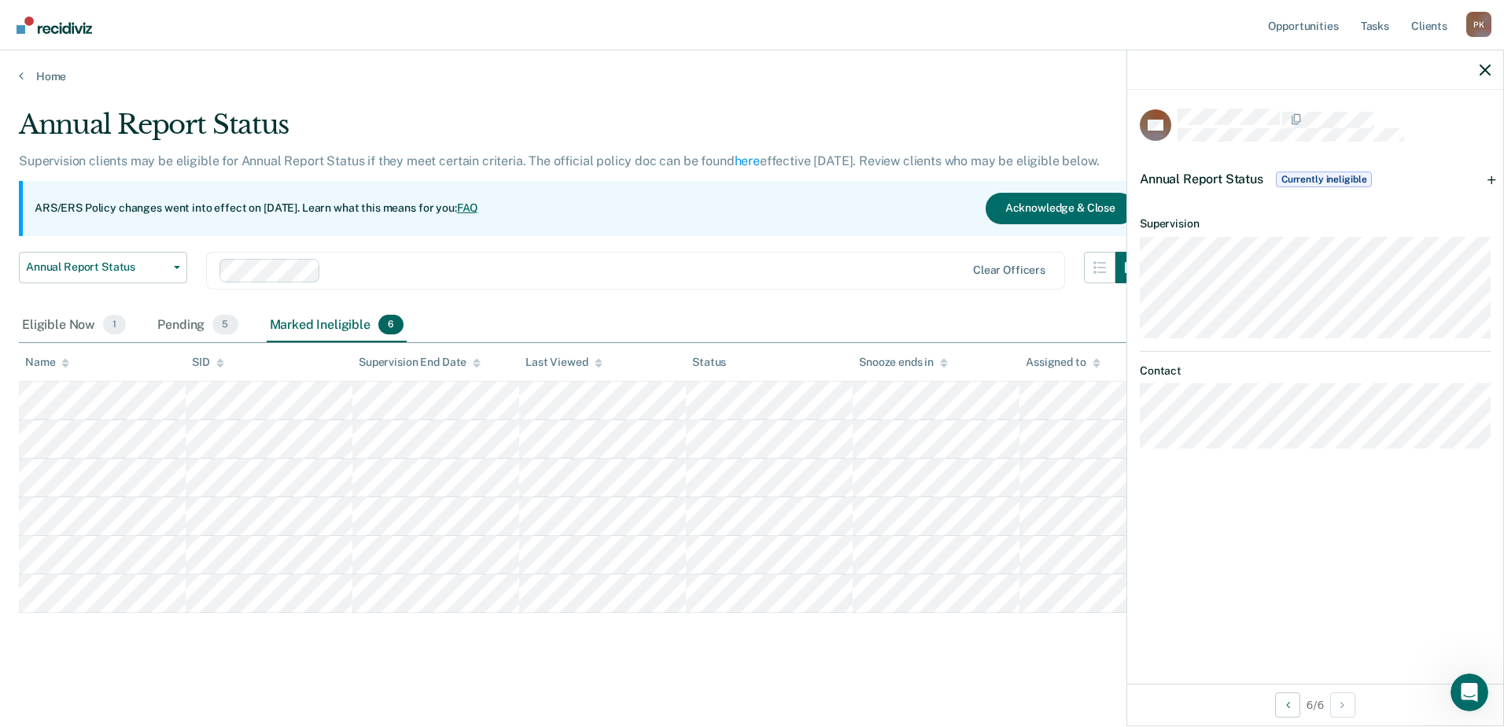
click at [1495, 179] on div "Annual Report Status Currently ineligible" at bounding box center [1315, 179] width 376 height 50
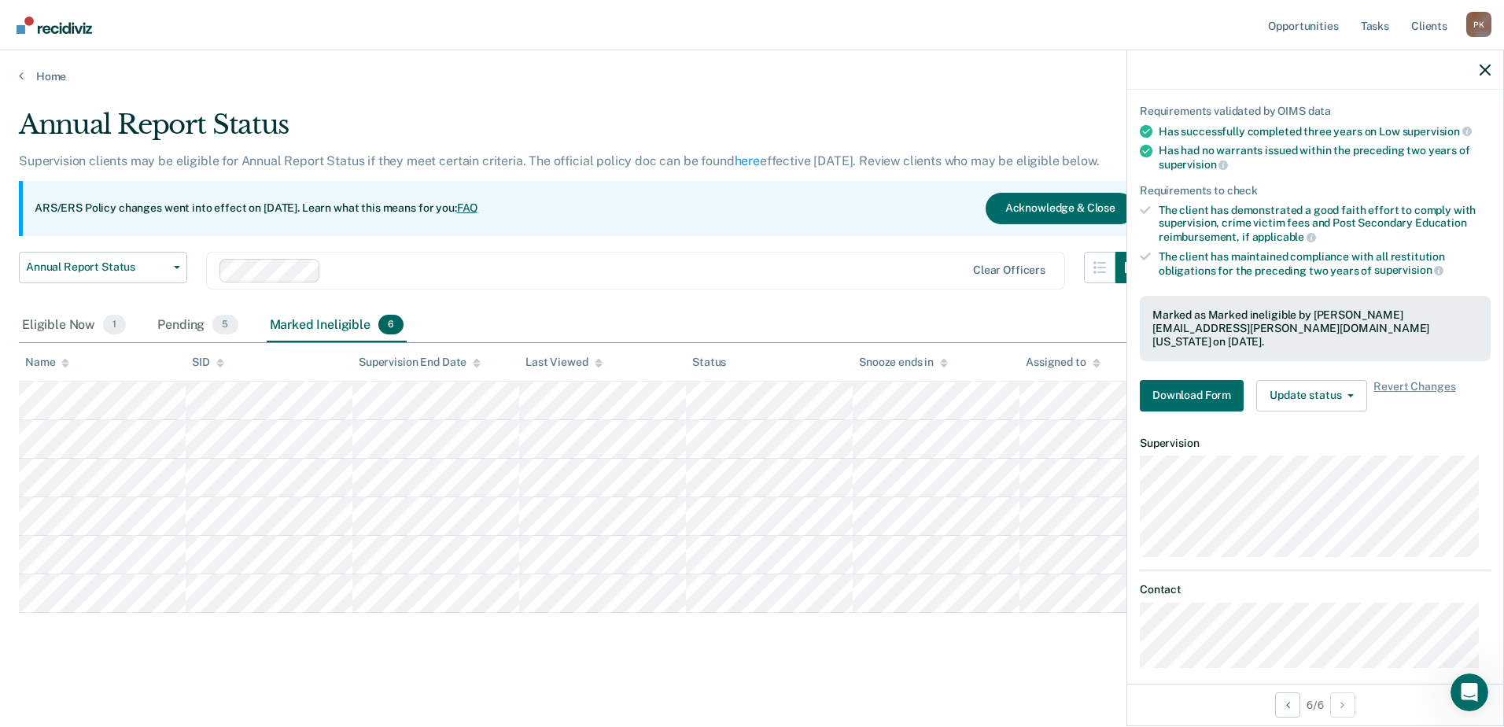
scroll to position [107, 0]
click at [1410, 379] on span "Revert Changes" at bounding box center [1414, 394] width 82 height 31
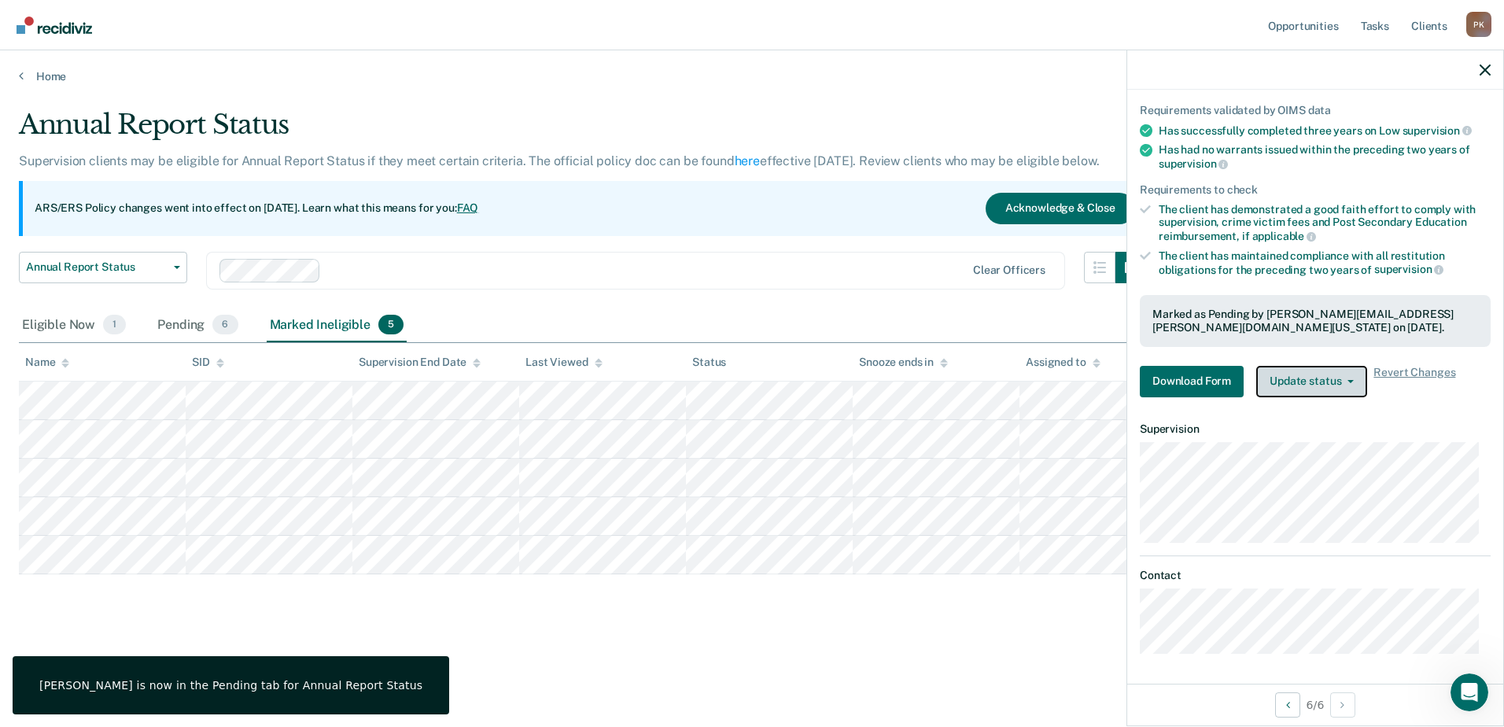
click at [1350, 380] on icon "button" at bounding box center [1350, 381] width 6 height 3
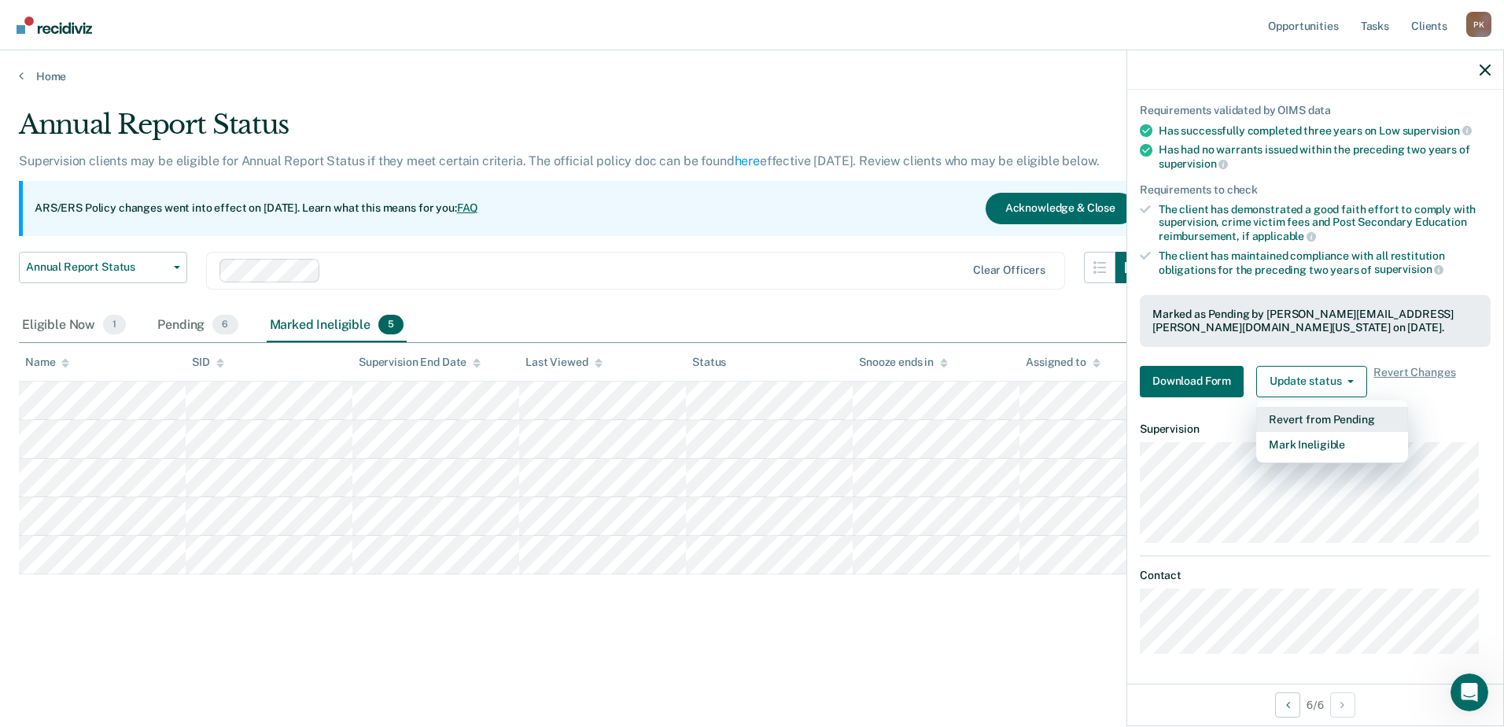
click at [1332, 415] on button "Revert from Pending" at bounding box center [1332, 419] width 152 height 25
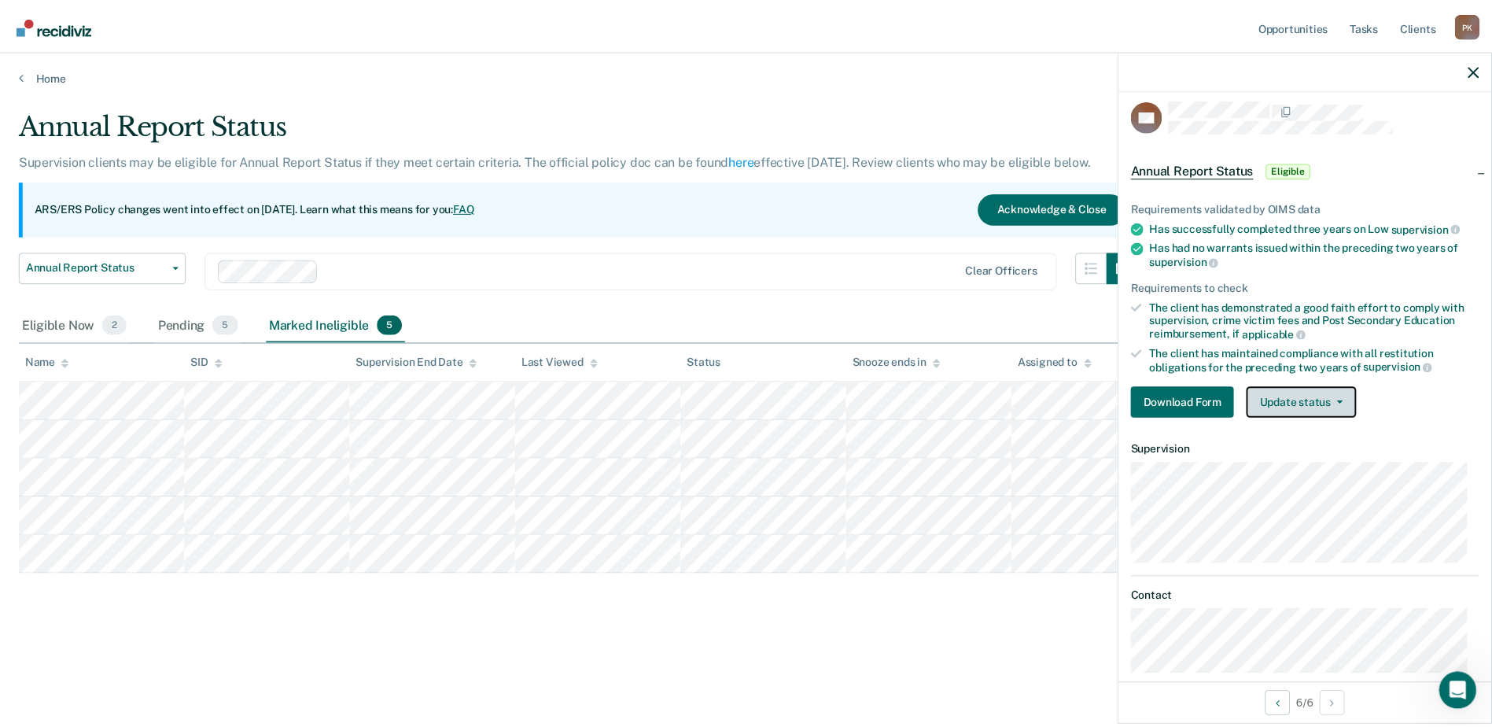
scroll to position [0, 0]
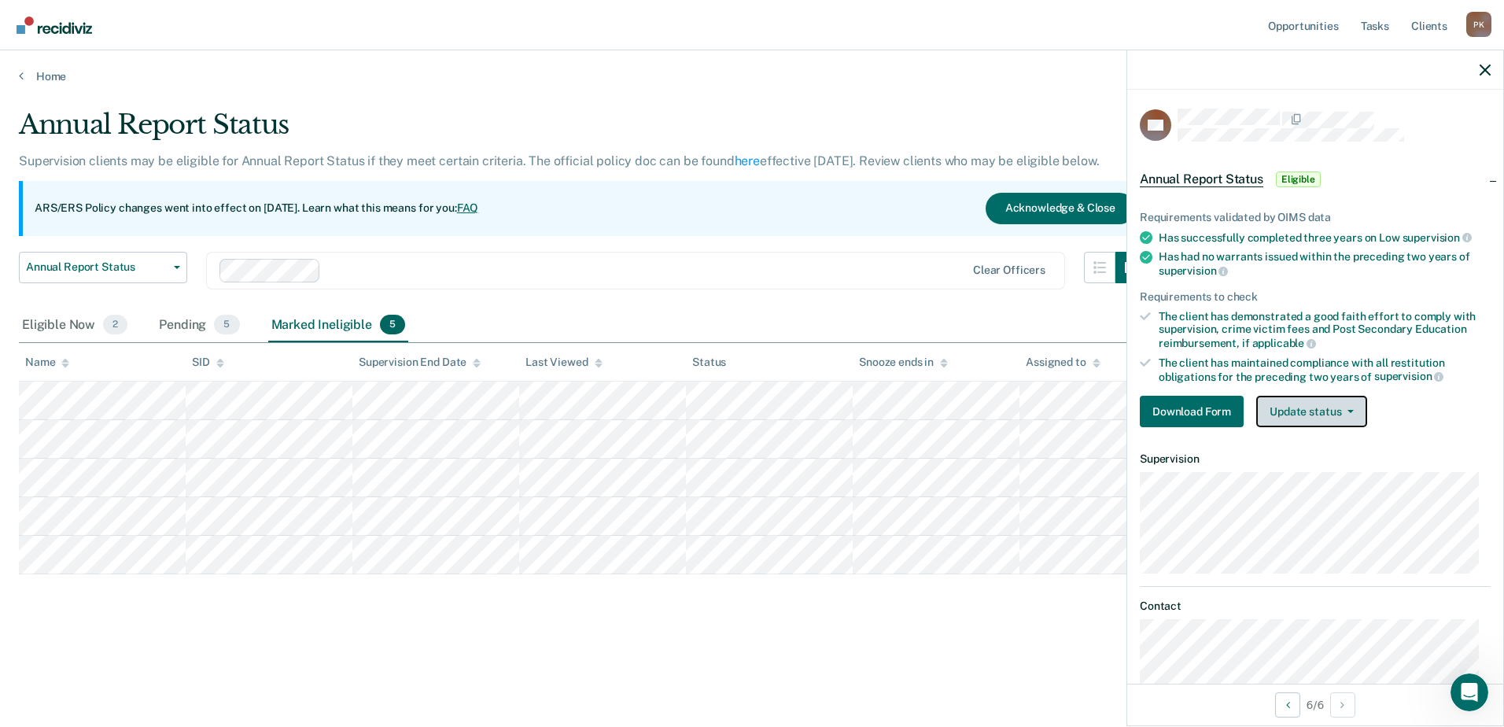
click at [1349, 410] on icon "button" at bounding box center [1350, 411] width 6 height 3
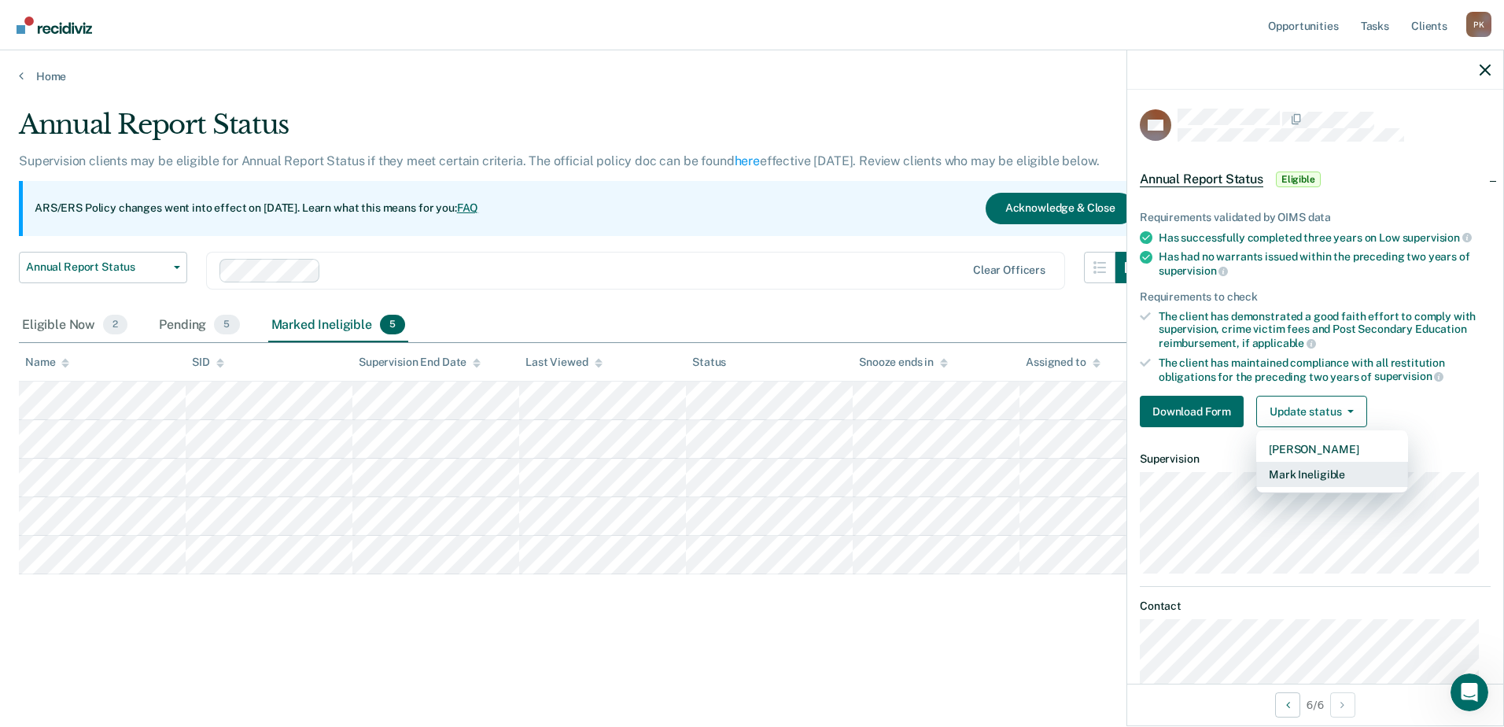
click at [1328, 470] on button "Mark Ineligible" at bounding box center [1332, 474] width 152 height 25
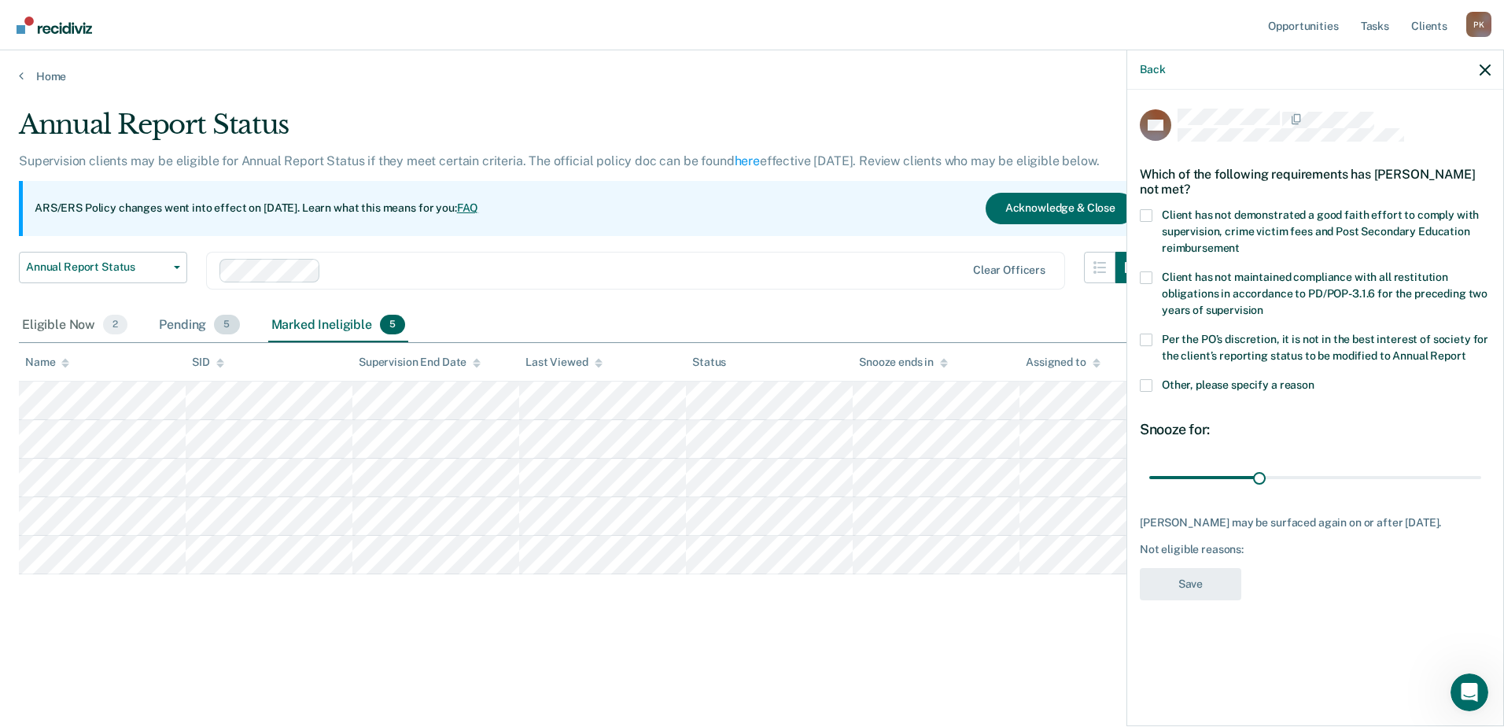
click at [184, 325] on div "Pending 5" at bounding box center [199, 325] width 87 height 35
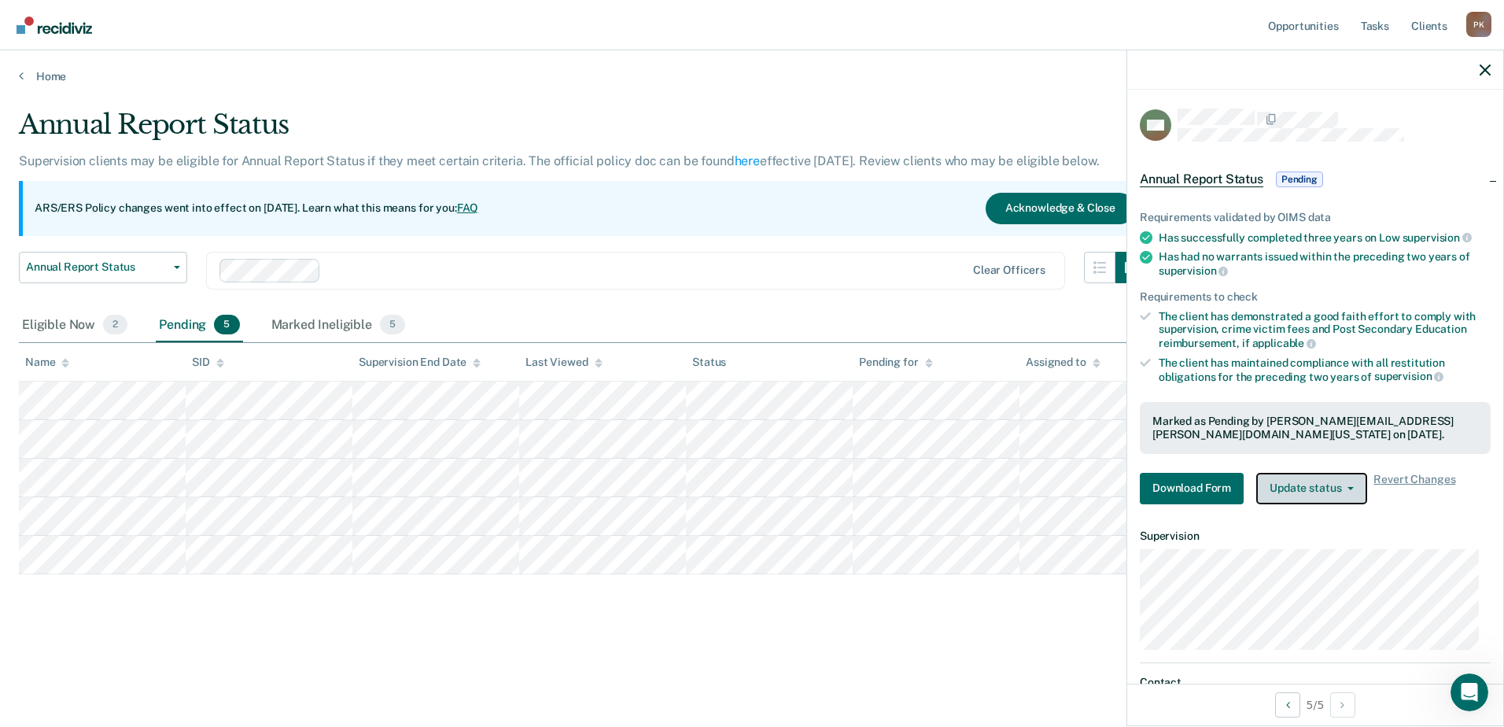
click at [1355, 486] on button "Update status" at bounding box center [1311, 488] width 111 height 31
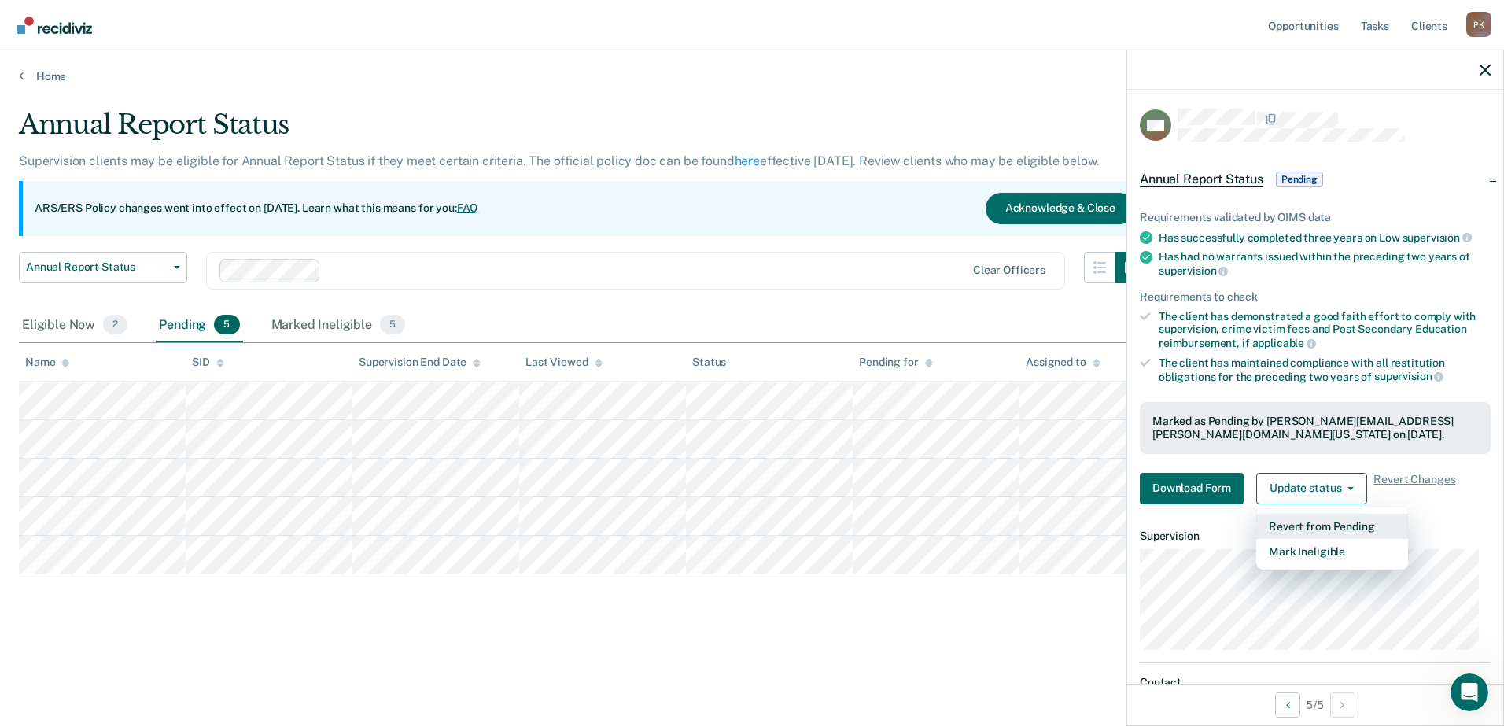
click at [1337, 523] on button "Revert from Pending" at bounding box center [1332, 526] width 152 height 25
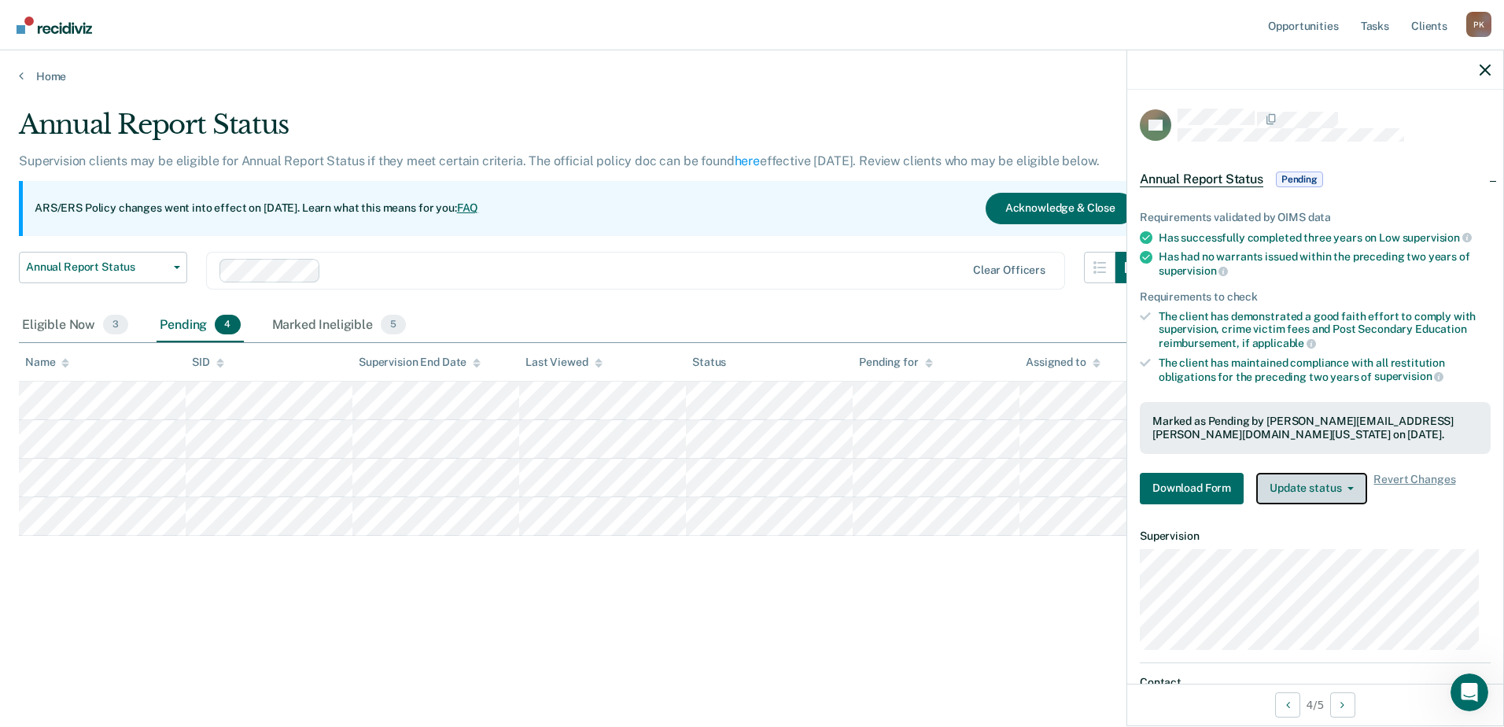
click at [1351, 488] on icon "button" at bounding box center [1350, 488] width 6 height 3
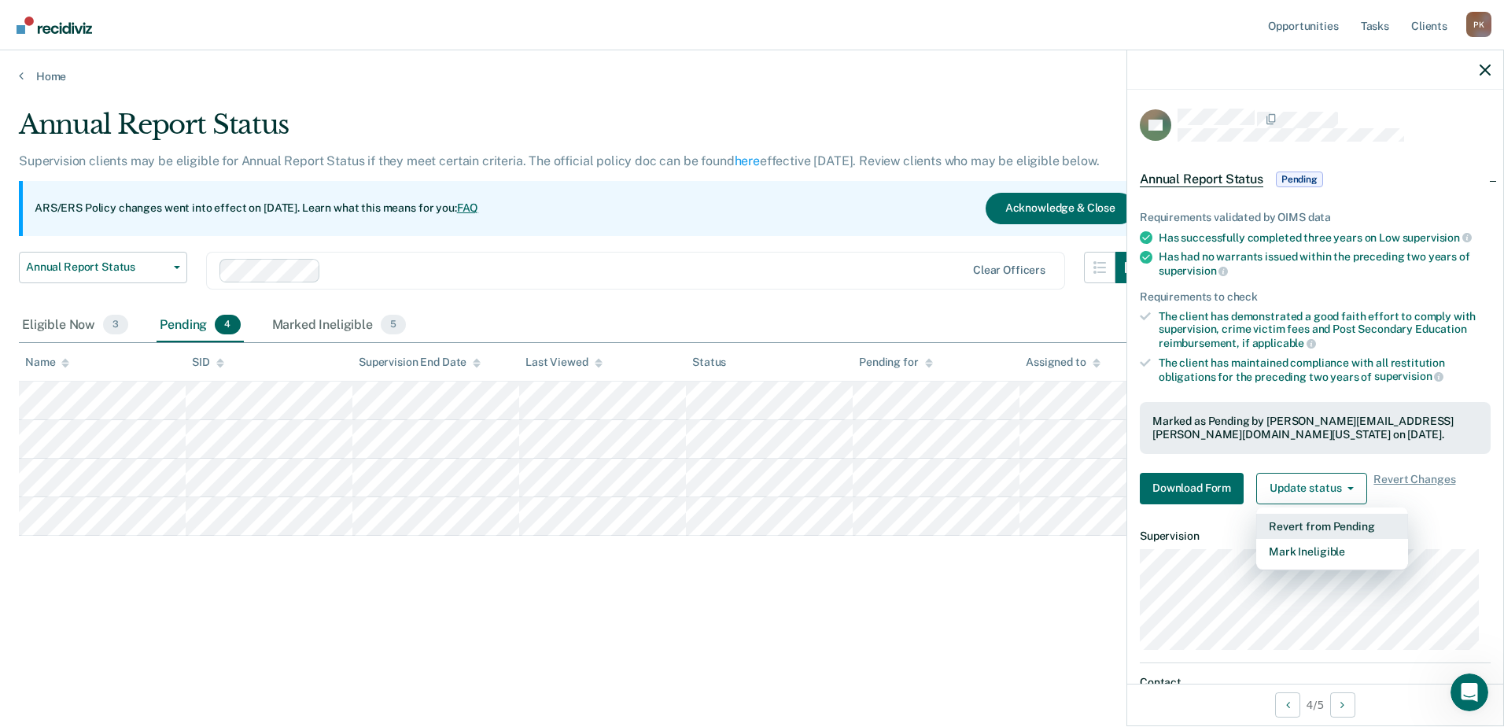
click at [1340, 523] on button "Revert from Pending" at bounding box center [1332, 526] width 152 height 25
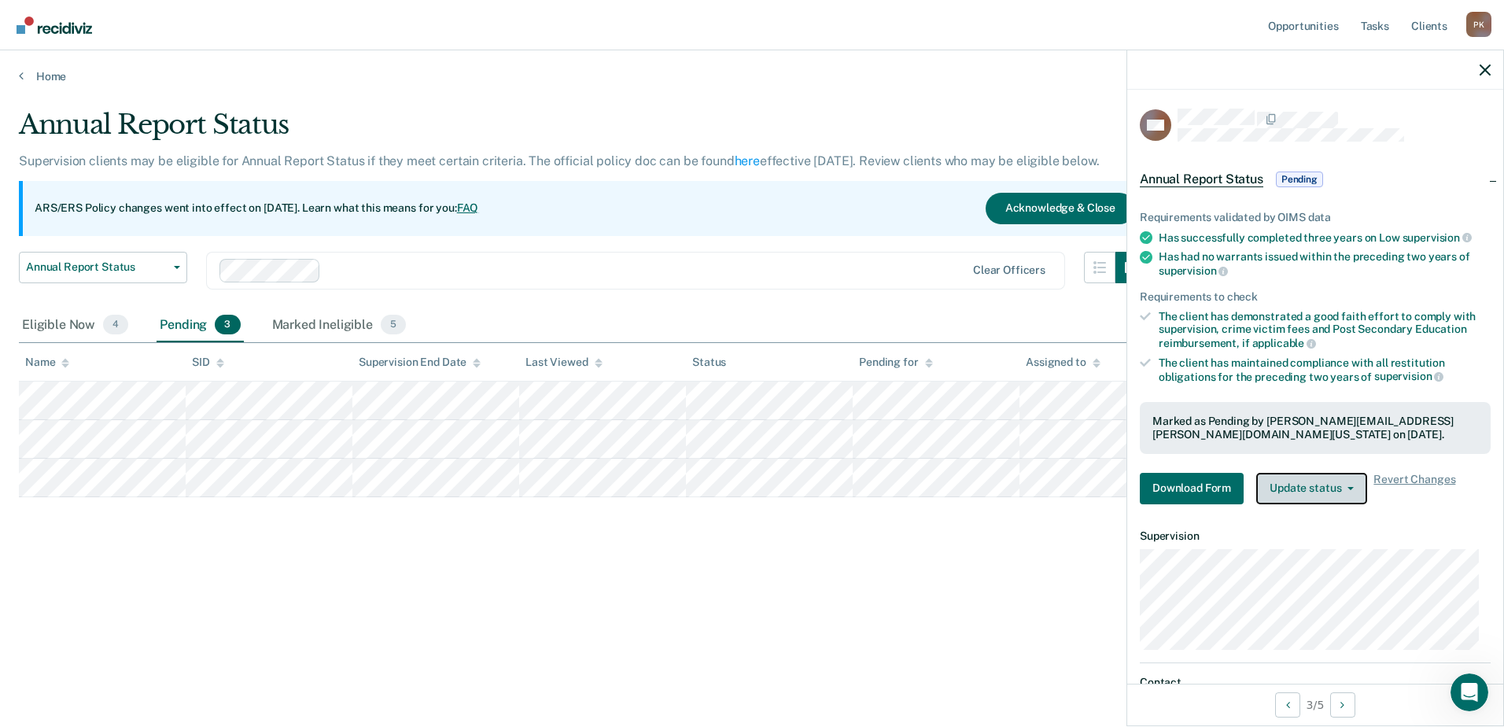
click at [1353, 488] on button "Update status" at bounding box center [1311, 488] width 111 height 31
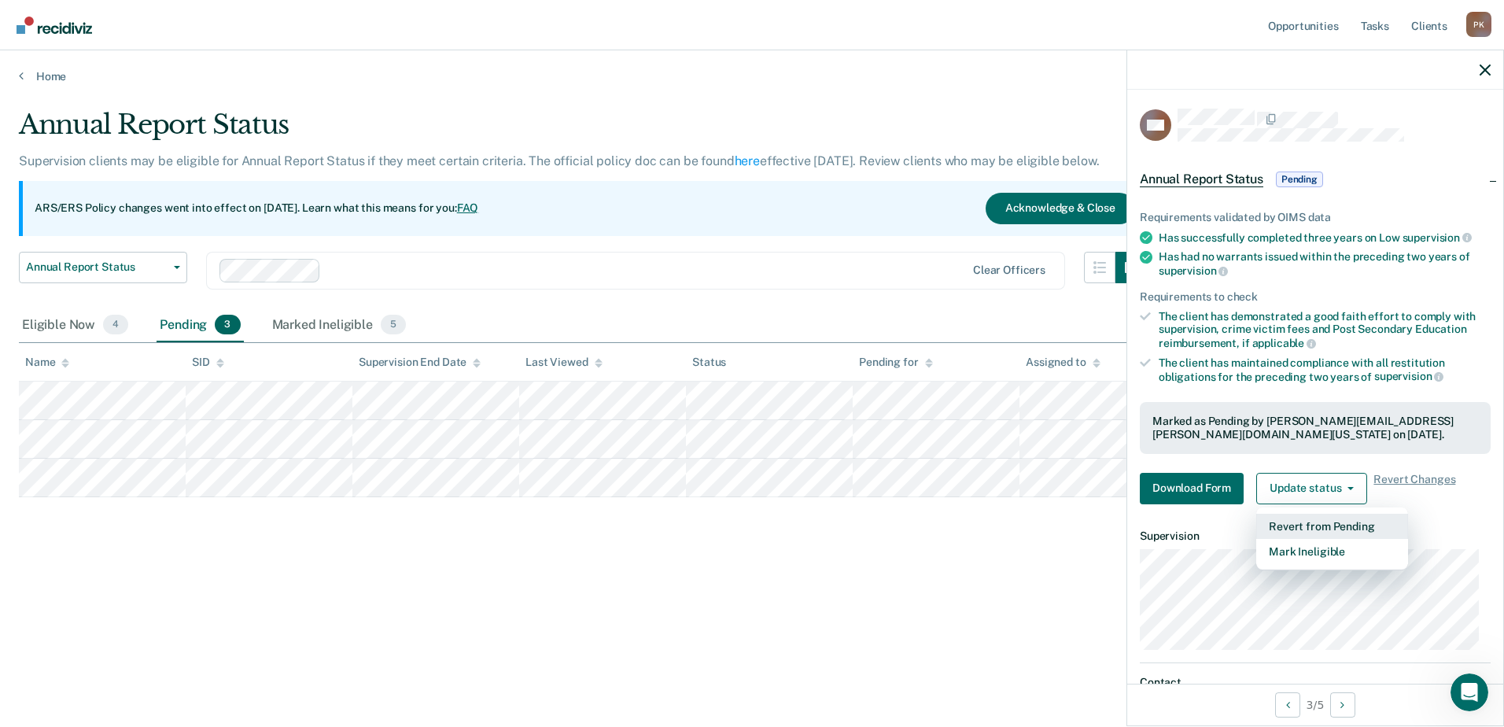
click at [1336, 524] on button "Revert from Pending" at bounding box center [1332, 526] width 152 height 25
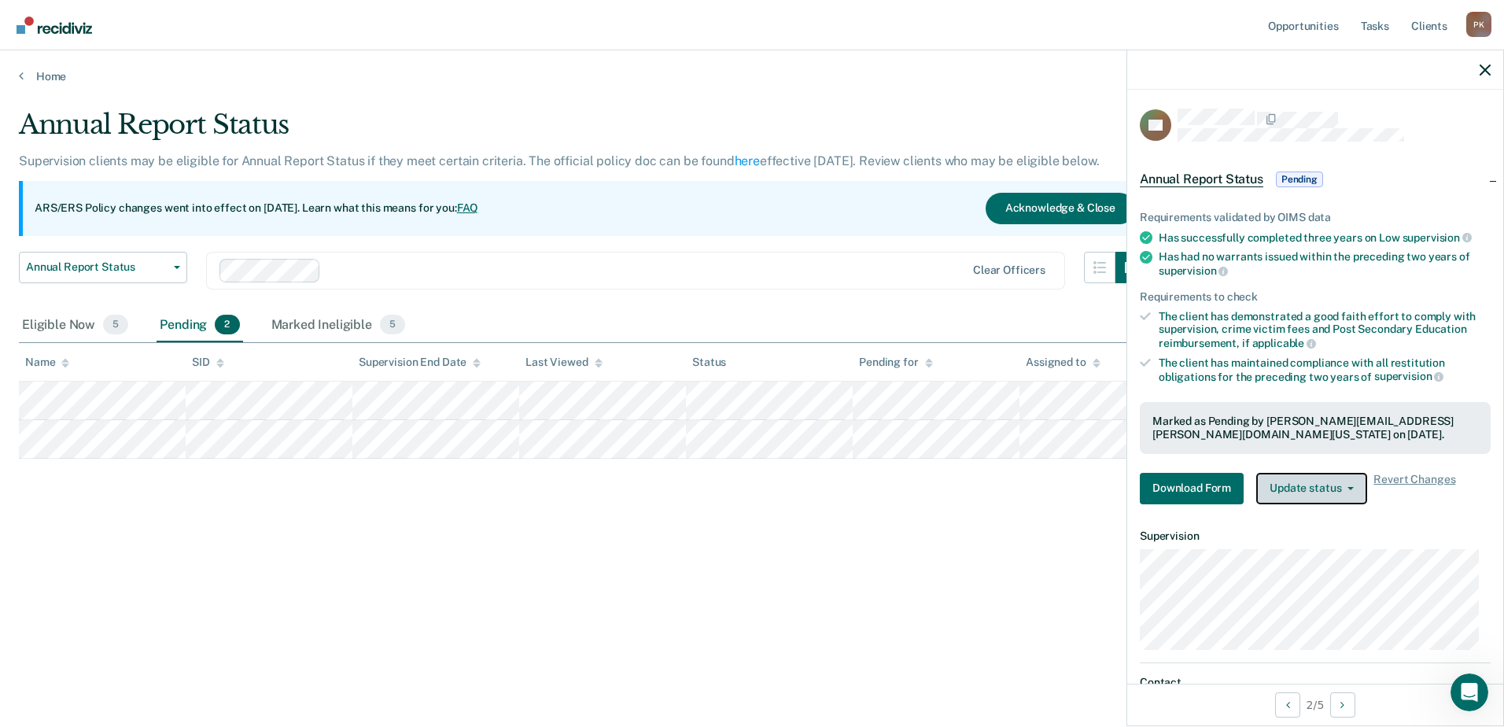
click at [1347, 487] on icon "button" at bounding box center [1350, 488] width 6 height 3
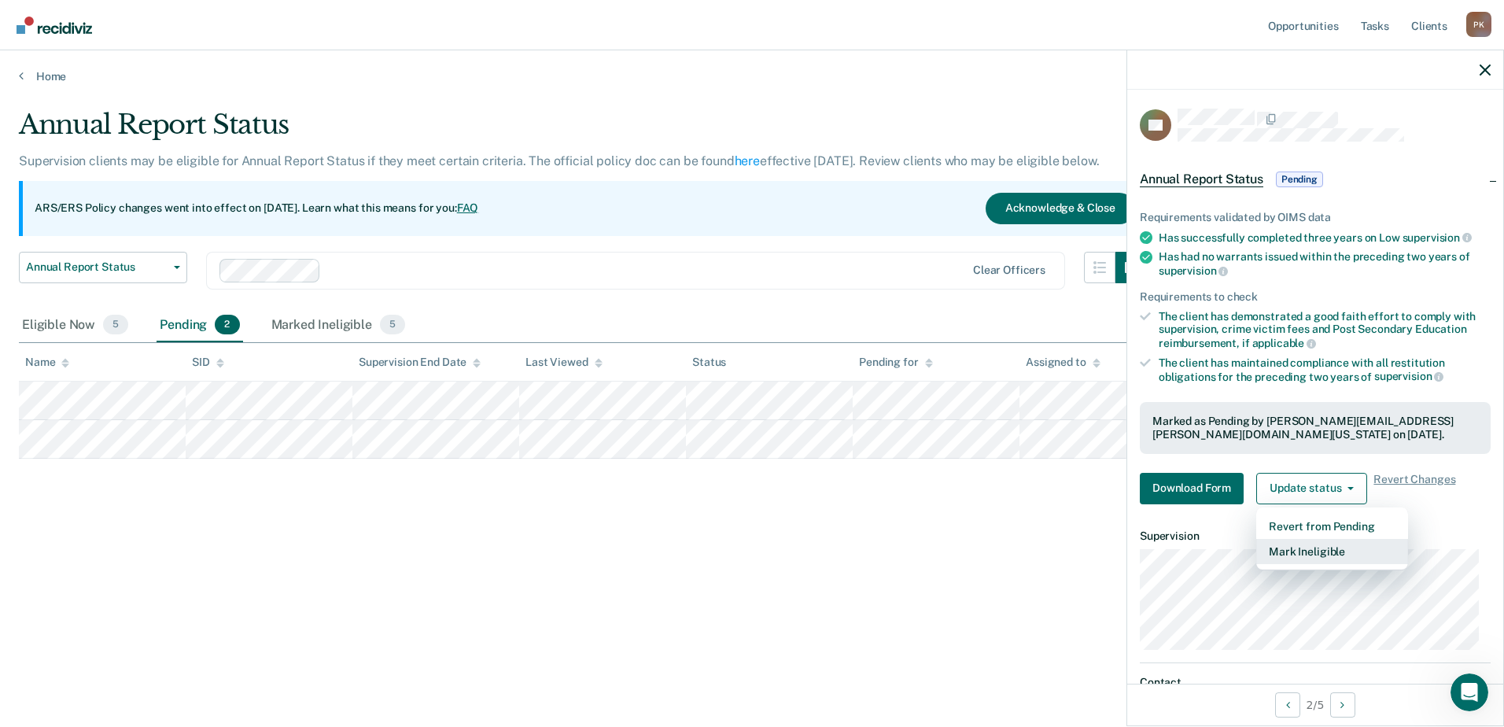
click at [1336, 546] on button "Mark Ineligible" at bounding box center [1332, 551] width 152 height 25
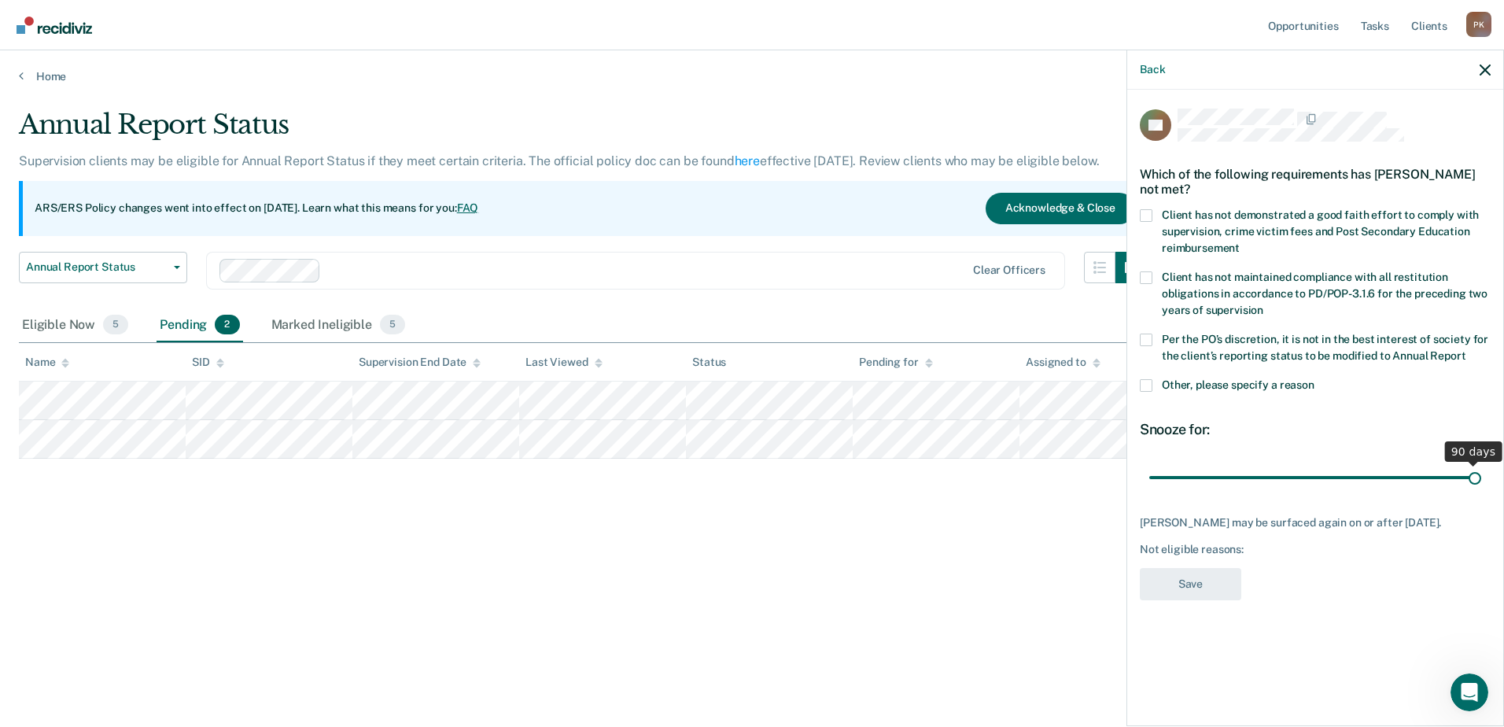
drag, startPoint x: 1255, startPoint y: 474, endPoint x: 1506, endPoint y: 474, distance: 250.9
type input "90"
click at [1481, 474] on input "range" at bounding box center [1315, 477] width 332 height 28
click at [1148, 388] on span at bounding box center [1146, 385] width 13 height 13
click at [1314, 379] on input "Other, please specify a reason" at bounding box center [1314, 379] width 0 height 0
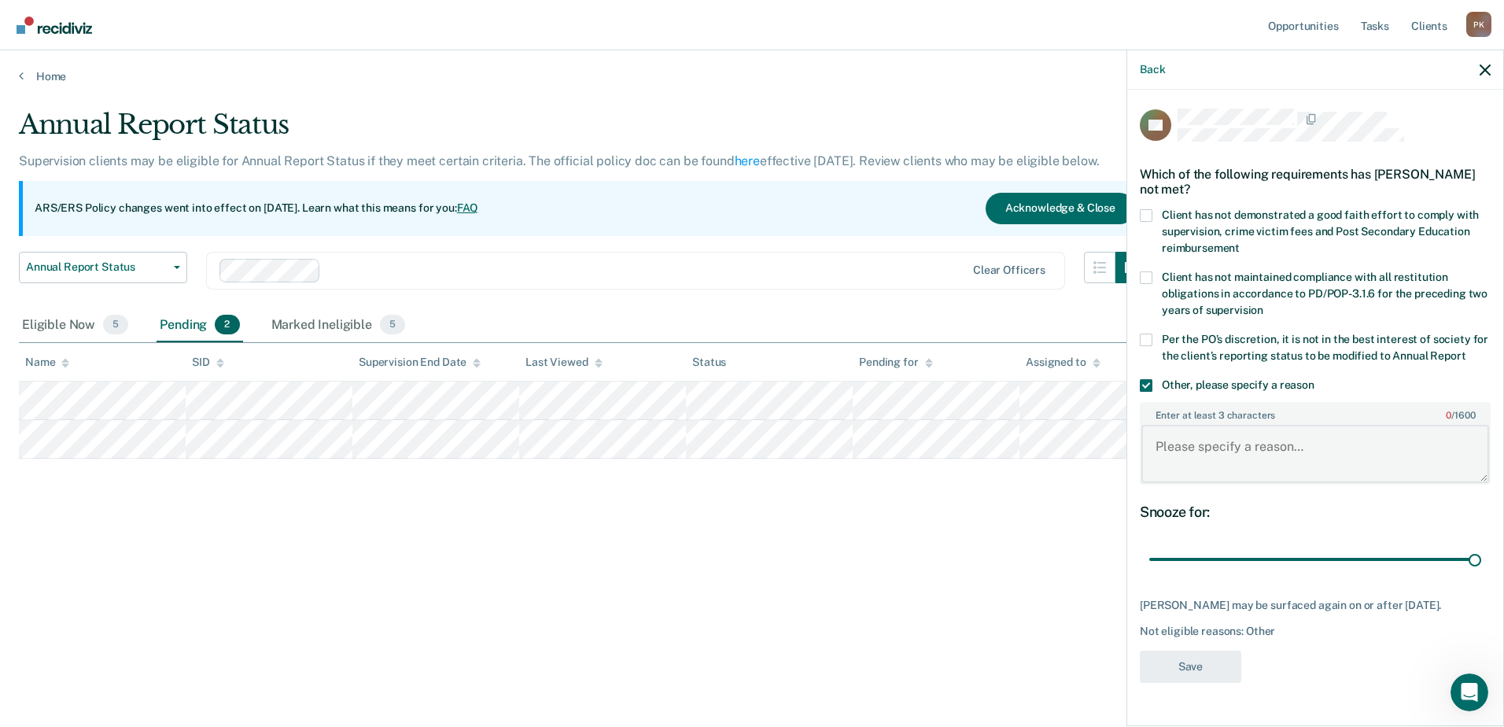
click at [1163, 441] on textarea "Enter at least 3 characters 0 / 1600" at bounding box center [1315, 454] width 348 height 58
click at [1148, 217] on span at bounding box center [1146, 215] width 13 height 13
click at [1240, 242] on input "Client has not demonstrated a good faith effort to comply with supervision, cri…" at bounding box center [1240, 242] width 0 height 0
click at [1165, 461] on textarea "Enter at least 3 characters 0 / 1600" at bounding box center [1315, 454] width 348 height 58
type textarea "client last payment was 08/07/2024"
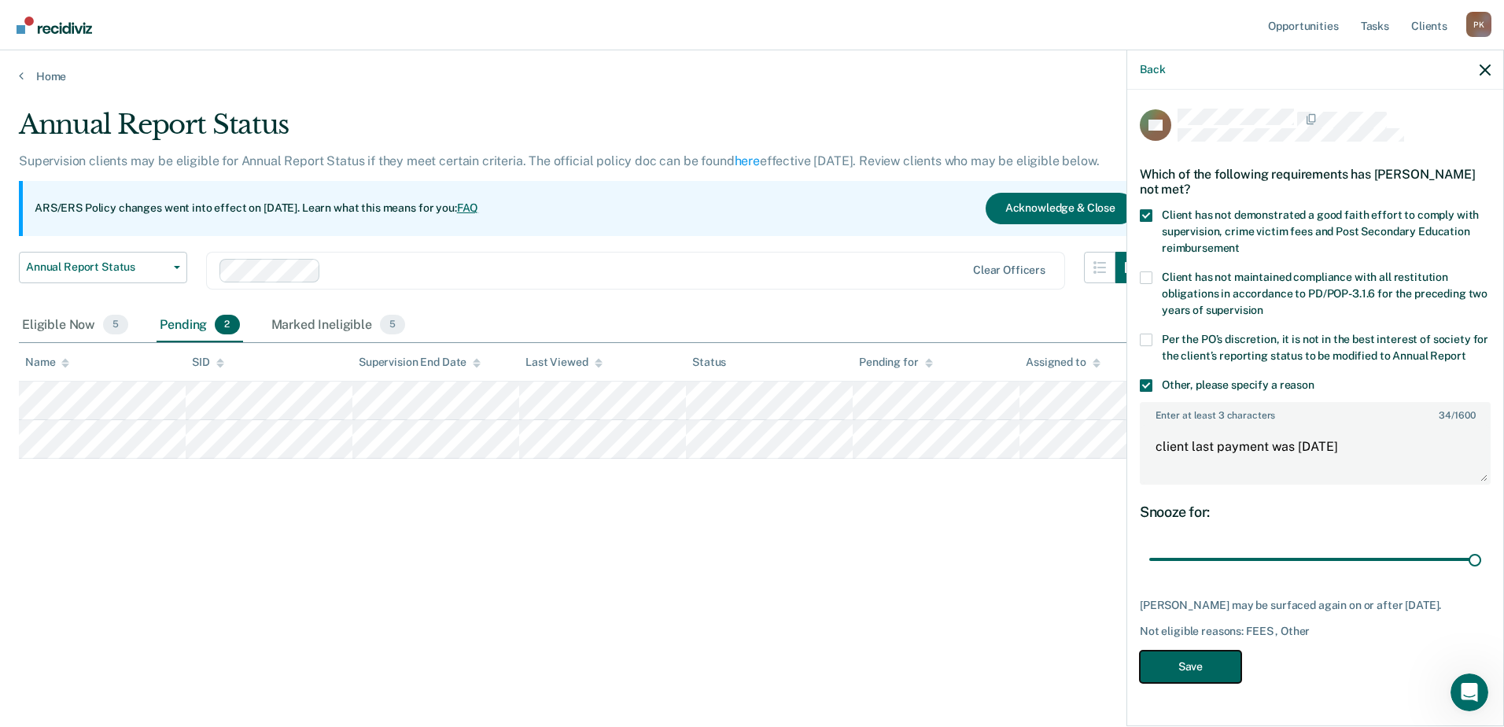
click at [1211, 682] on button "Save" at bounding box center [1190, 666] width 101 height 32
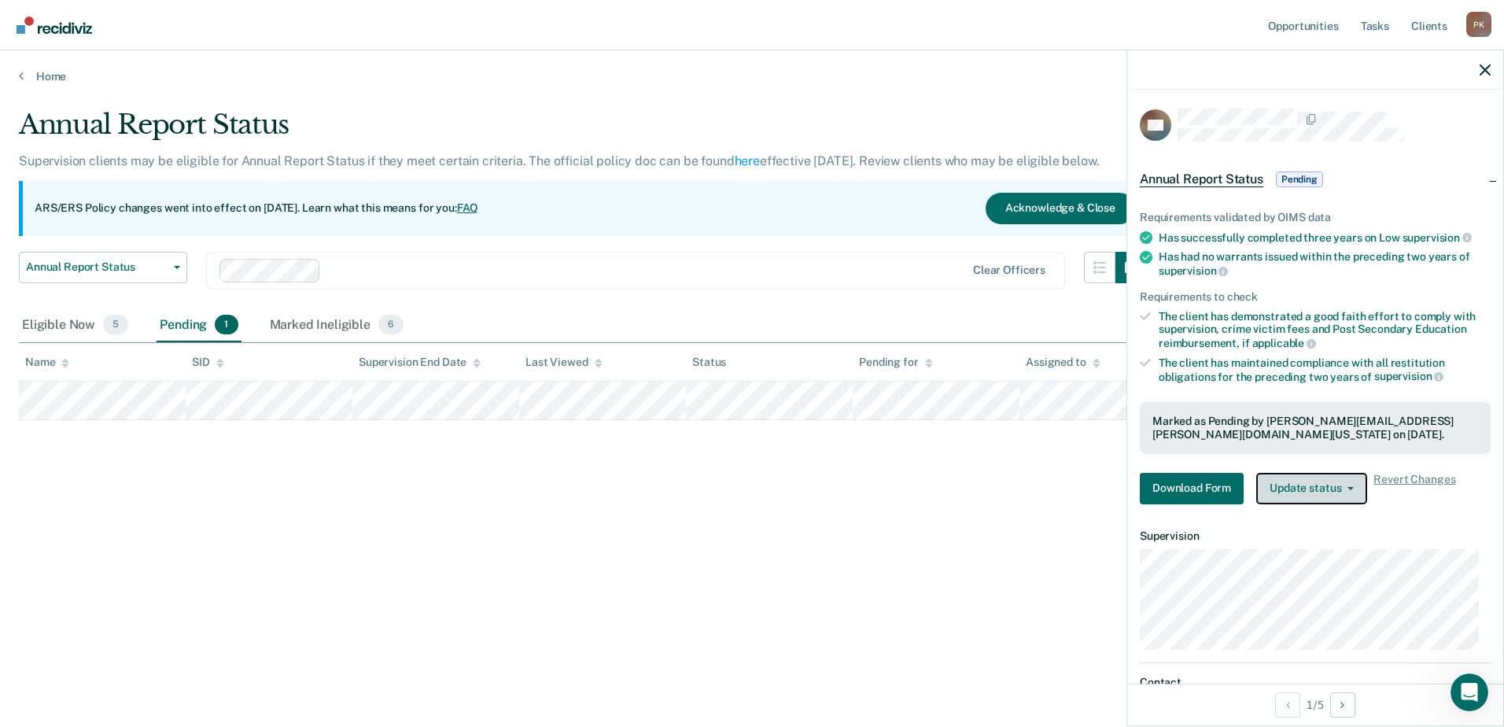
click at [1350, 488] on button "Update status" at bounding box center [1311, 488] width 111 height 31
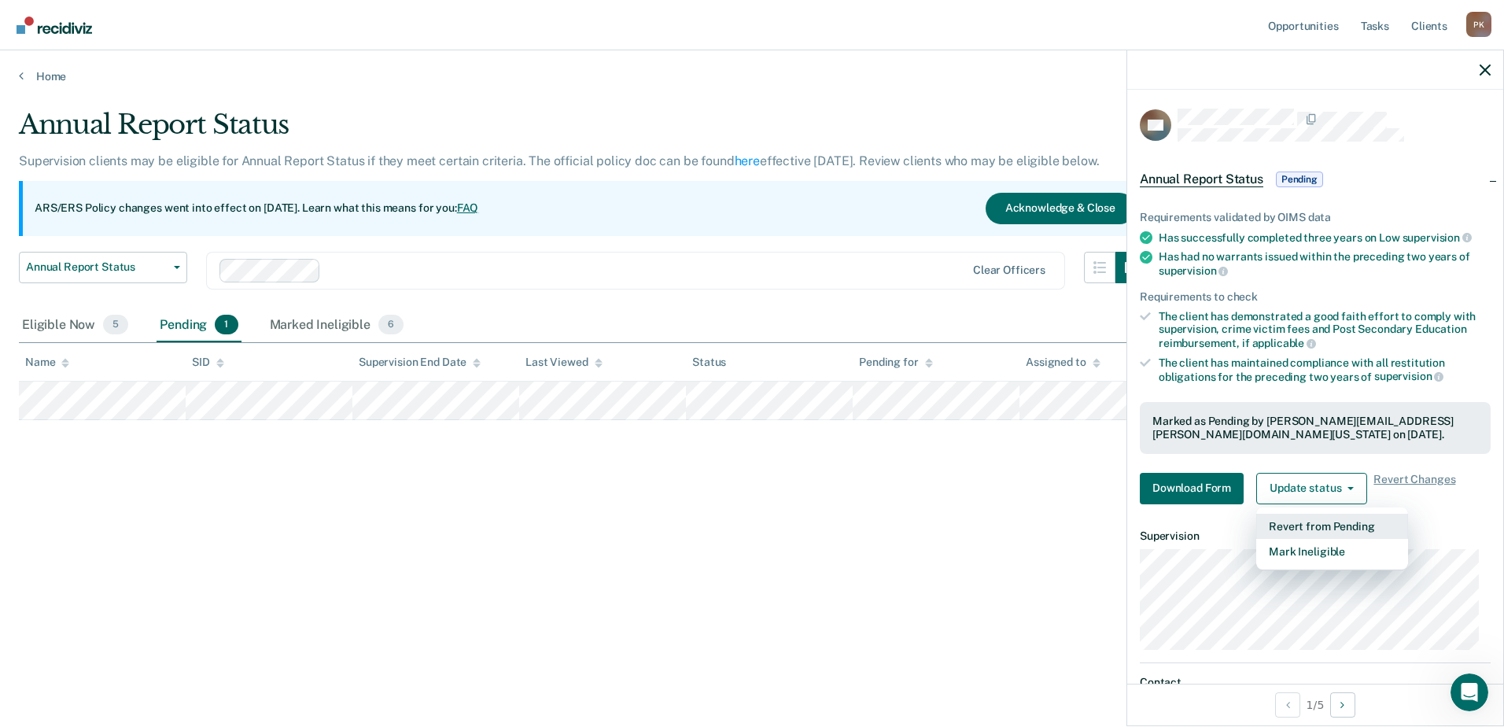
click at [1332, 523] on button "Revert from Pending" at bounding box center [1332, 526] width 152 height 25
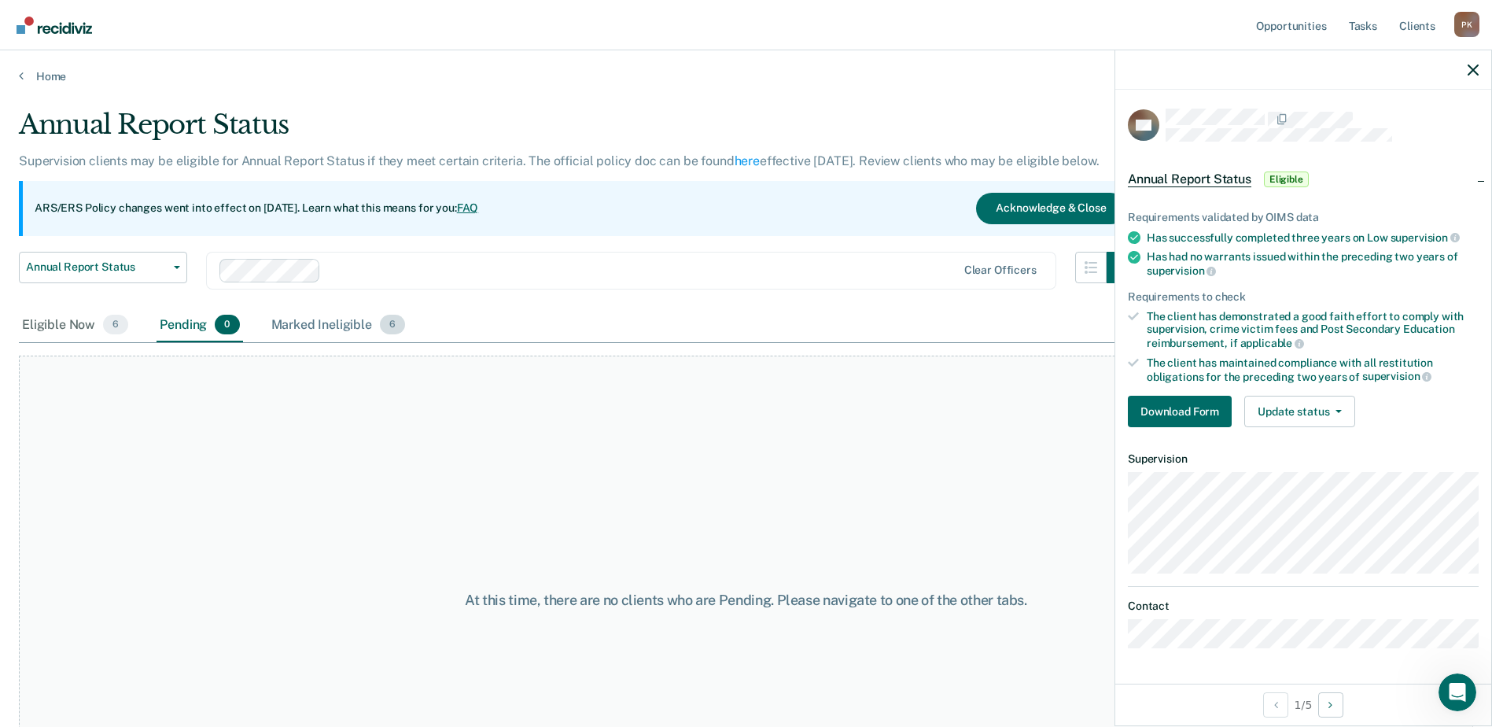
click at [356, 324] on div "Marked Ineligible 6" at bounding box center [338, 325] width 141 height 35
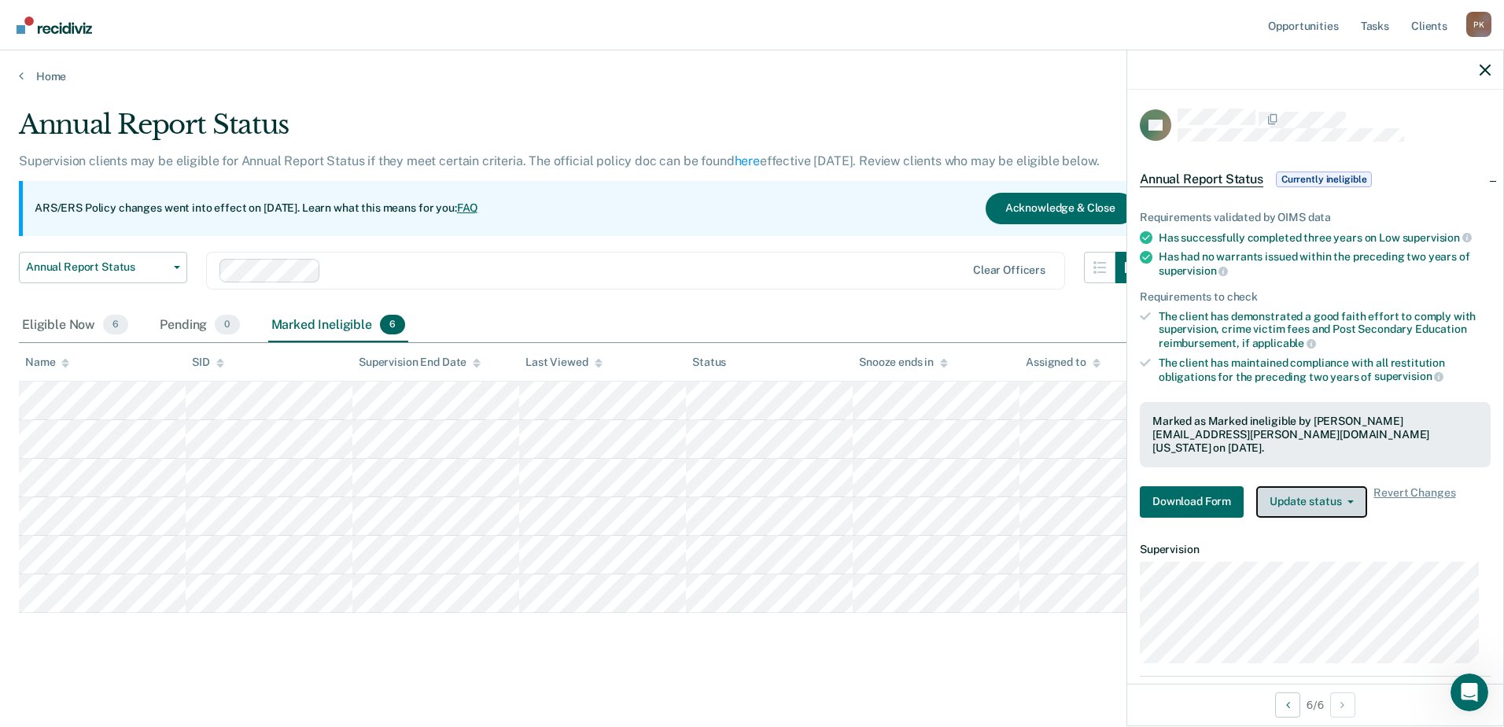
click at [1351, 500] on icon "button" at bounding box center [1350, 501] width 6 height 3
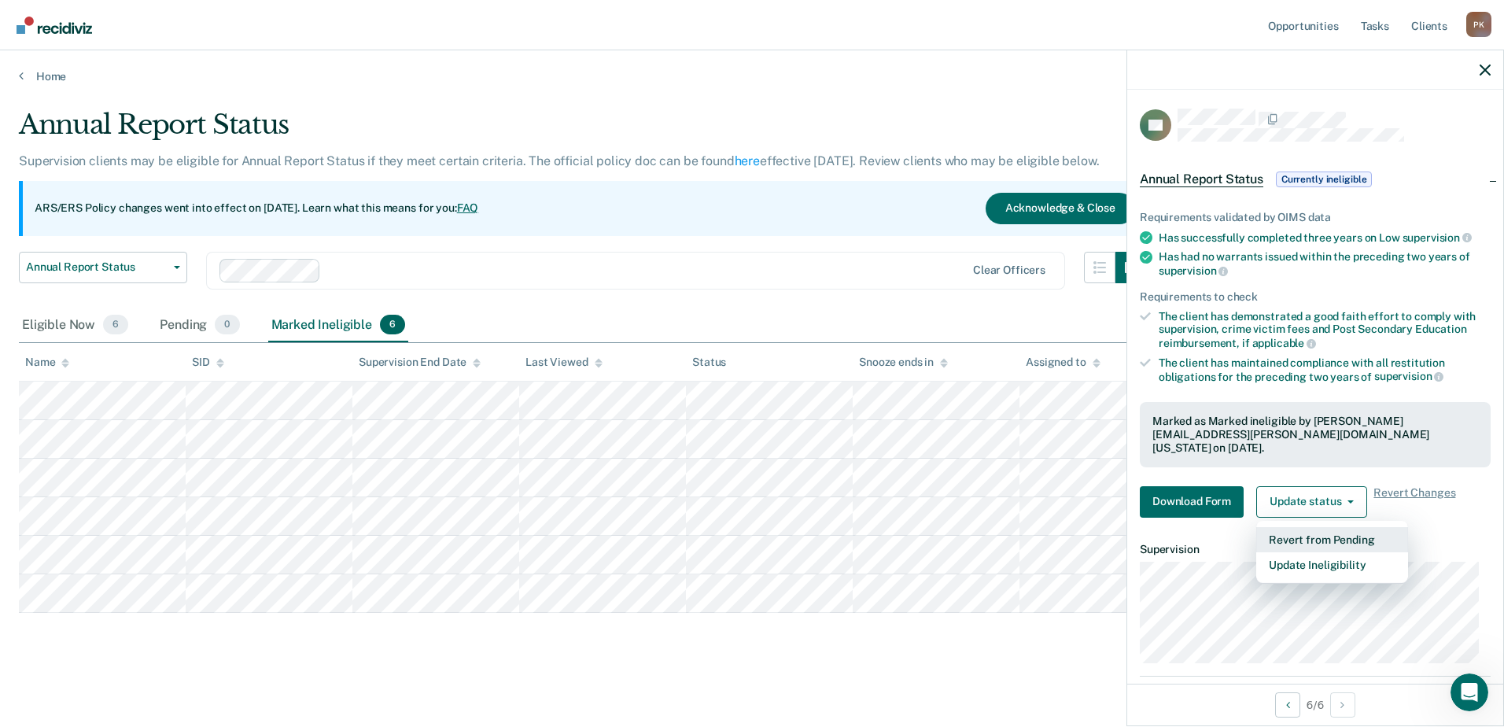
click at [1332, 527] on button "Revert from Pending" at bounding box center [1332, 539] width 152 height 25
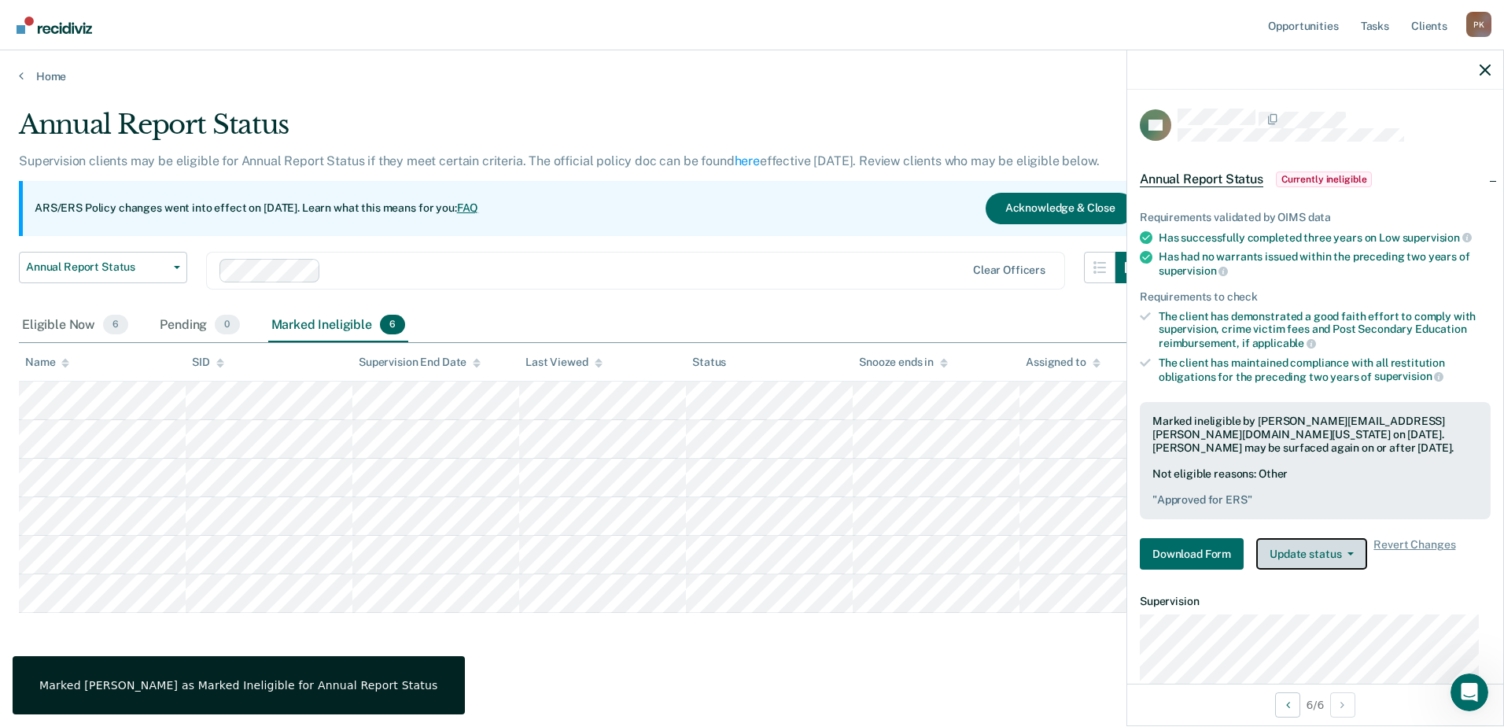
click at [1355, 552] on button "Update status" at bounding box center [1311, 553] width 111 height 31
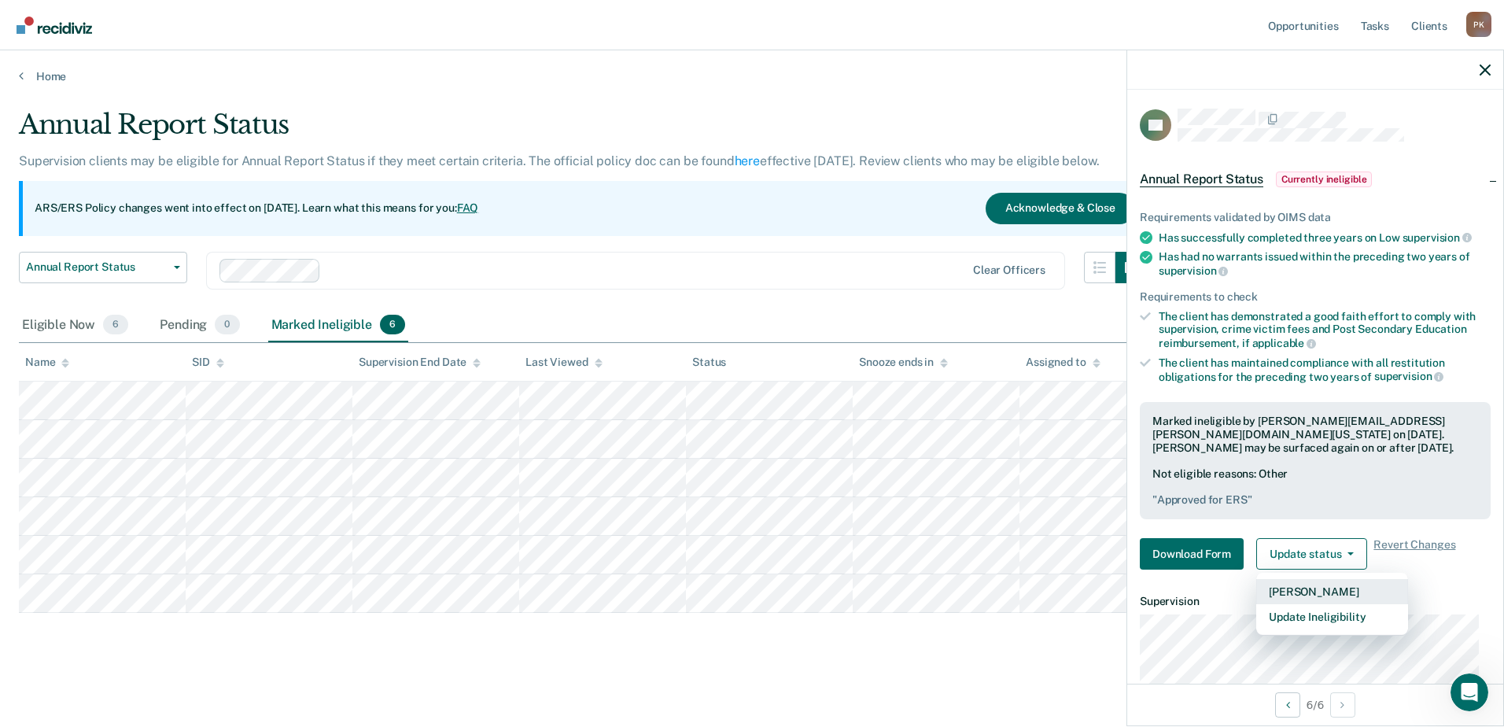
click at [1330, 591] on button "Mark Pending" at bounding box center [1332, 591] width 152 height 25
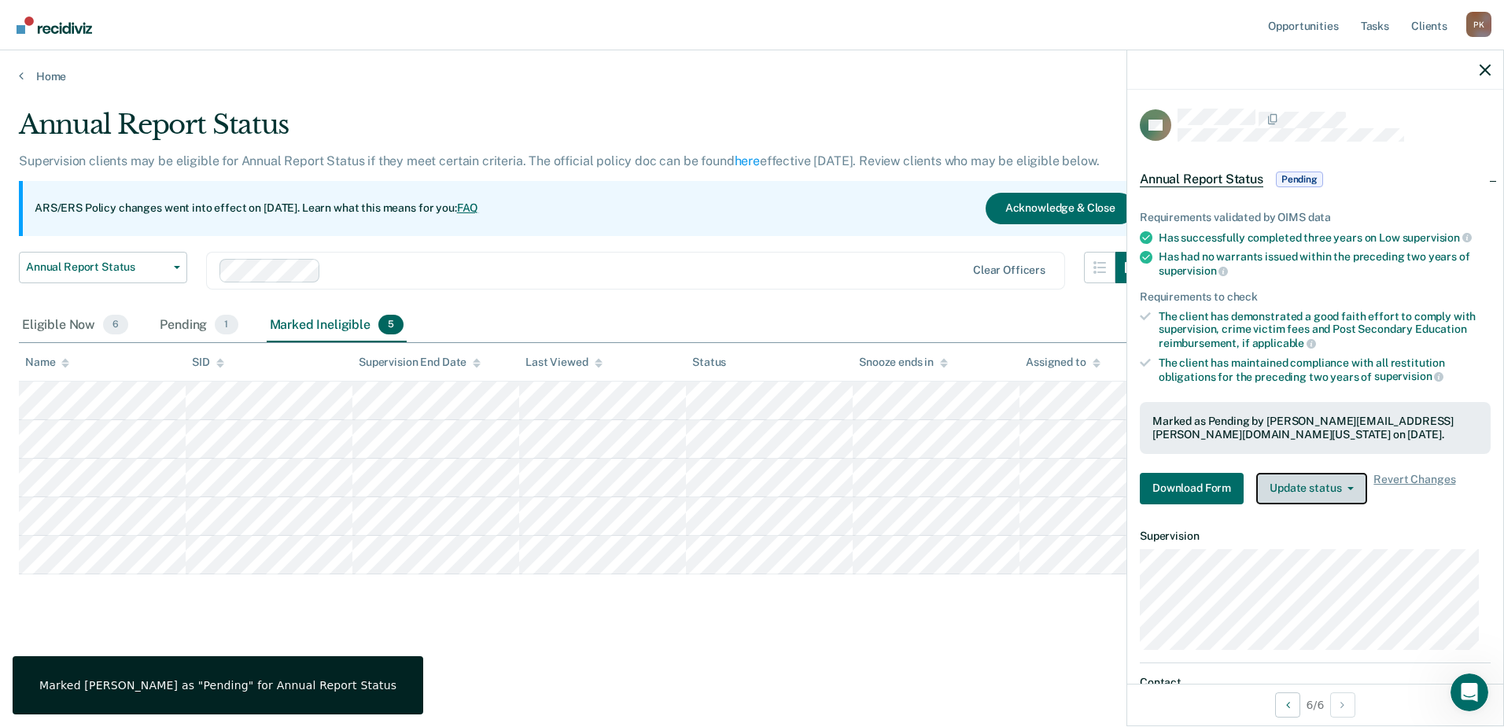
click at [1347, 488] on icon "button" at bounding box center [1350, 488] width 6 height 3
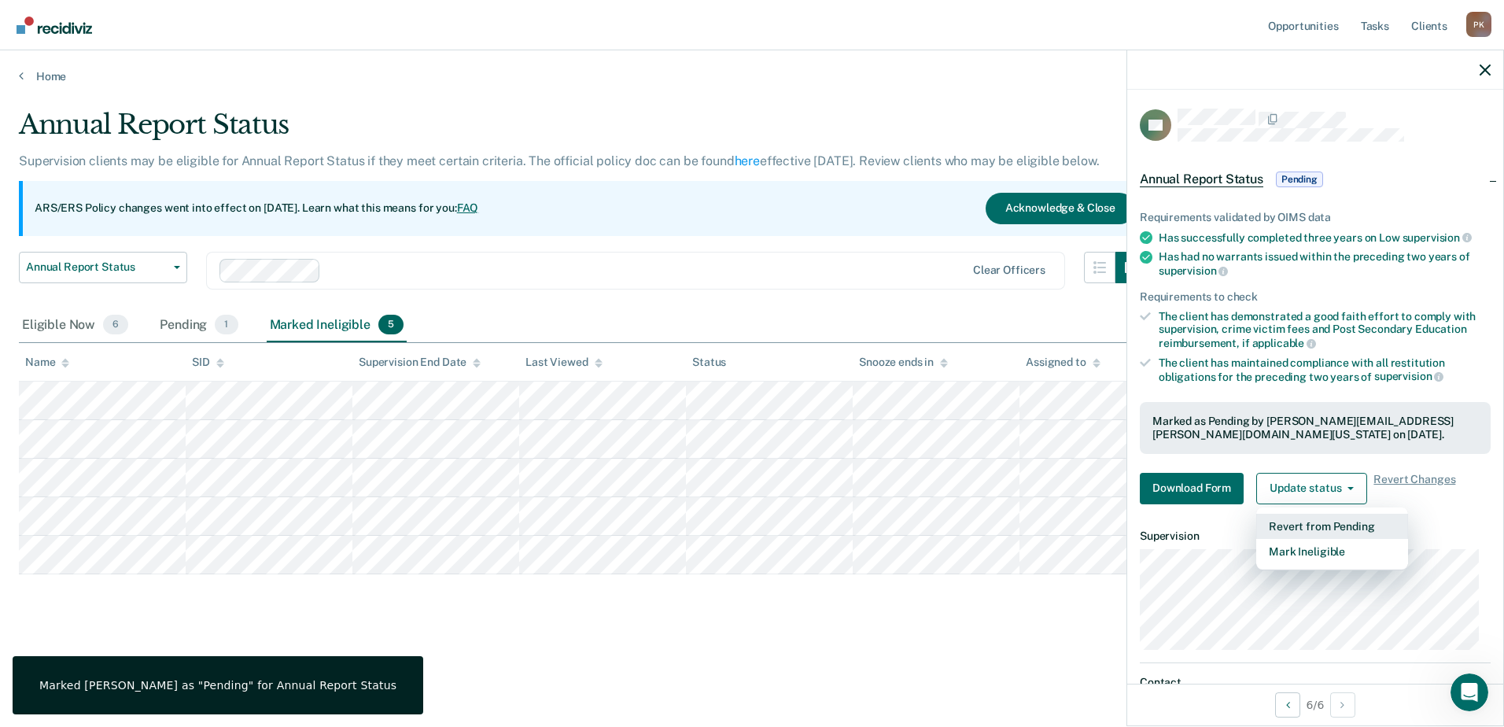
click at [1332, 522] on button "Revert from Pending" at bounding box center [1332, 526] width 152 height 25
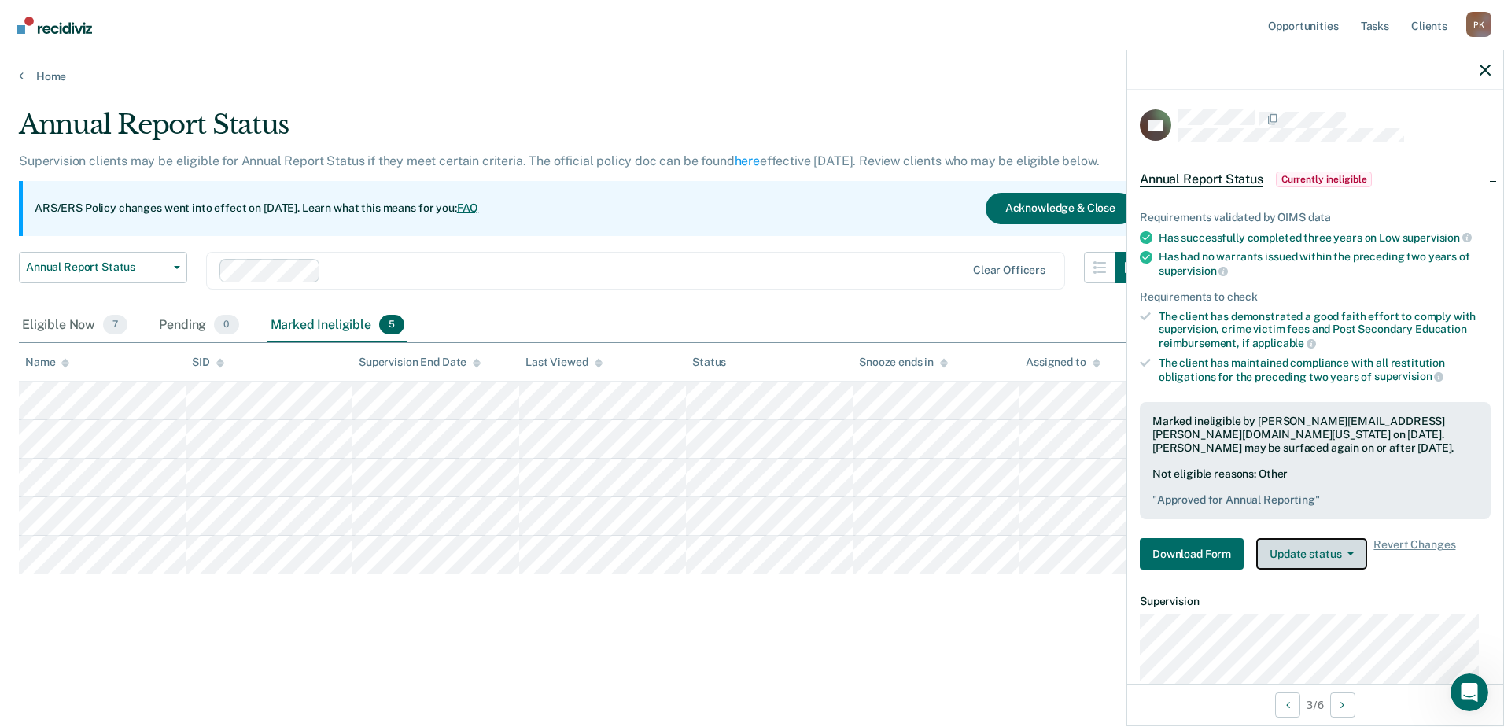
click at [1348, 547] on button "Update status" at bounding box center [1311, 553] width 111 height 31
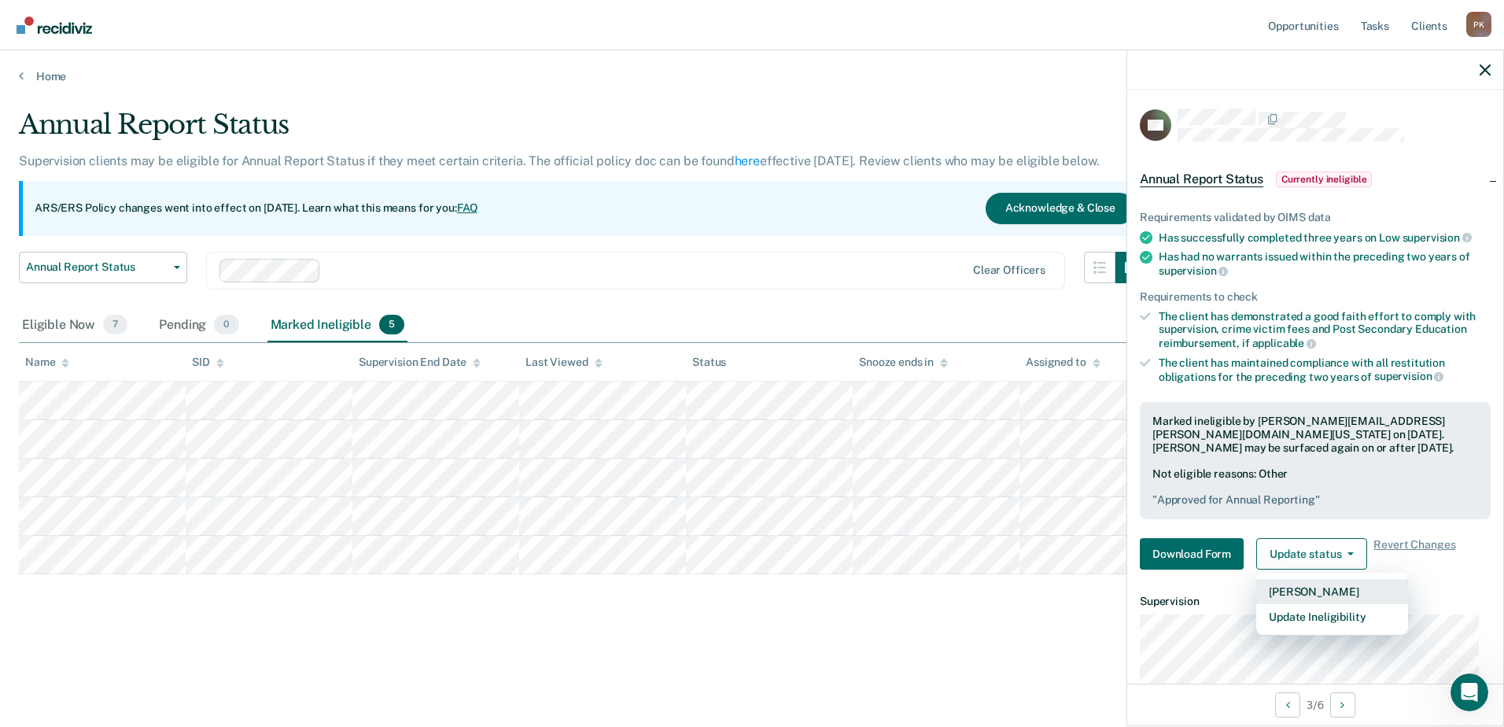
click at [1316, 588] on button "Mark Pending" at bounding box center [1332, 591] width 152 height 25
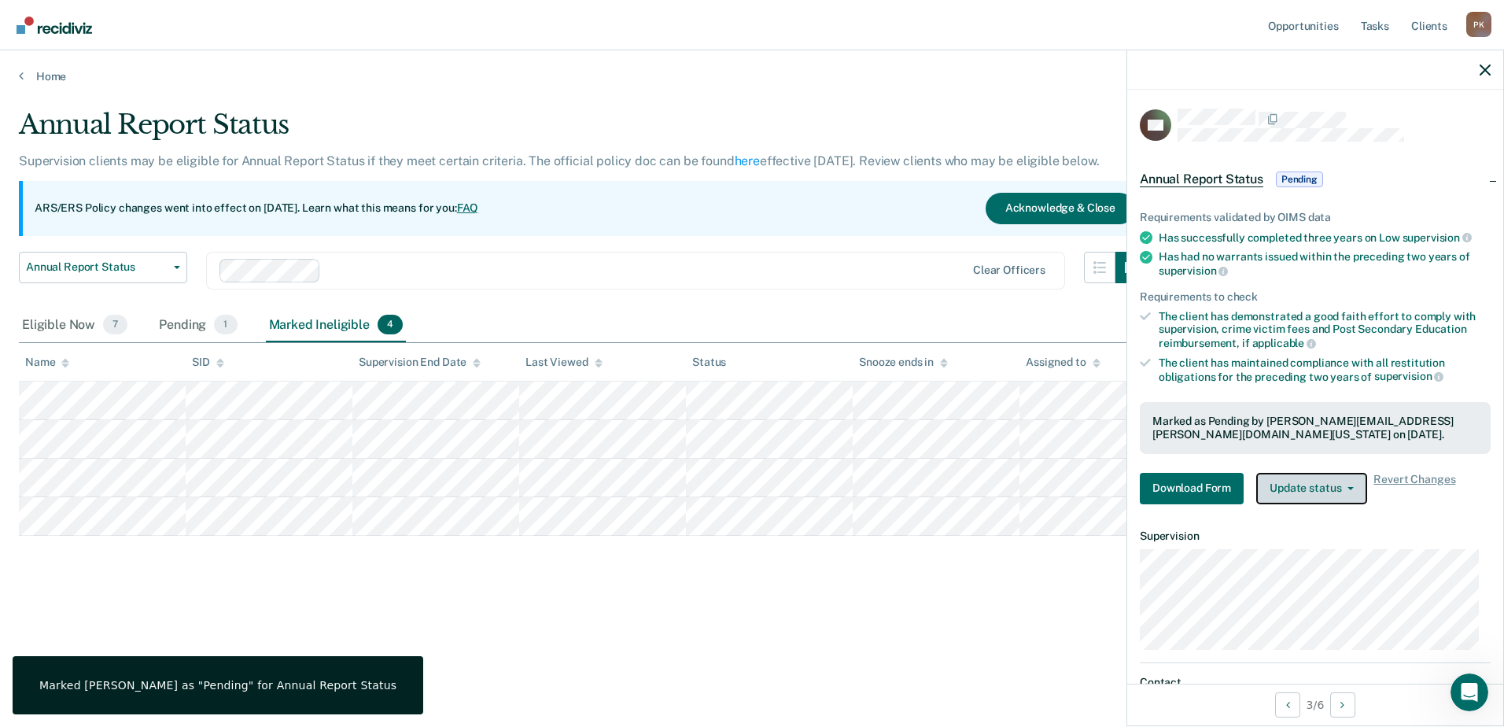
click at [1347, 488] on icon "button" at bounding box center [1350, 488] width 6 height 3
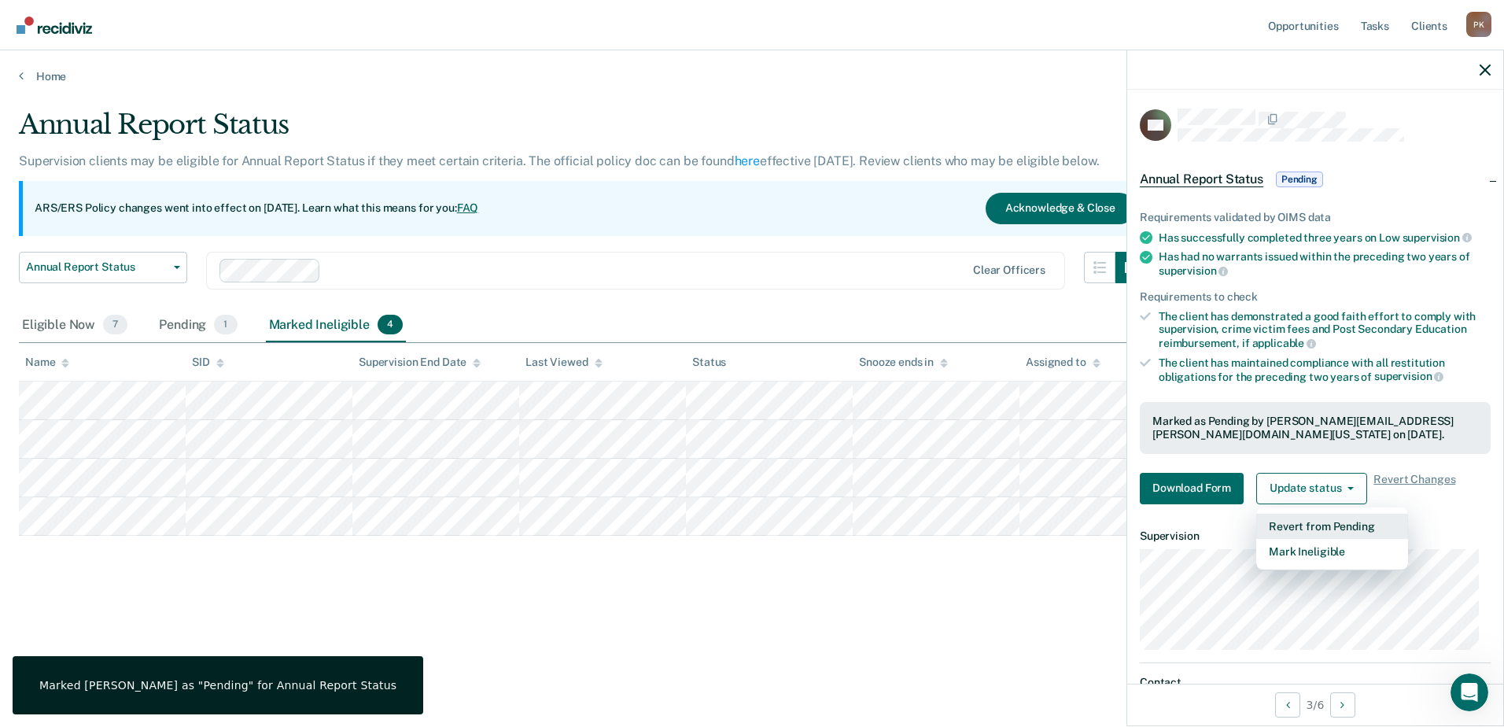
click at [1343, 522] on button "Revert from Pending" at bounding box center [1332, 526] width 152 height 25
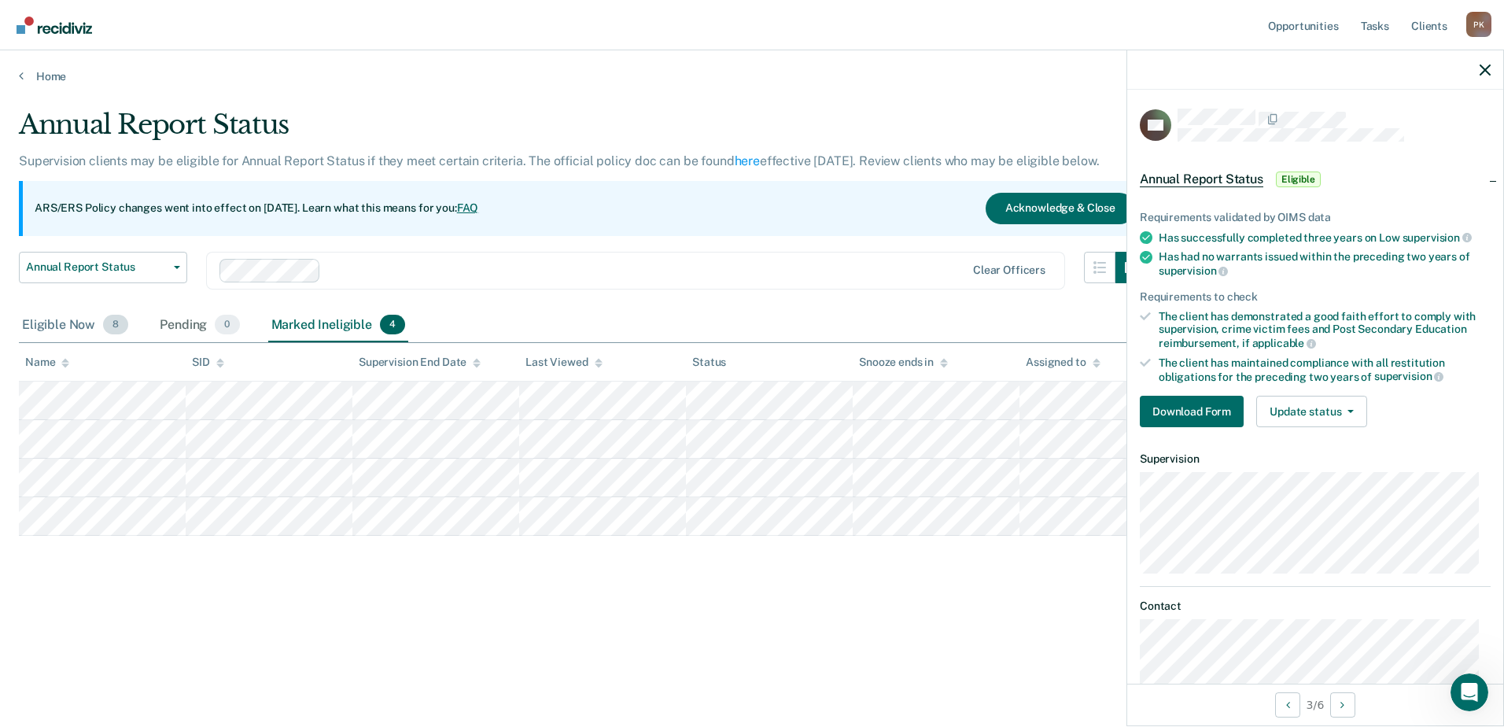
click at [78, 324] on div "Eligible Now 8" at bounding box center [75, 325] width 112 height 35
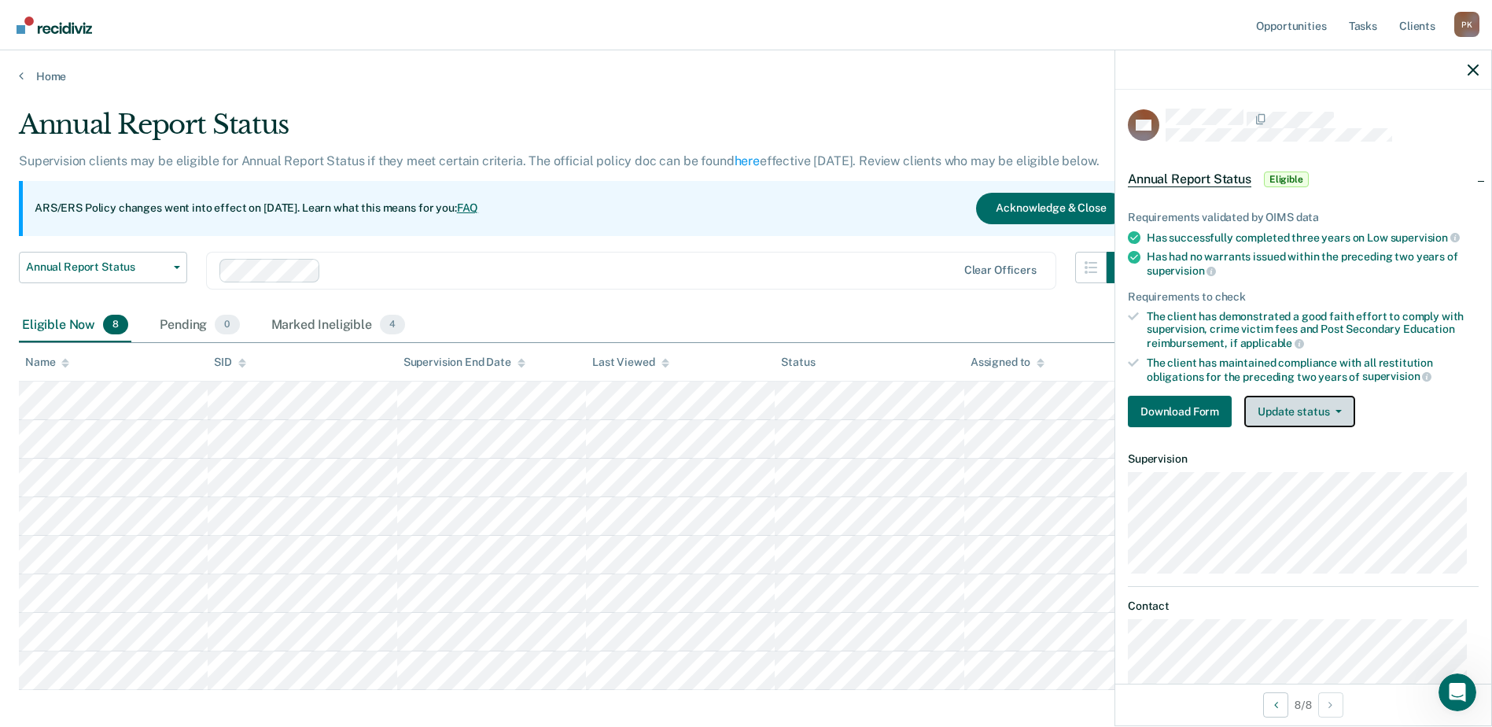
click at [1343, 416] on button "Update status" at bounding box center [1299, 411] width 111 height 31
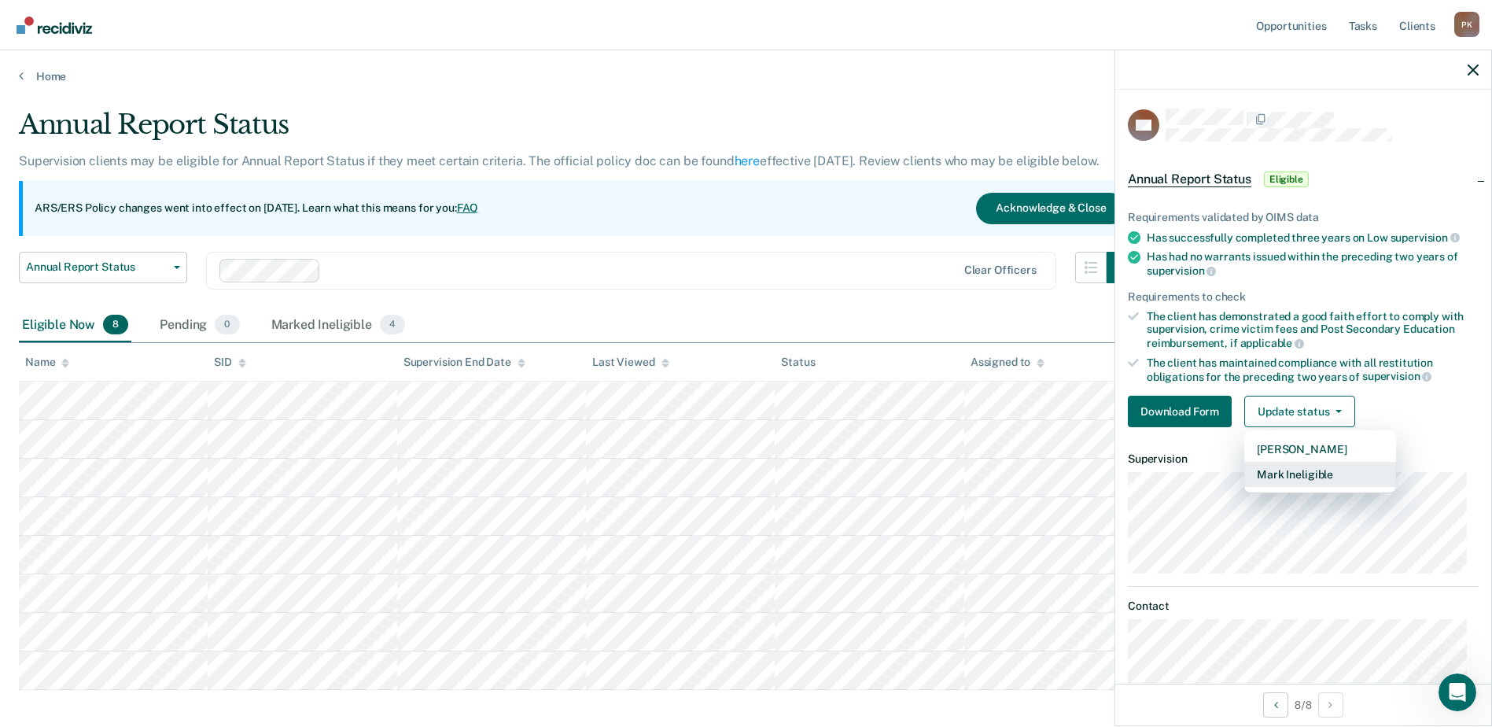
click at [1333, 477] on button "Mark Ineligible" at bounding box center [1320, 474] width 152 height 25
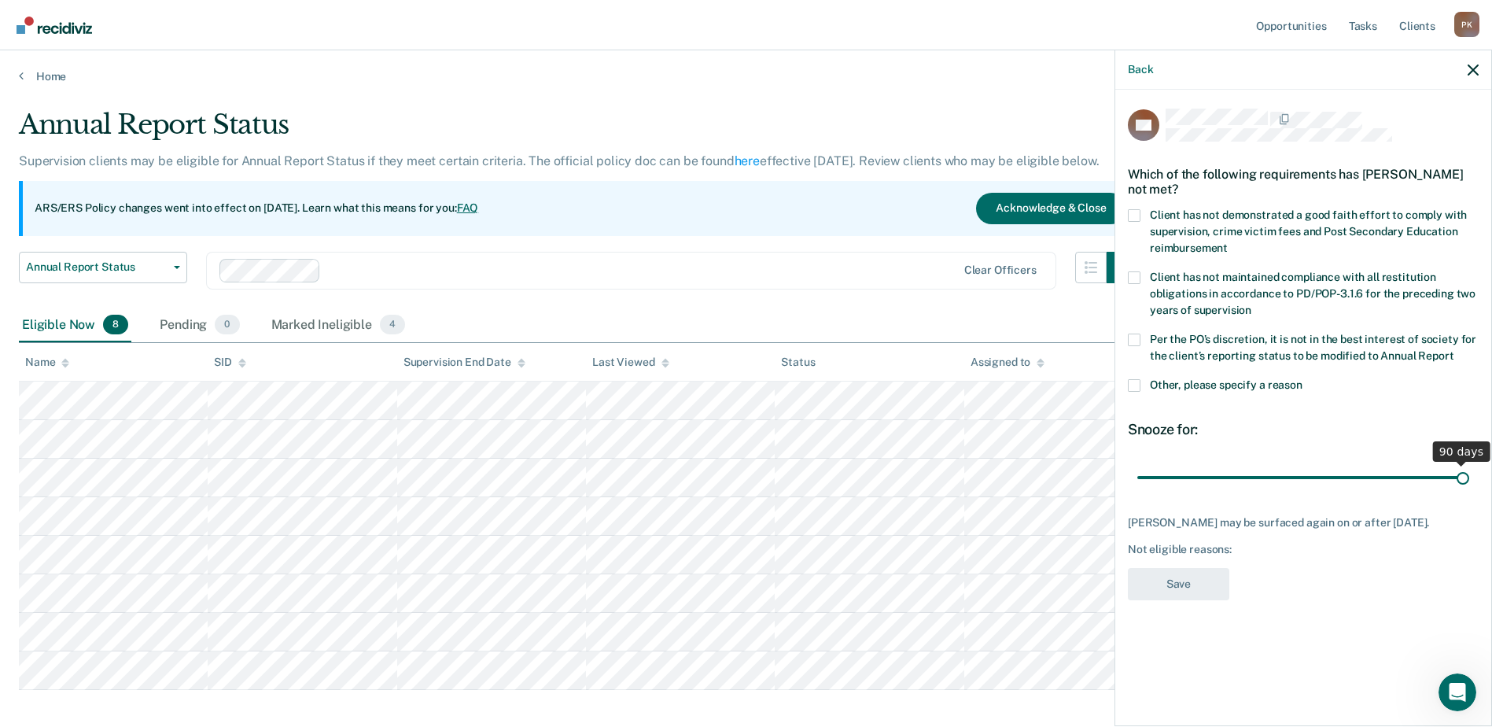
drag, startPoint x: 1245, startPoint y: 477, endPoint x: 1482, endPoint y: 479, distance: 236.8
type input "90"
click at [1469, 479] on input "range" at bounding box center [1303, 477] width 332 height 28
click at [1137, 216] on span at bounding box center [1134, 215] width 13 height 13
click at [1228, 242] on input "Client has not demonstrated a good faith effort to comply with supervision, cri…" at bounding box center [1228, 242] width 0 height 0
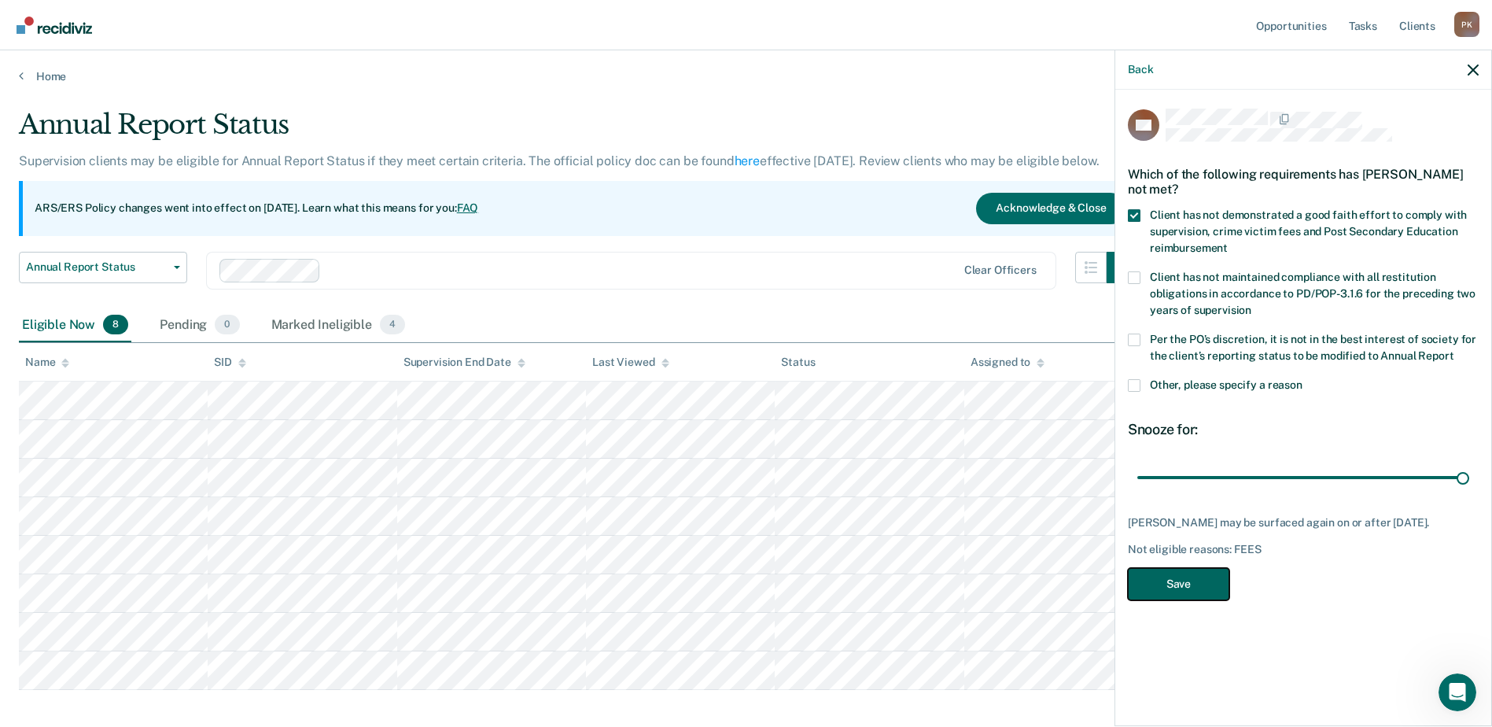
click at [1182, 596] on button "Save" at bounding box center [1178, 584] width 101 height 32
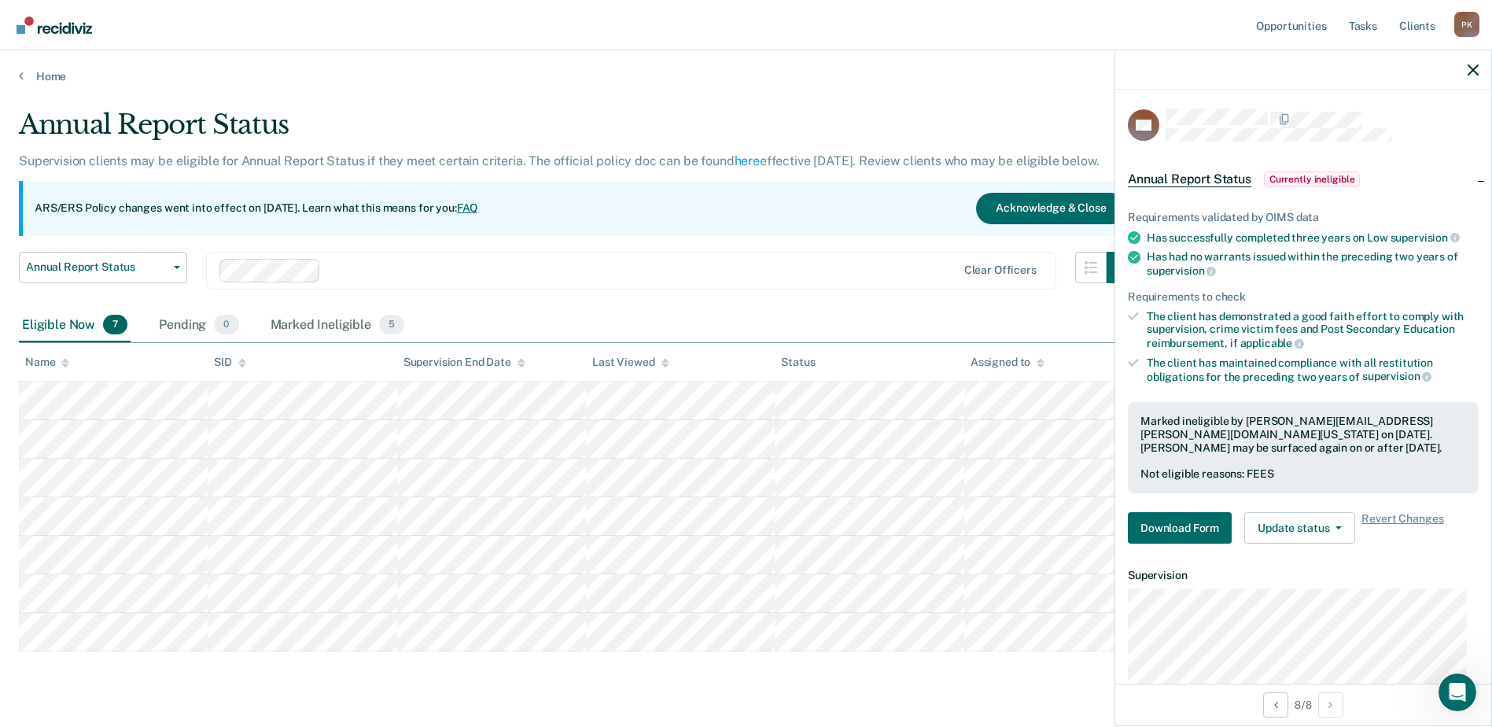
drag, startPoint x: 1225, startPoint y: 0, endPoint x: 289, endPoint y: 16, distance: 935.3
click at [289, 16] on nav "Opportunities Tasks Client s Paul Kamara P K Profile How it works Log Out" at bounding box center [746, 25] width 1467 height 50
